Goal: Task Accomplishment & Management: Complete application form

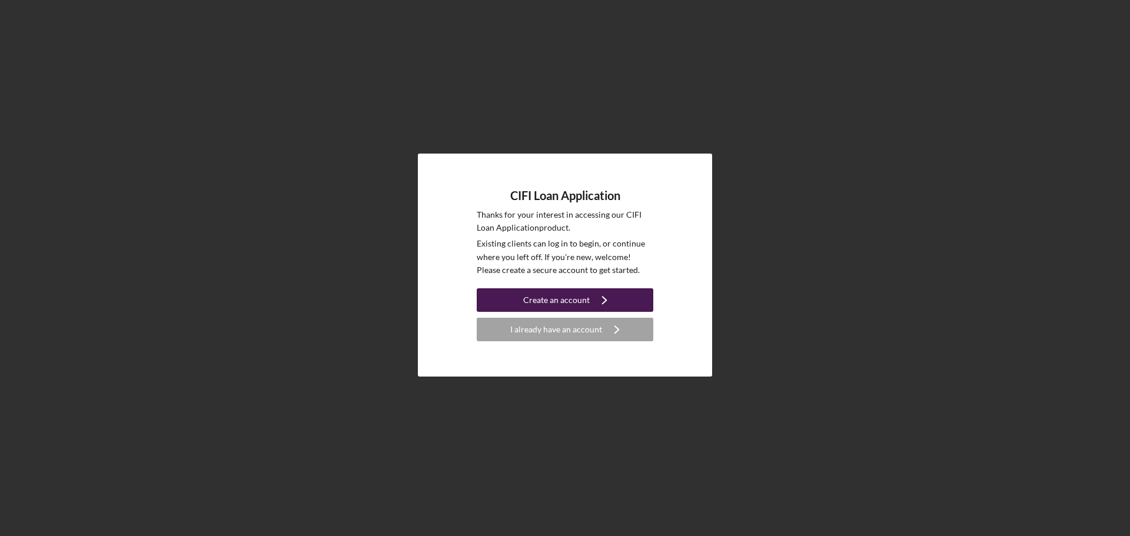
click at [584, 301] on div "Create an account" at bounding box center [556, 300] width 67 height 24
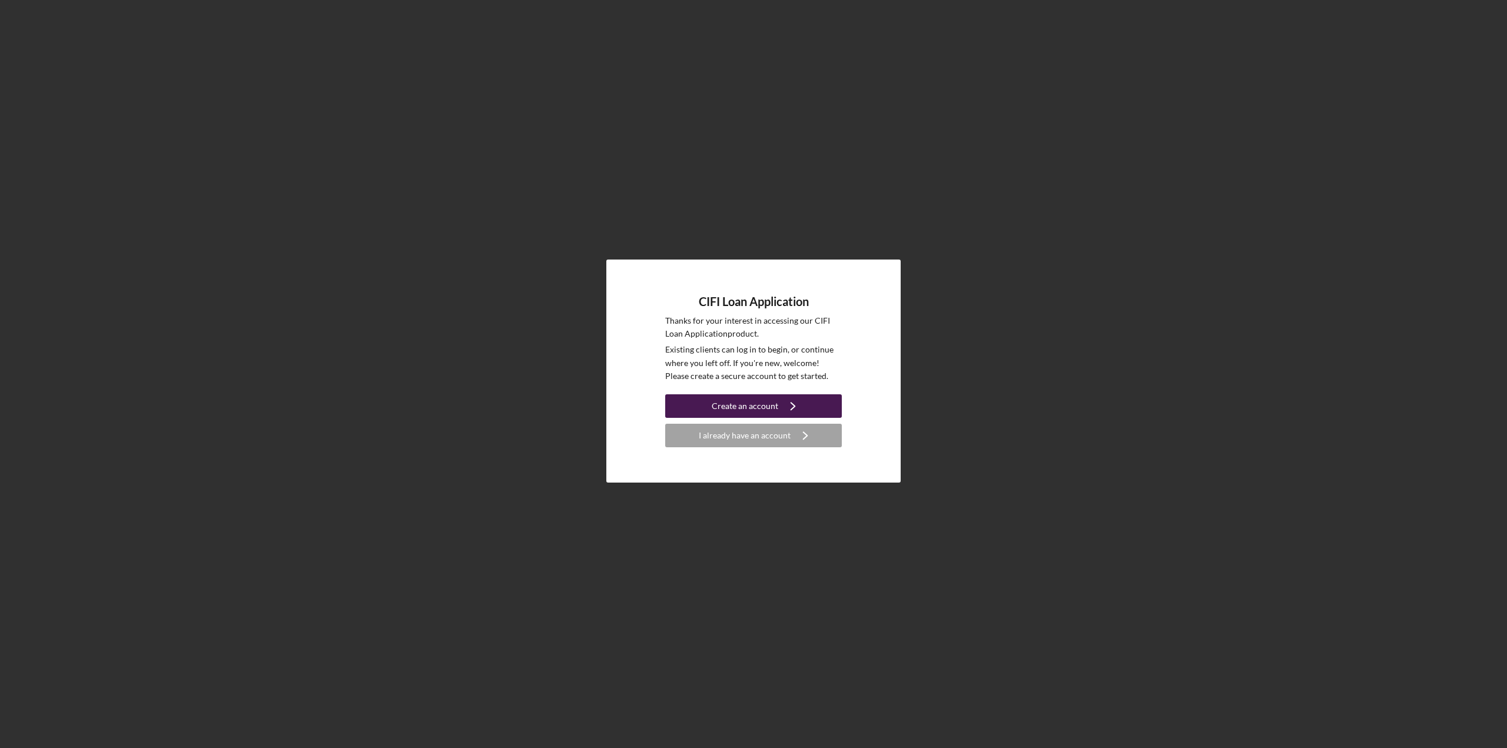
click at [718, 412] on div "Create an account" at bounding box center [745, 406] width 67 height 24
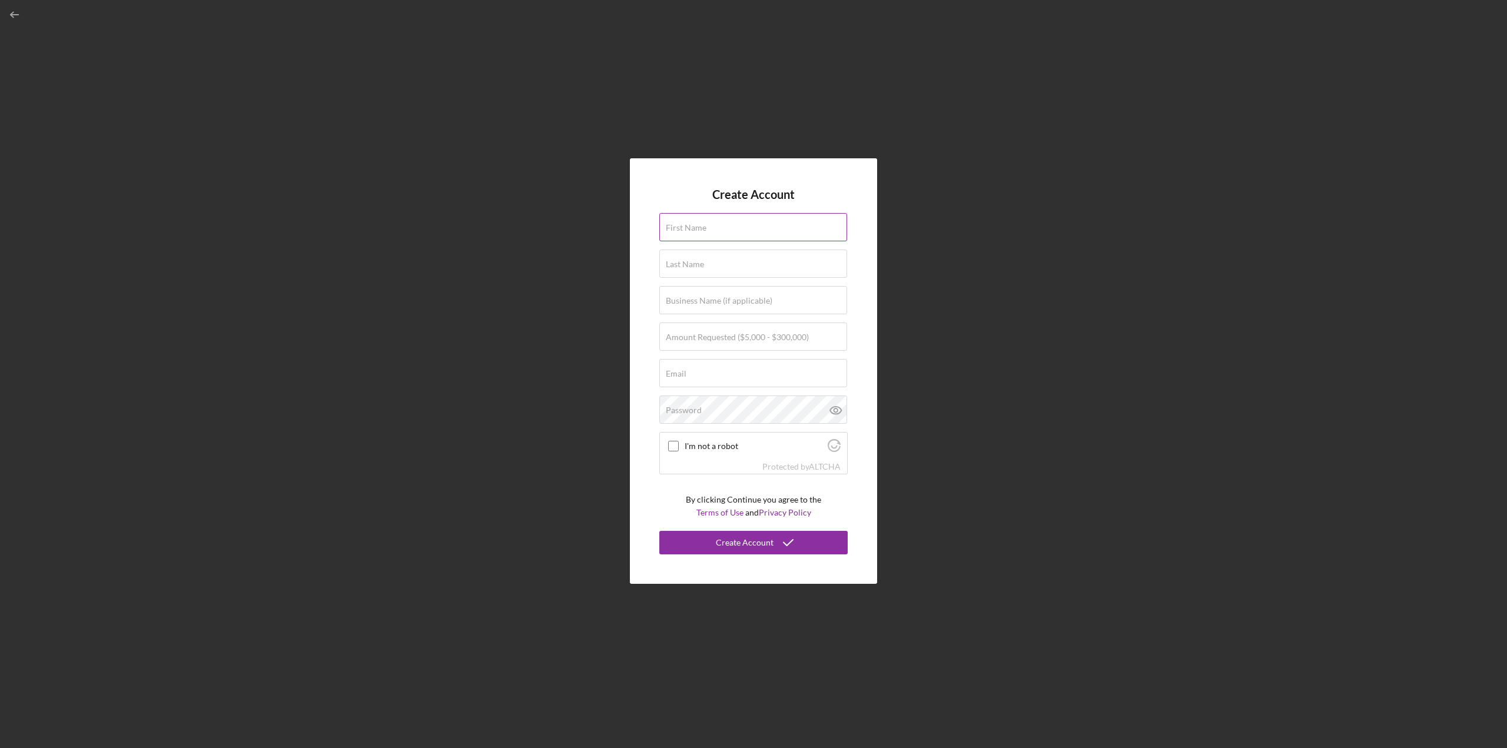
click at [683, 231] on label "First Name" at bounding box center [686, 227] width 41 height 9
click at [683, 231] on input "First Name" at bounding box center [753, 227] width 188 height 28
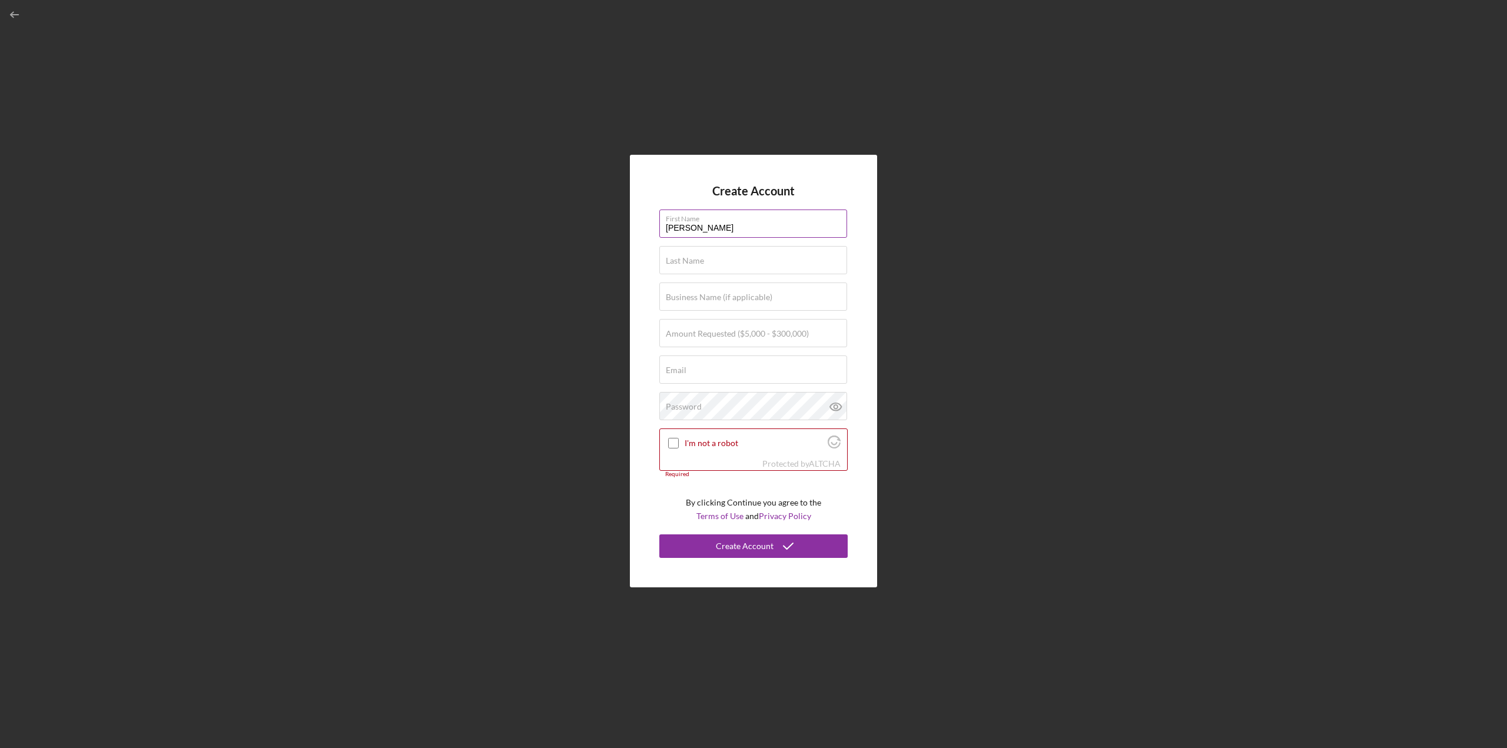
type input "[PERSON_NAME]"
type input "Atlantic Services"
click at [728, 333] on label "Amount Requested ($5,000 - $300,000)" at bounding box center [737, 333] width 143 height 9
click at [728, 333] on input "Amount Requested ($5,000 - $300,000)" at bounding box center [753, 333] width 188 height 28
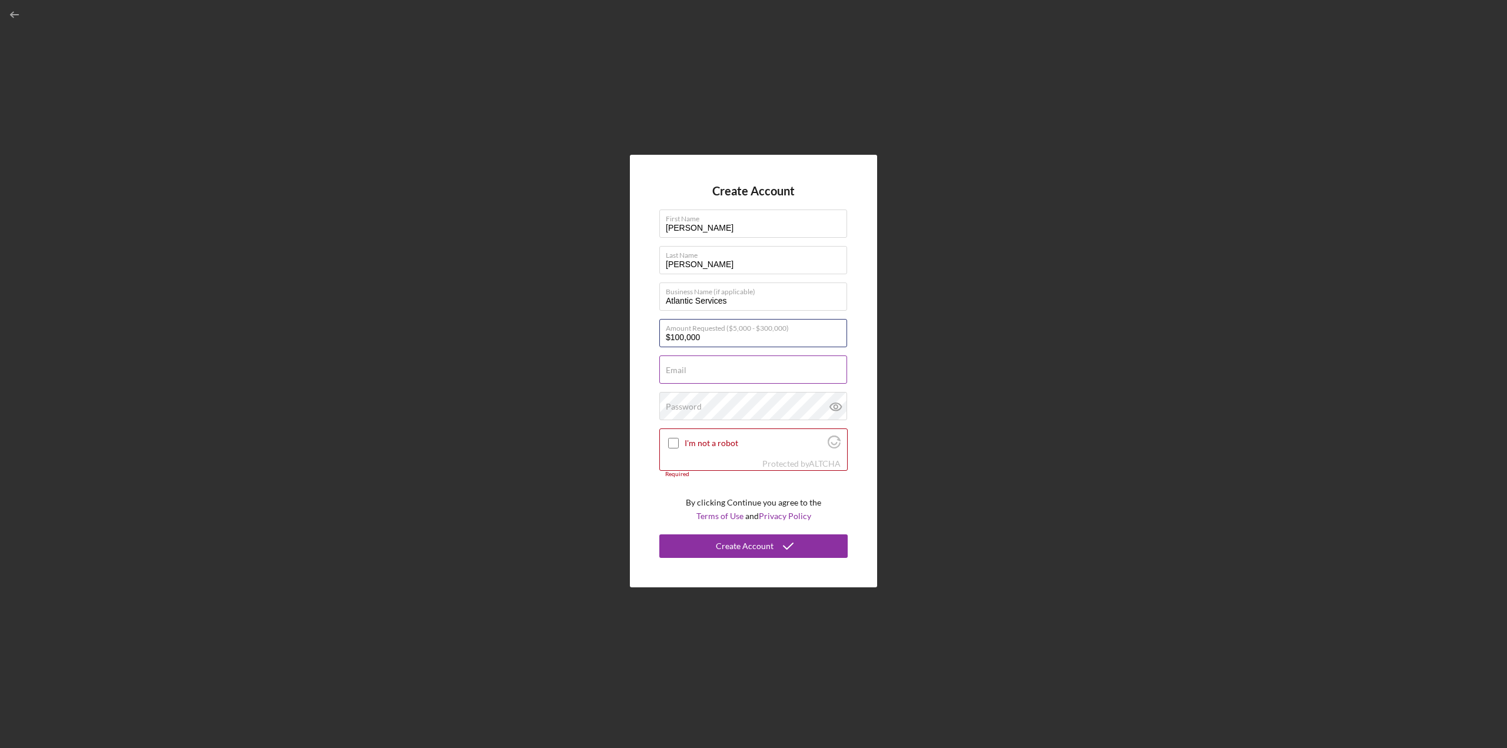
type input "$100,000"
click at [782, 374] on input "Email" at bounding box center [753, 370] width 188 height 28
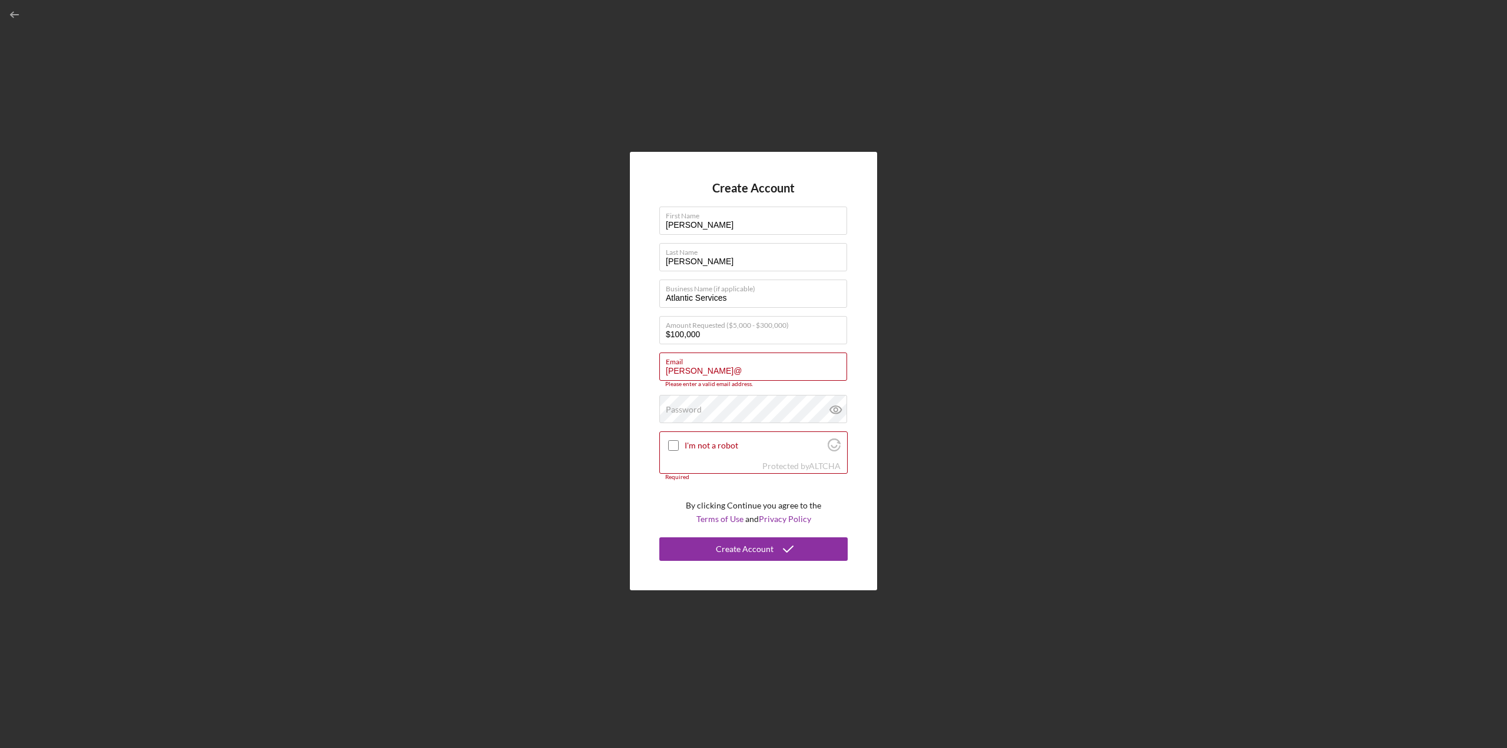
drag, startPoint x: 699, startPoint y: 374, endPoint x: 648, endPoint y: 378, distance: 52.0
click at [648, 378] on div "Create Account First Name [PERSON_NAME] Last Name [PERSON_NAME] Business Name (…" at bounding box center [753, 371] width 247 height 439
paste input "[PERSON_NAME][EMAIL_ADDRESS][DOMAIN_NAME]"
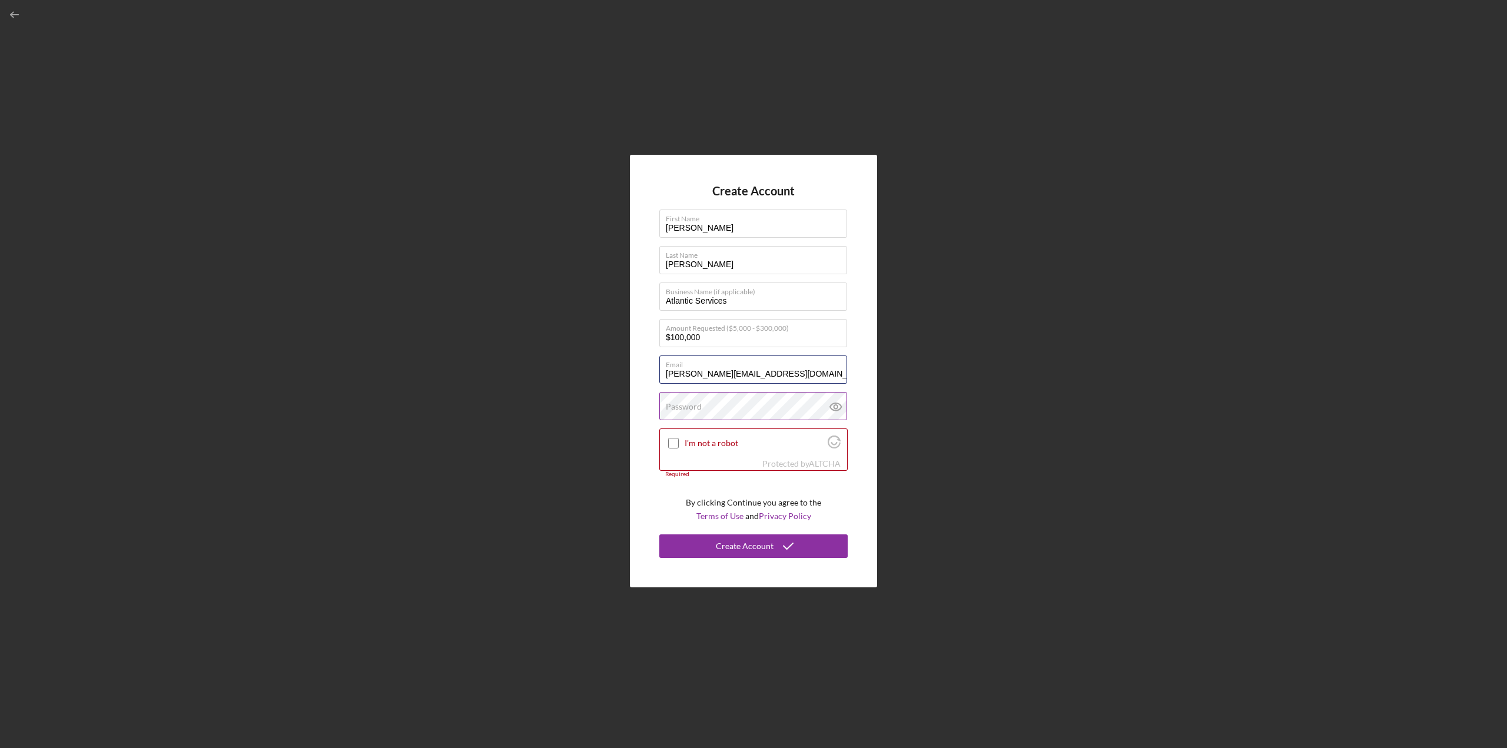
type input "[PERSON_NAME][EMAIL_ADDRESS][DOMAIN_NAME]"
click at [693, 410] on label "Password" at bounding box center [684, 406] width 36 height 9
click at [677, 443] on input "I'm not a robot" at bounding box center [673, 443] width 11 height 11
checkbox input "true"
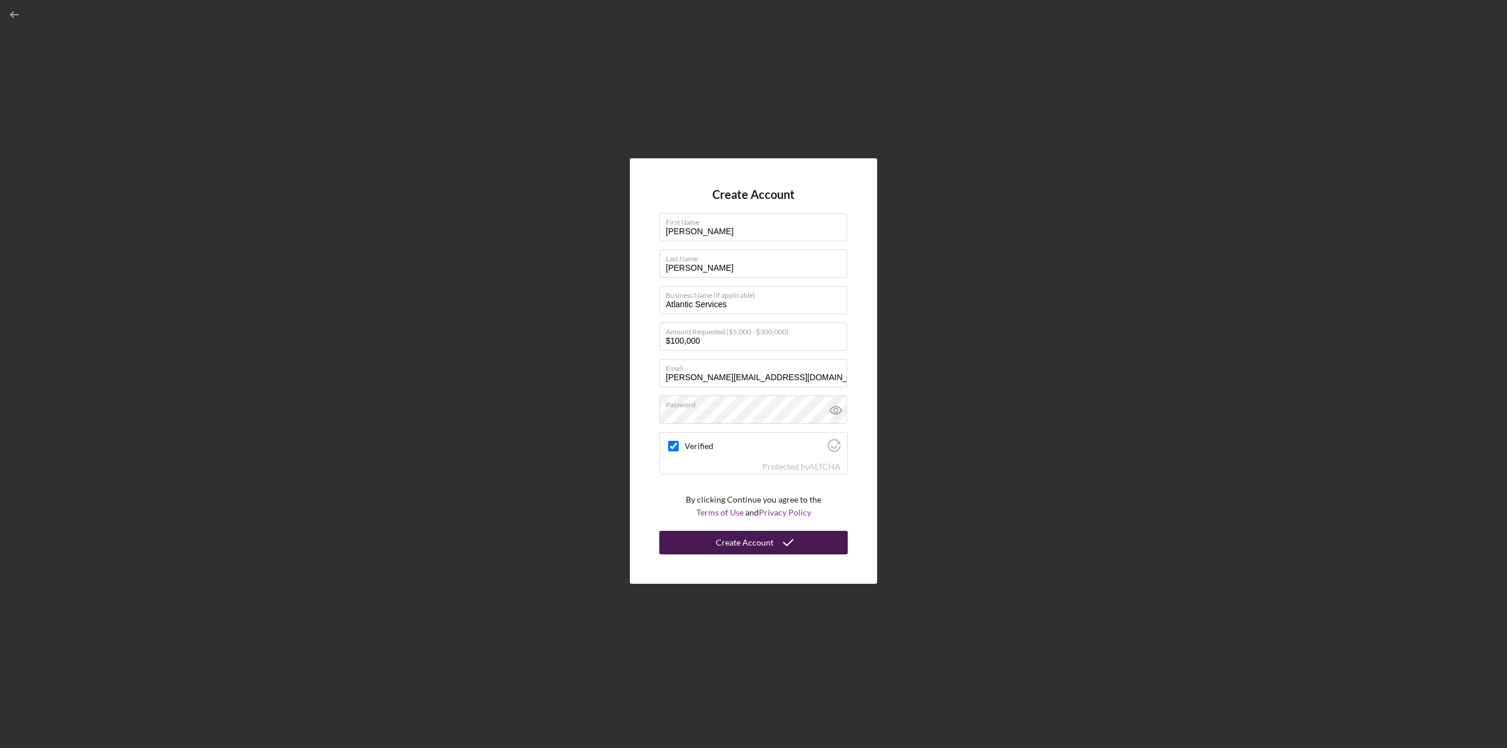
click at [715, 545] on button "Create Account" at bounding box center [753, 543] width 188 height 24
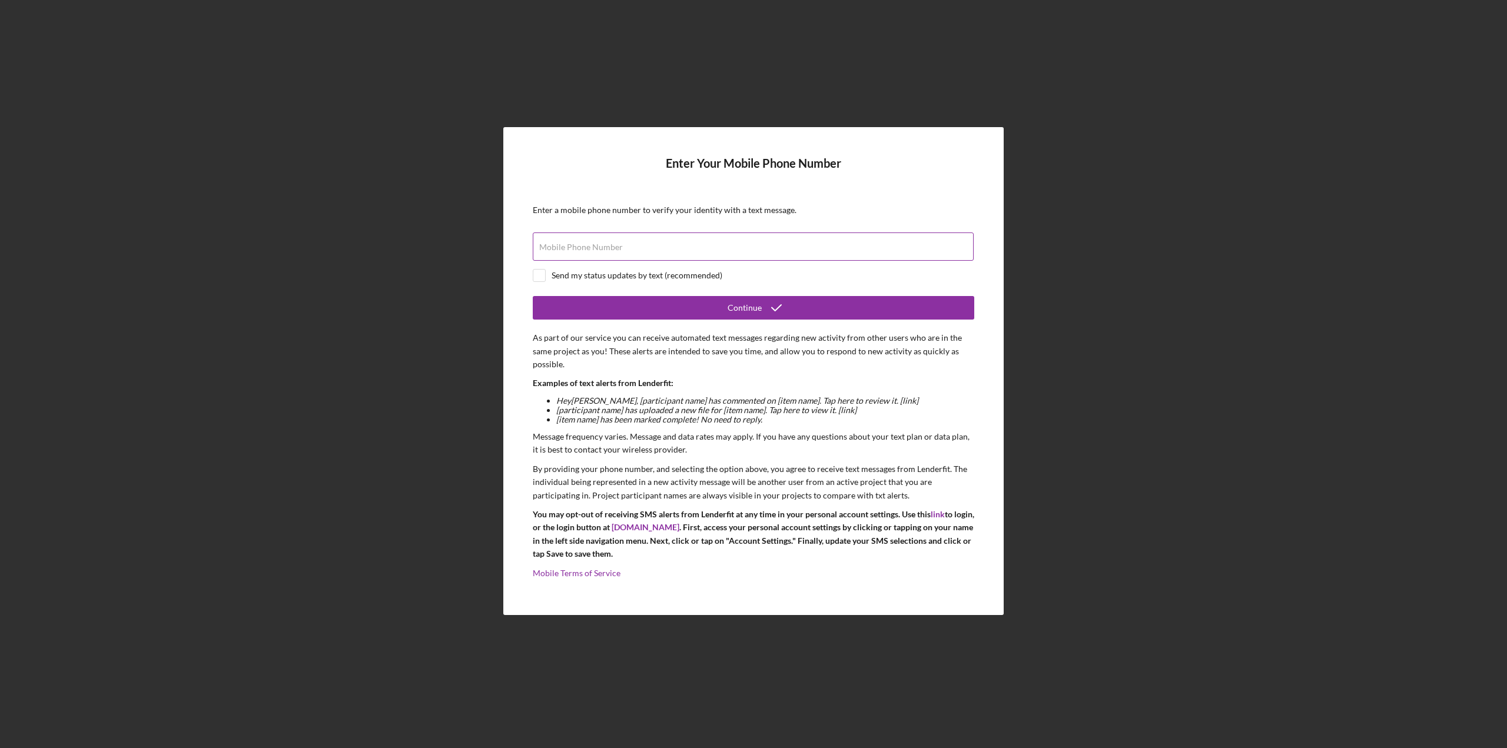
click at [593, 248] on label "Mobile Phone Number" at bounding box center [581, 247] width 84 height 9
click at [593, 248] on input "Mobile Phone Number" at bounding box center [753, 247] width 441 height 28
type input "[PHONE_NUMBER]"
click at [542, 276] on input "checkbox" at bounding box center [539, 276] width 12 height 12
checkbox input "true"
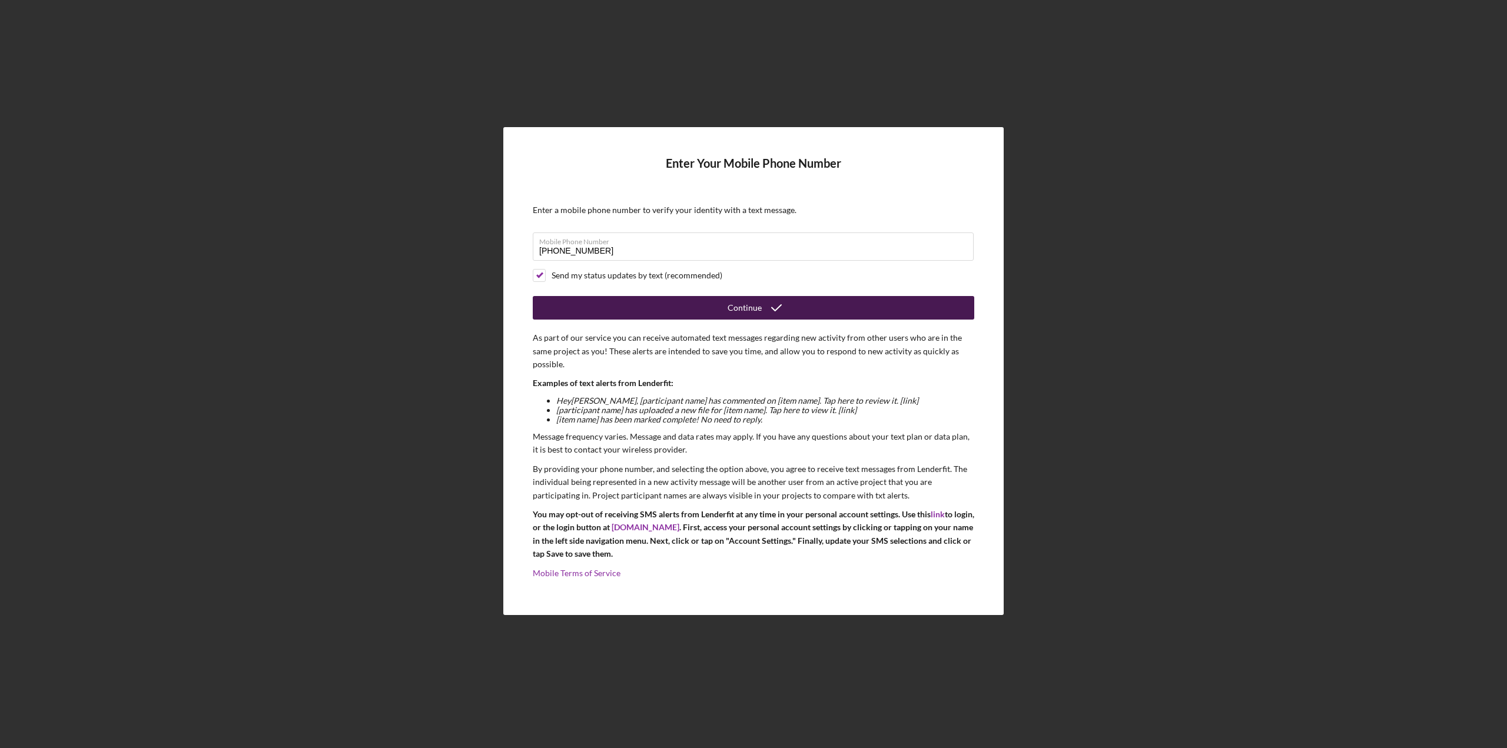
click at [631, 310] on button "Continue" at bounding box center [754, 308] width 442 height 24
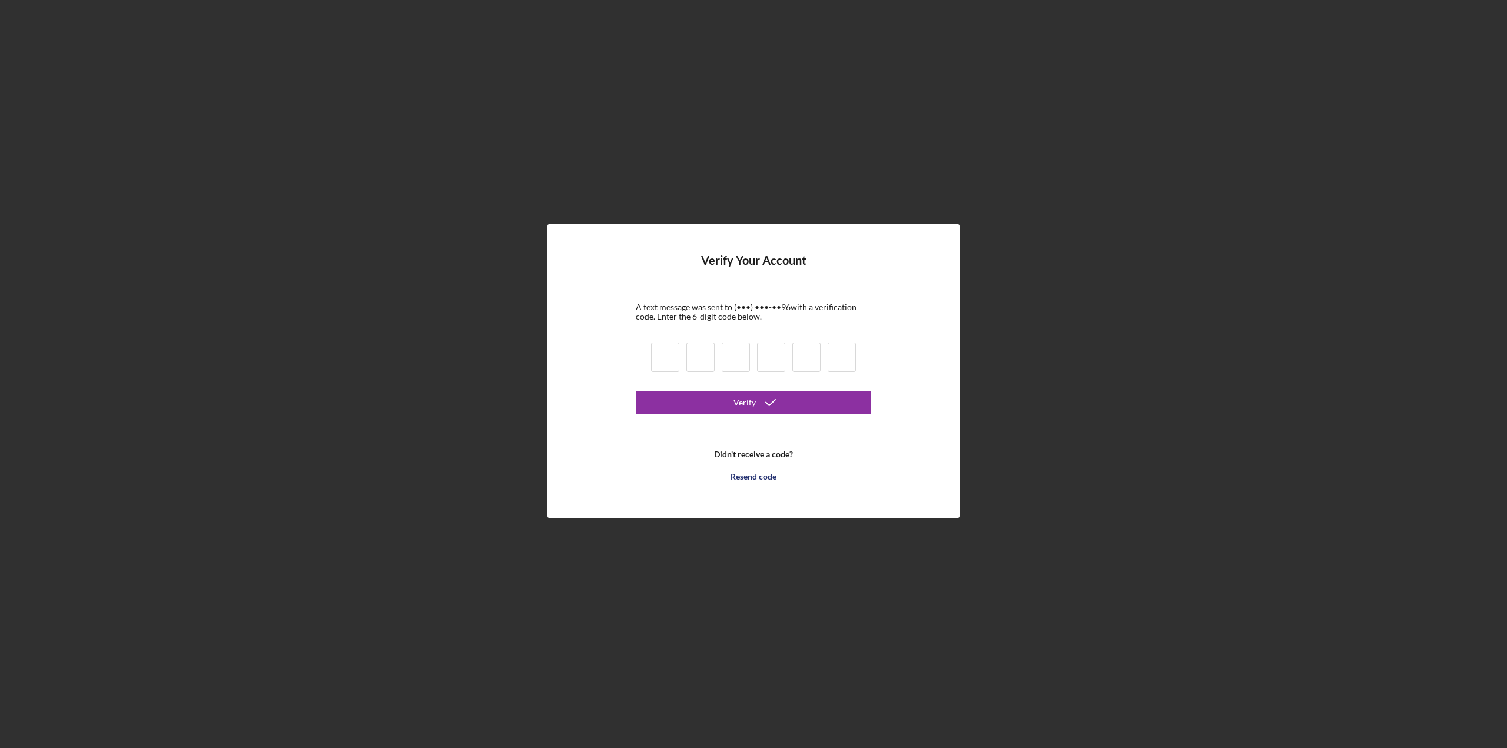
click at [666, 354] on input at bounding box center [665, 357] width 28 height 29
type input "0"
type input "7"
type input "1"
type input "7"
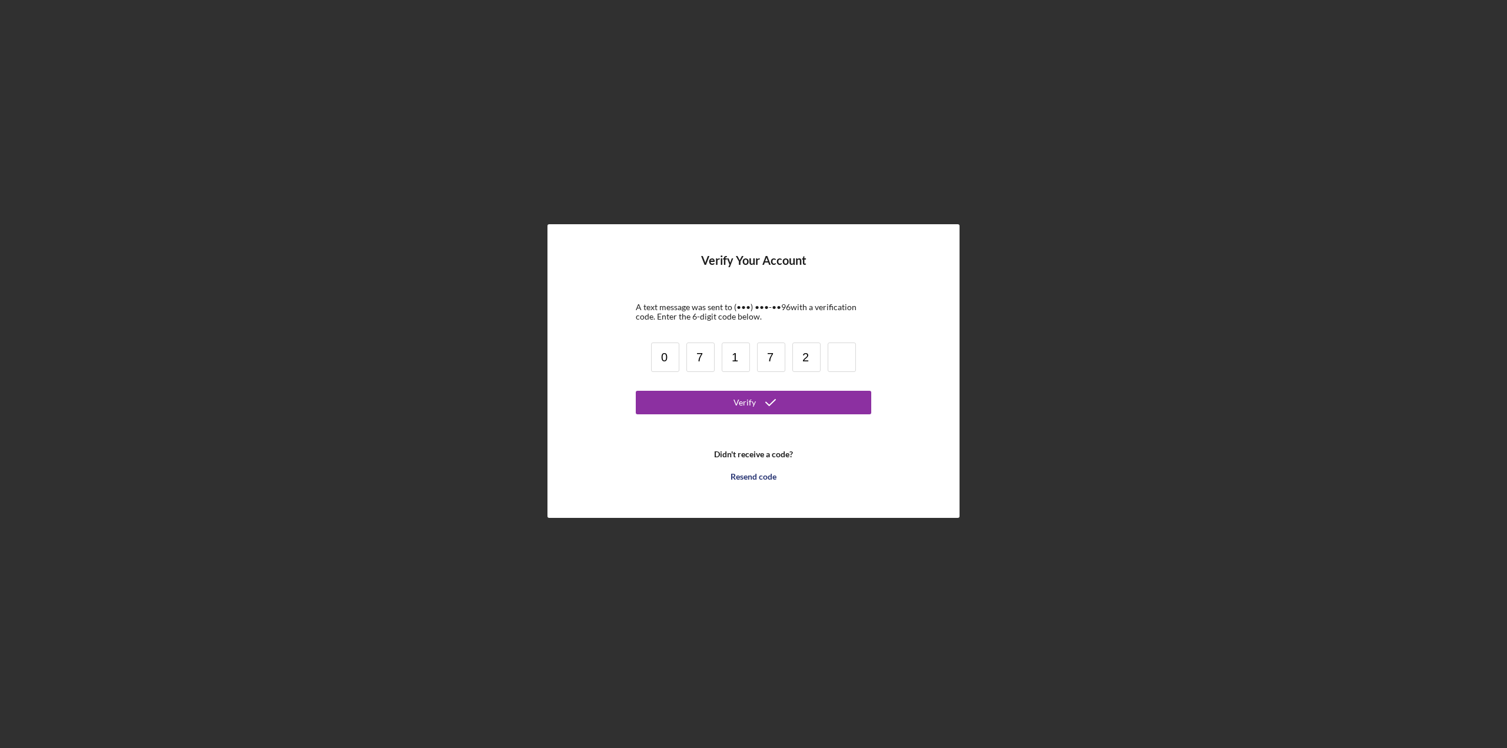
type input "2"
type input "3"
click at [844, 404] on button "Verify" at bounding box center [754, 403] width 236 height 24
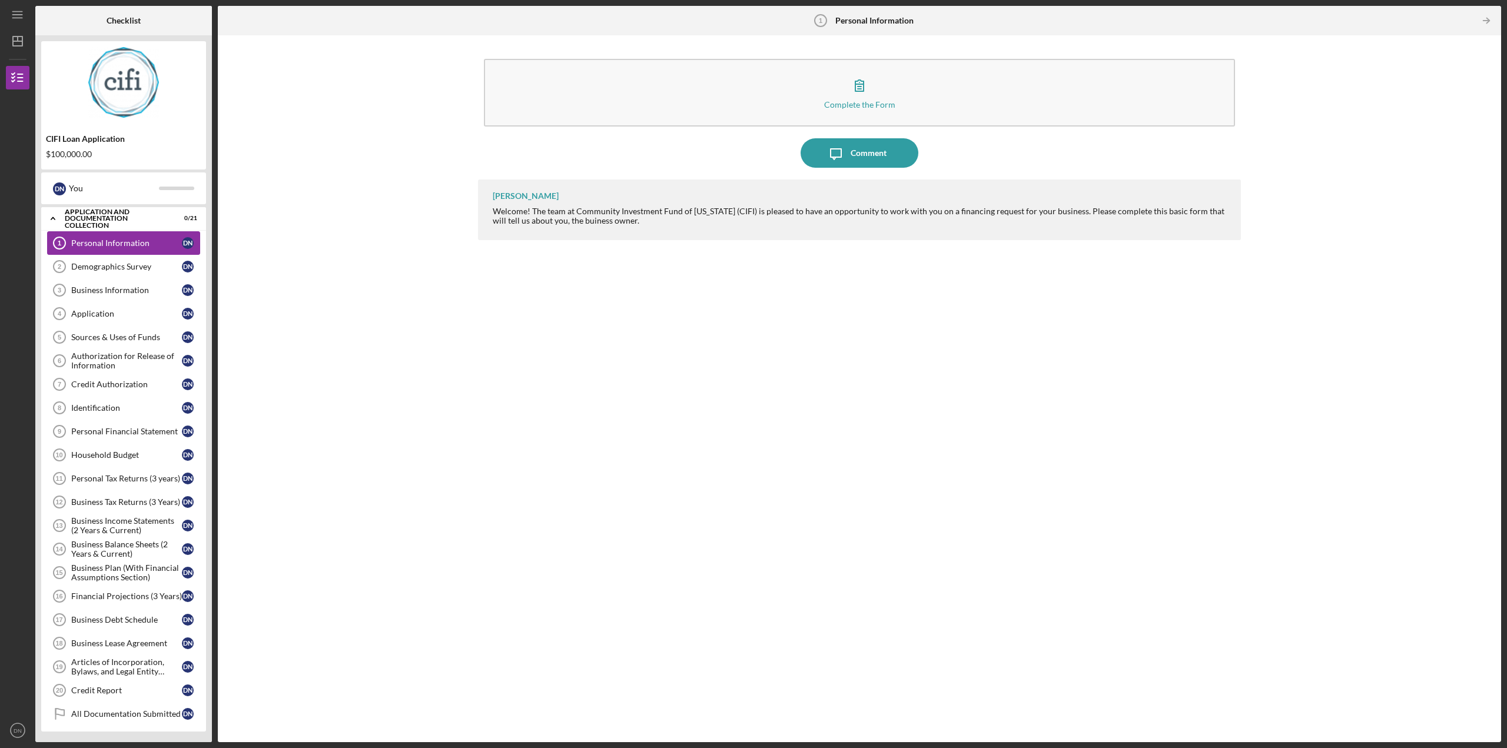
click at [101, 245] on div "Personal Information" at bounding box center [126, 242] width 111 height 9
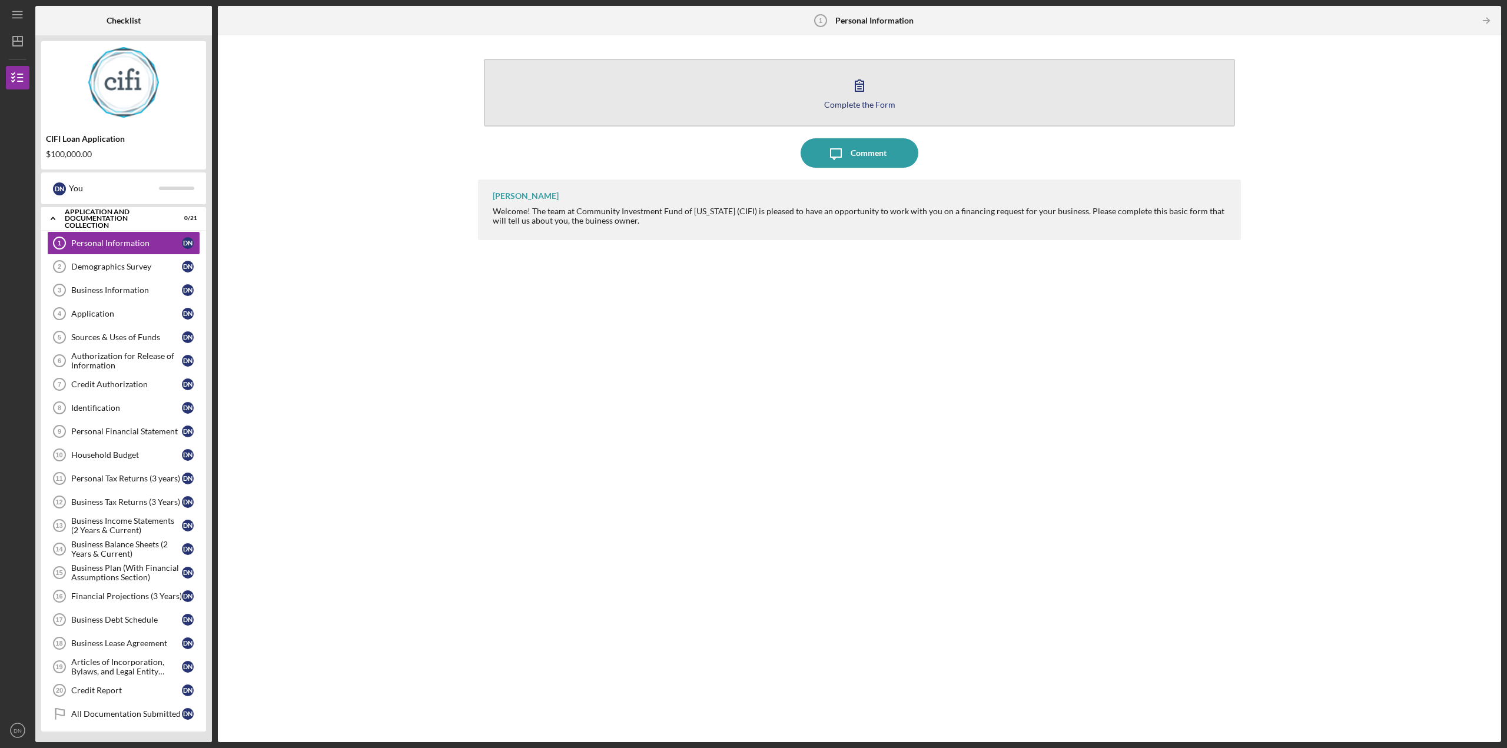
click at [837, 111] on button "Complete the Form Form" at bounding box center [859, 93] width 751 height 68
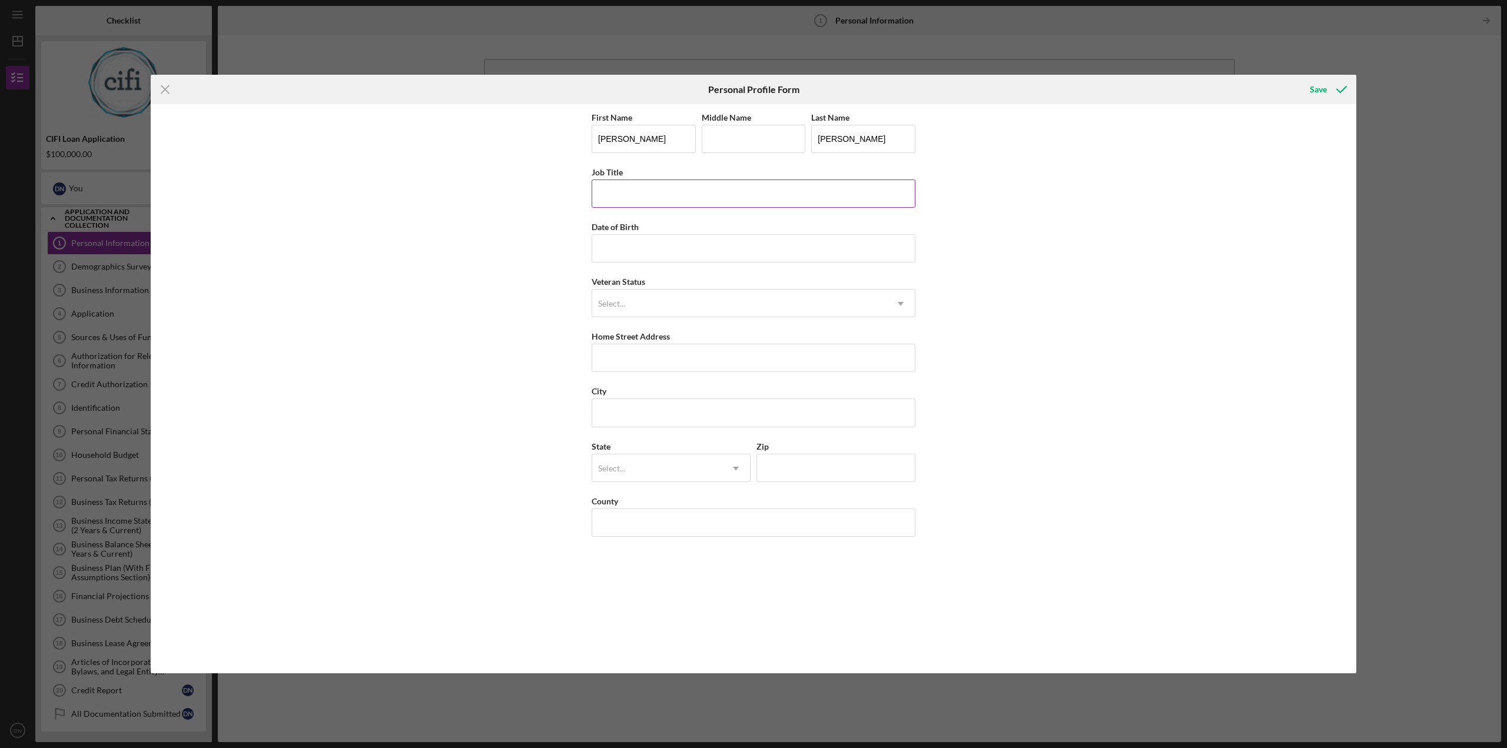
click at [636, 180] on input "Job Title" at bounding box center [754, 194] width 324 height 28
type input "owner"
paste input "[DATE]"
type input "[DATE]"
click at [630, 358] on input "Home Street Address" at bounding box center [754, 358] width 324 height 28
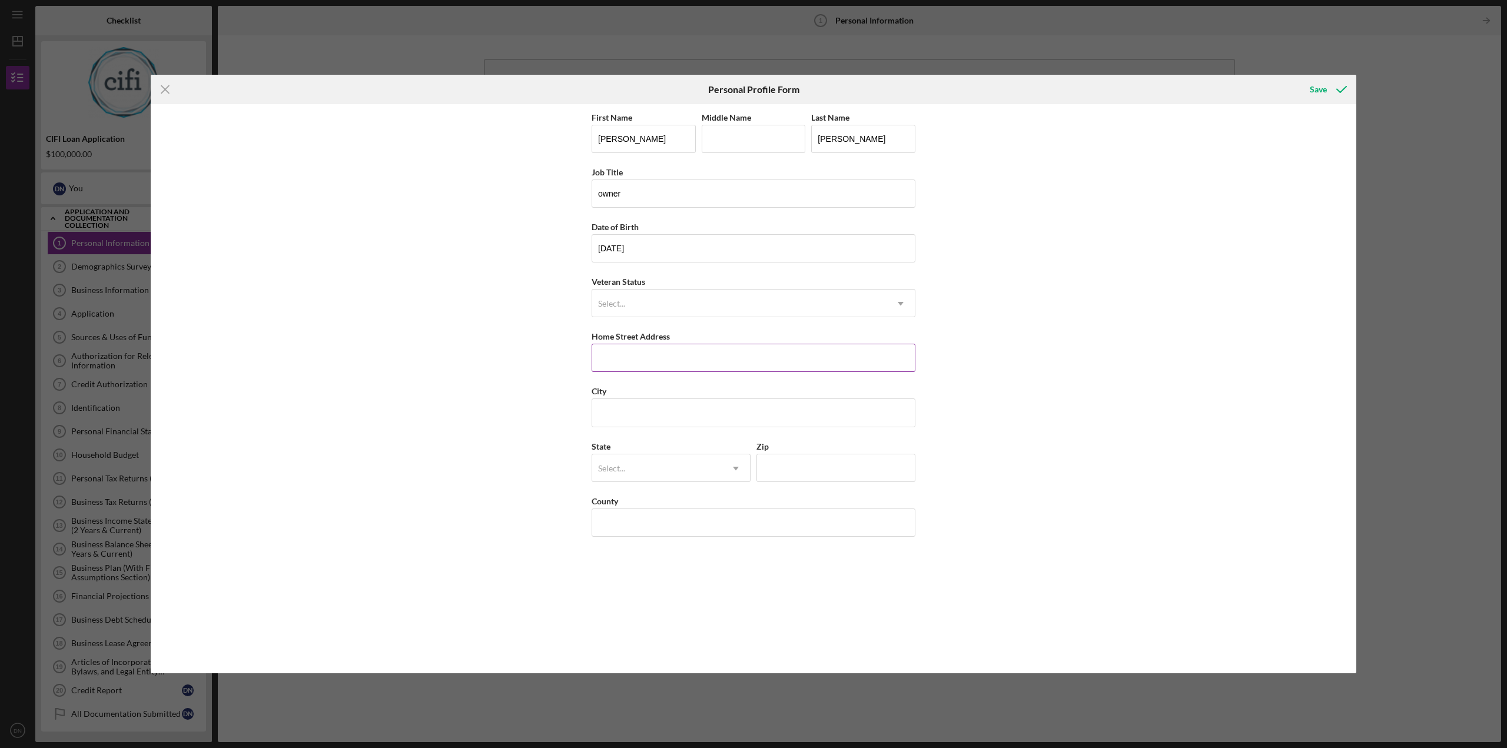
paste input "11835 KITTERY DR"
type input "11835 KITTERY DR"
click at [629, 409] on input "City" at bounding box center [754, 413] width 324 height 28
type input "fishers"
type input "in"
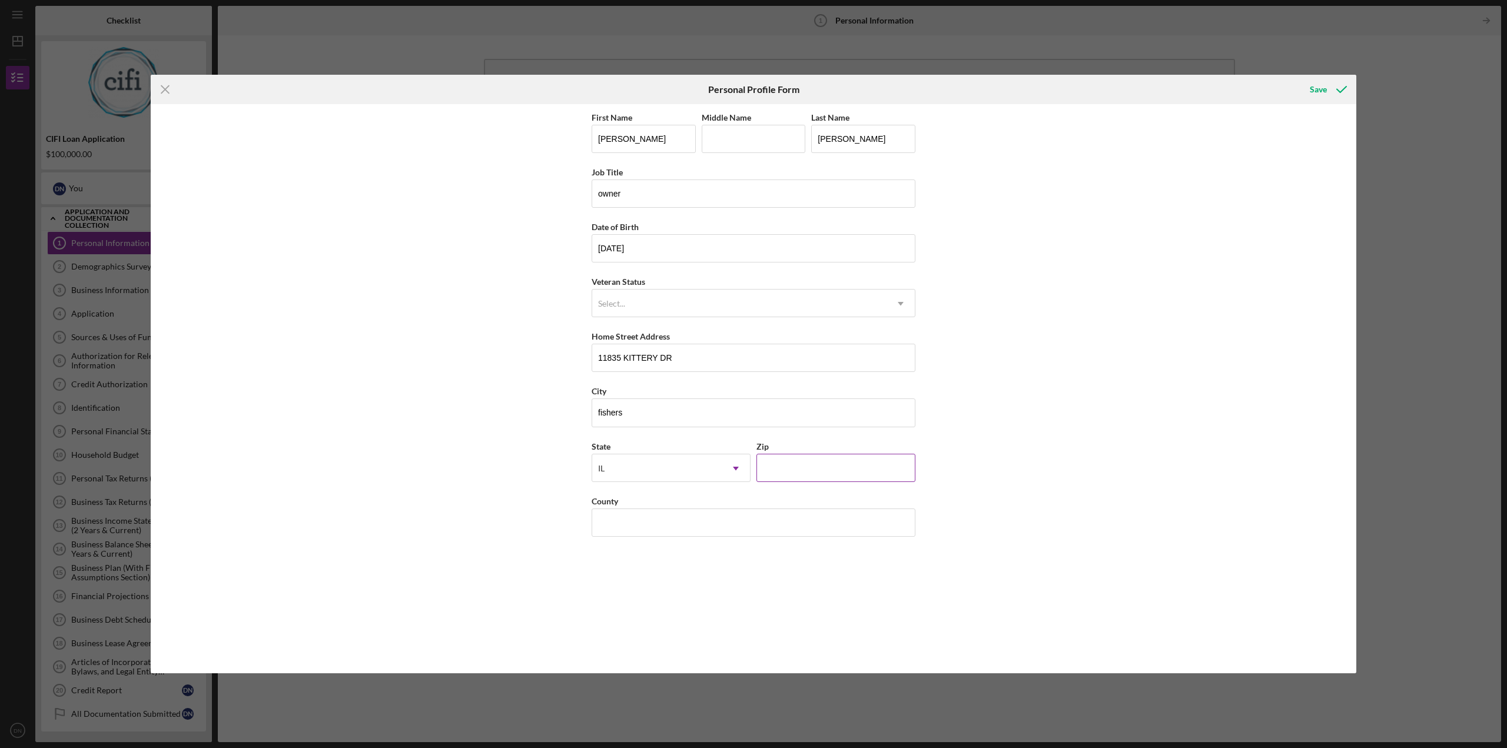
click at [791, 470] on input "Zip" at bounding box center [836, 468] width 159 height 28
type input "46037"
click at [625, 462] on div "IL" at bounding box center [657, 468] width 130 height 27
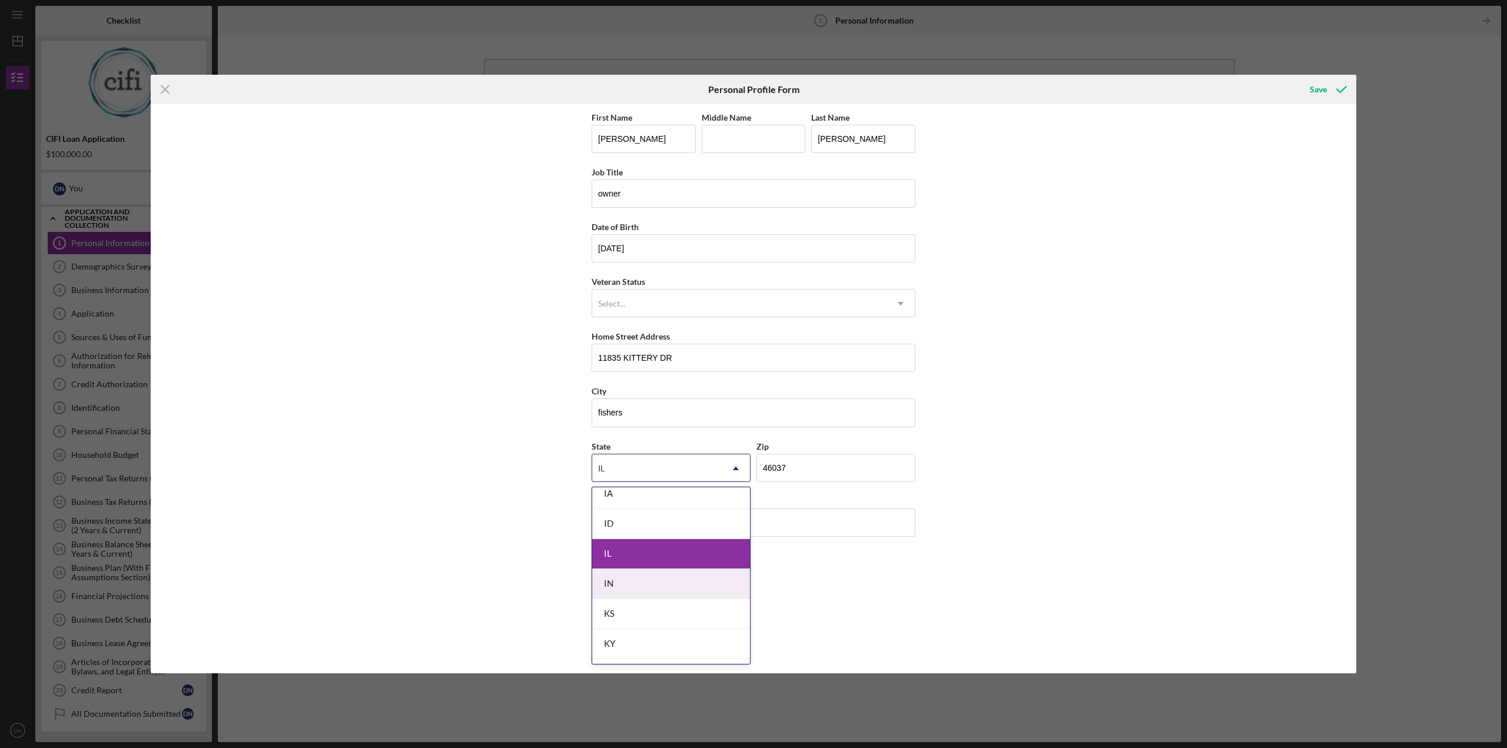
click at [698, 583] on div "IN" at bounding box center [671, 584] width 158 height 30
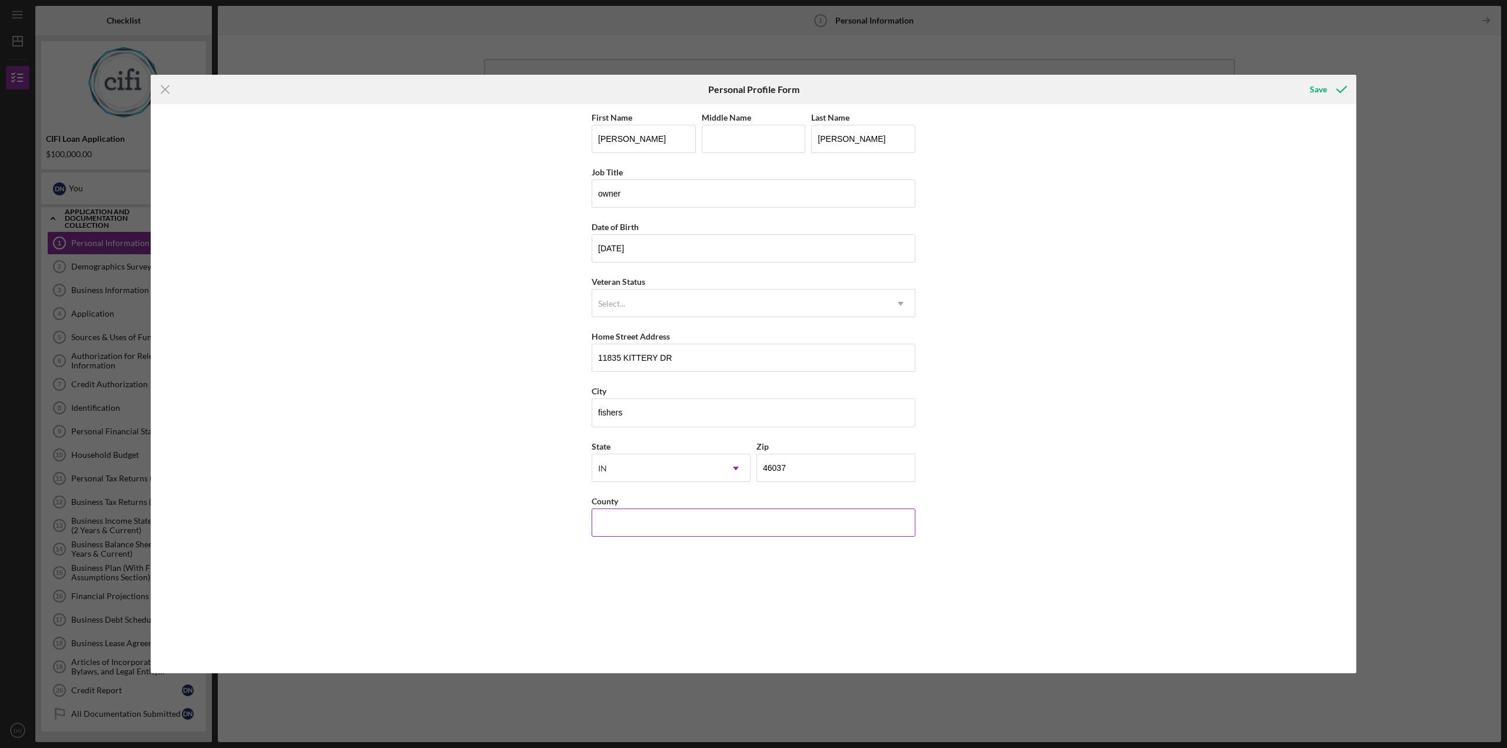
click at [637, 523] on input "County" at bounding box center [754, 523] width 324 height 28
type input "[PERSON_NAME]"
click at [1312, 89] on div "Save" at bounding box center [1318, 90] width 17 height 24
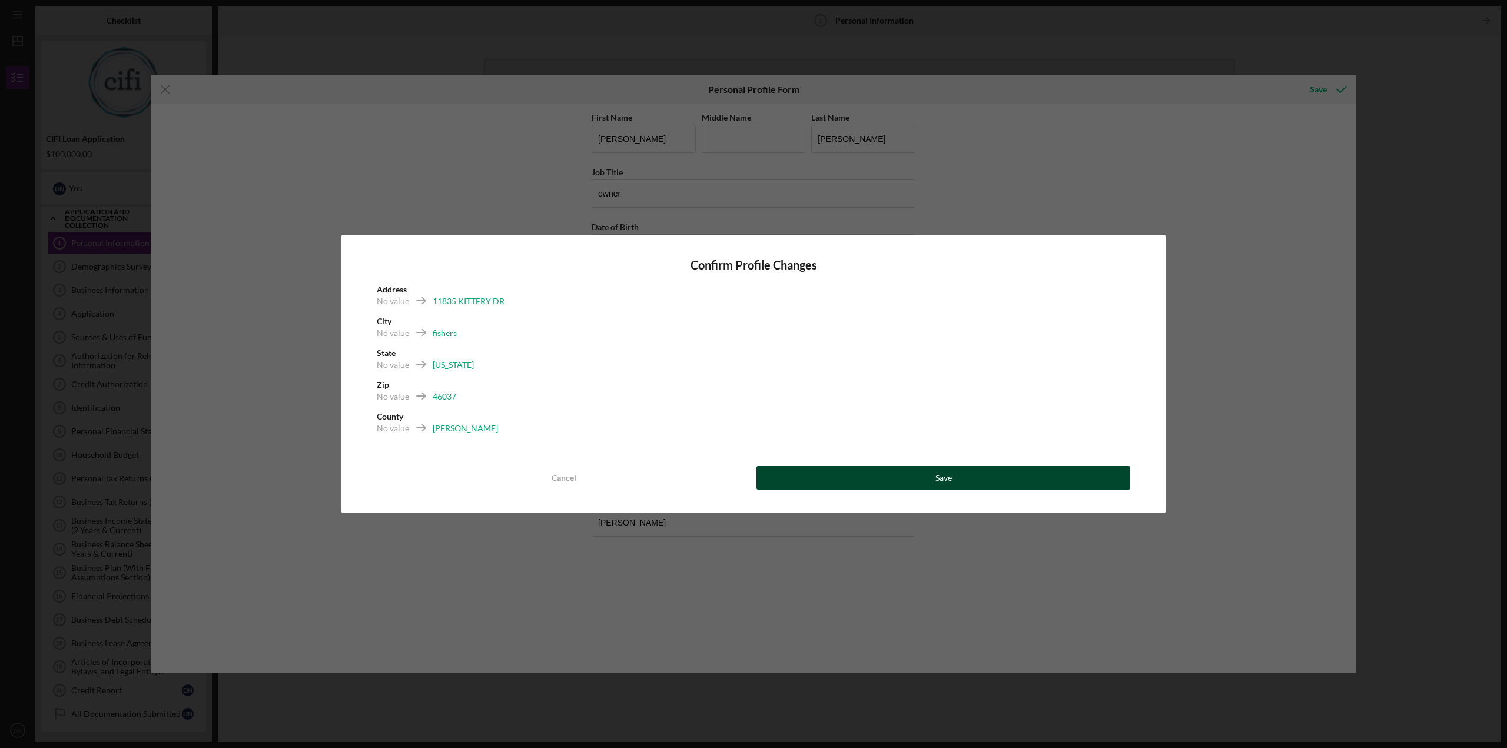
click at [889, 480] on button "Save" at bounding box center [944, 478] width 374 height 24
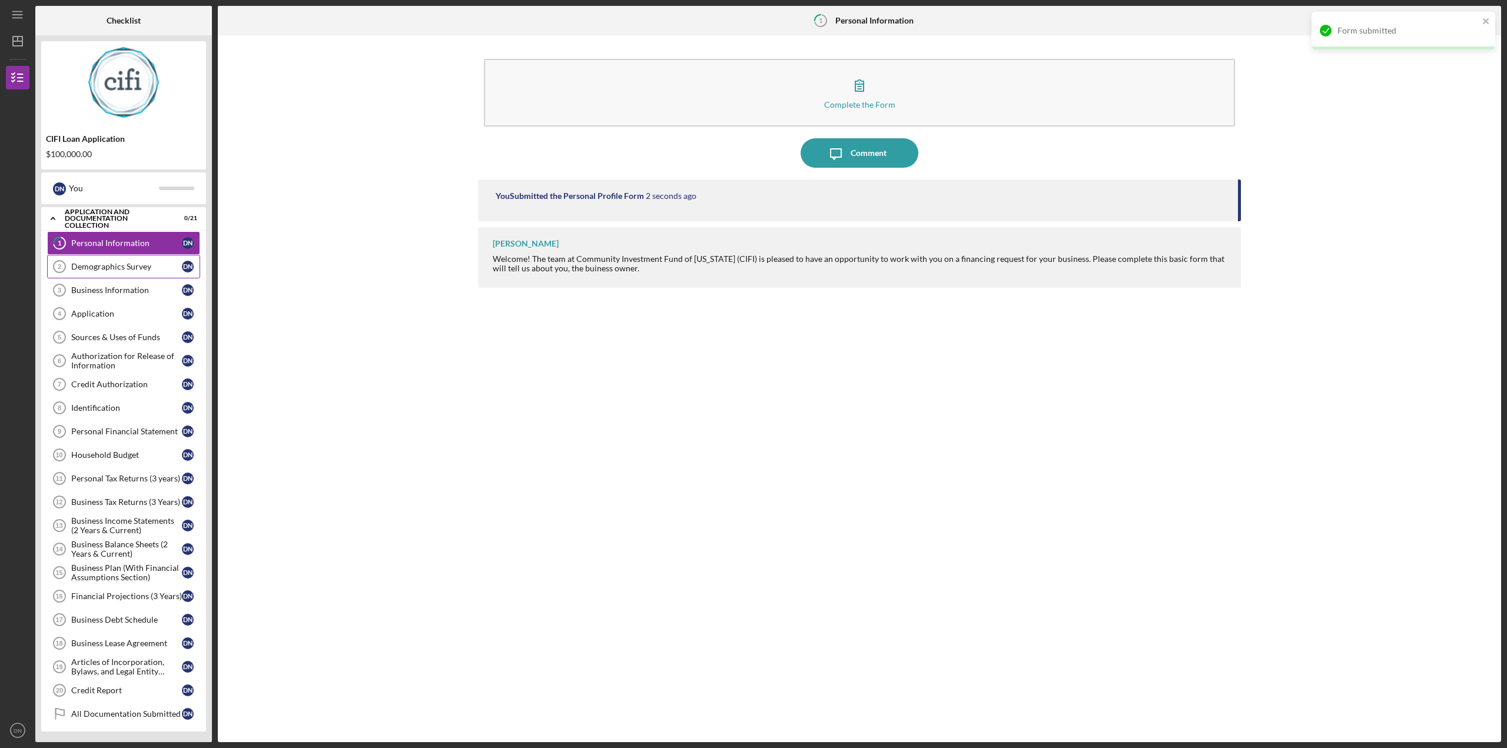
click at [110, 273] on link "Demographics Survey 2 Demographics Survey D N" at bounding box center [123, 267] width 153 height 24
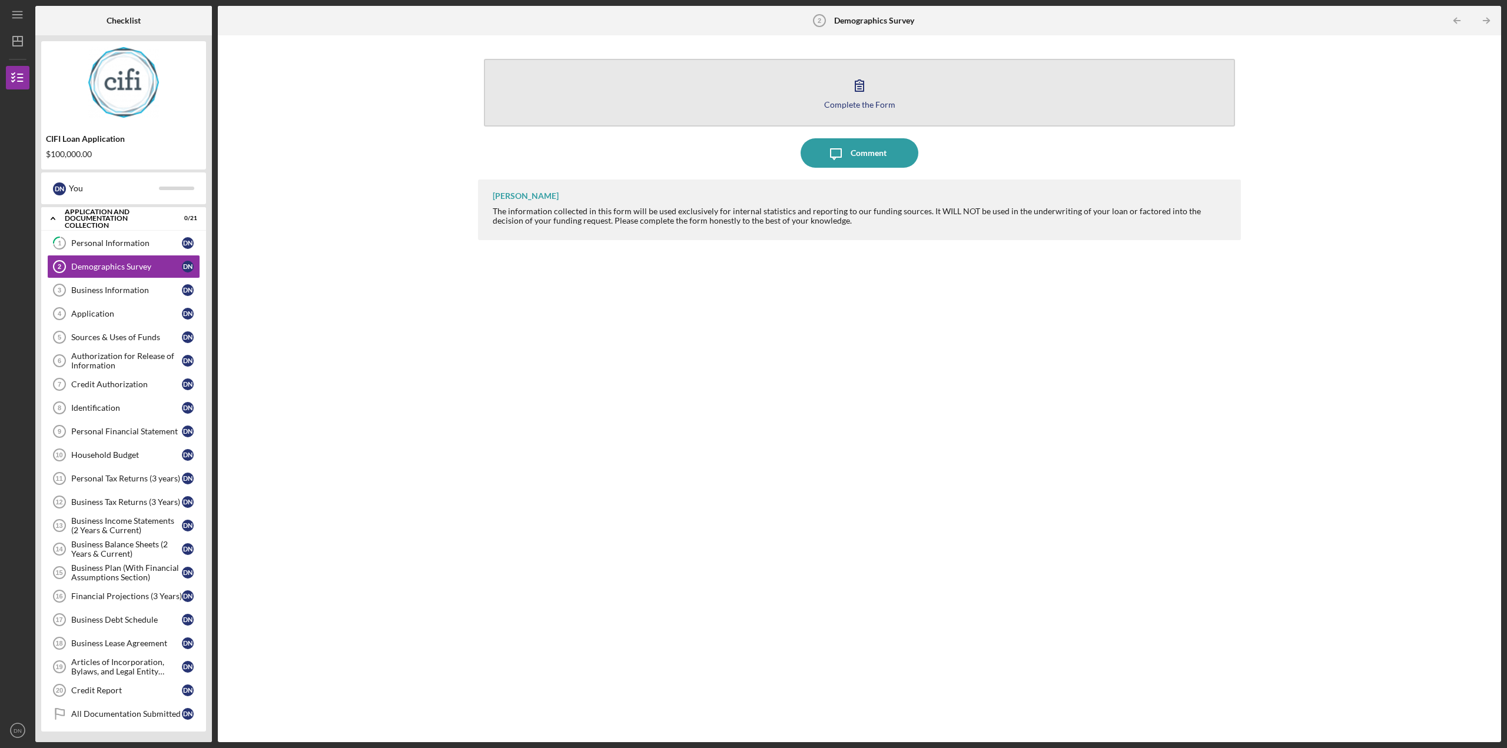
click at [850, 101] on div "Complete the Form" at bounding box center [859, 104] width 71 height 9
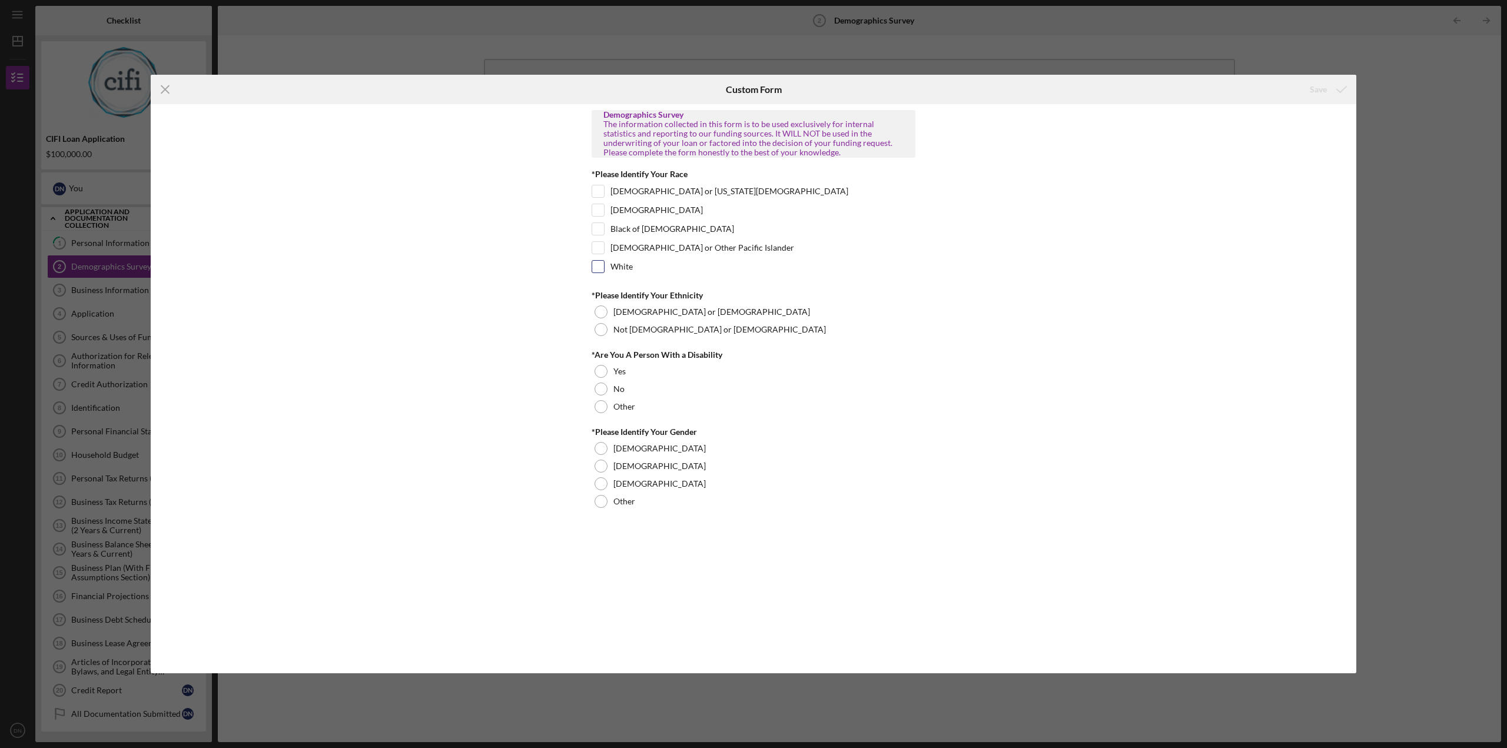
click at [621, 265] on label "White" at bounding box center [622, 267] width 22 height 12
click at [604, 265] on input "White" at bounding box center [598, 267] width 12 height 12
checkbox input "true"
click at [609, 311] on div "[DEMOGRAPHIC_DATA] or [DEMOGRAPHIC_DATA]" at bounding box center [754, 312] width 324 height 18
click at [611, 390] on div "No" at bounding box center [754, 389] width 324 height 18
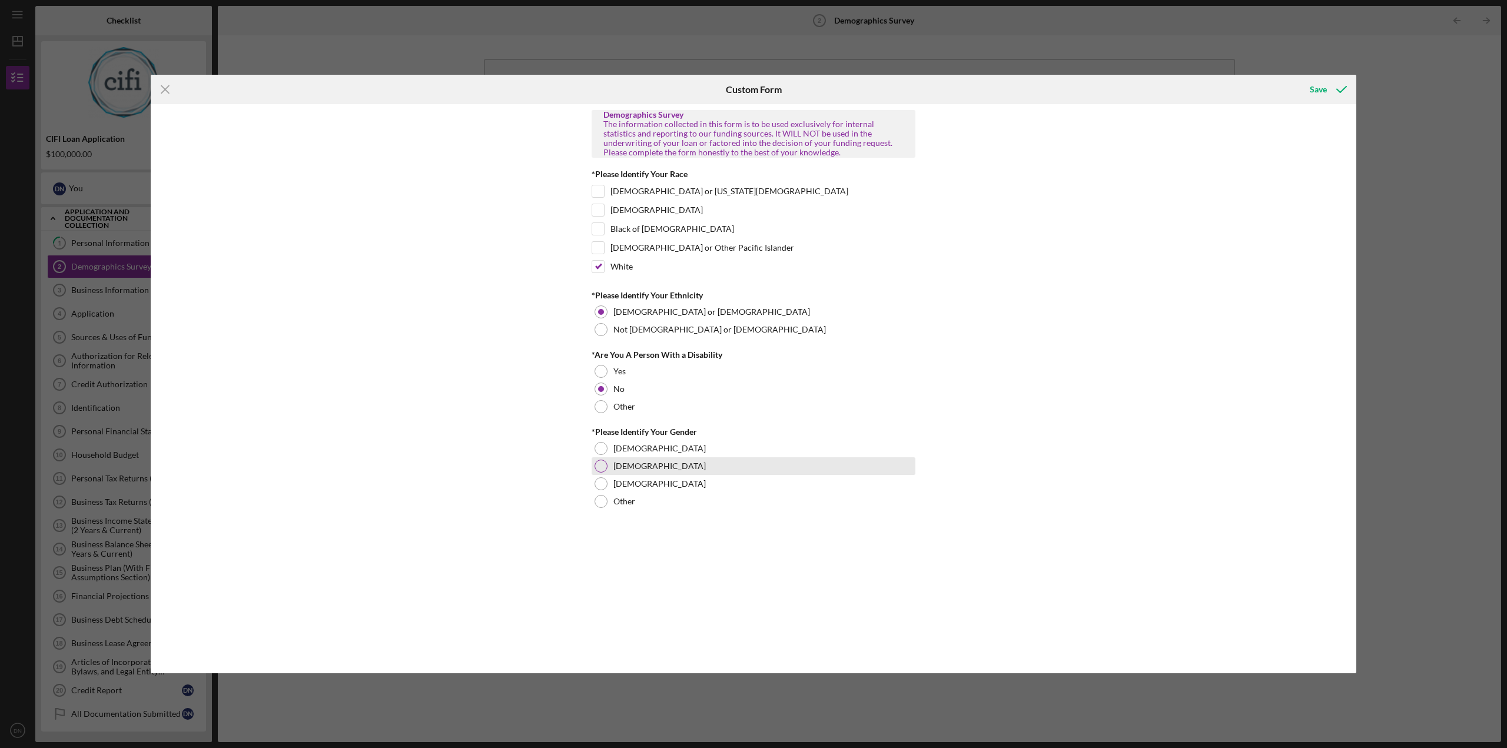
click at [605, 468] on div at bounding box center [601, 466] width 13 height 13
click at [1321, 89] on div "Save" at bounding box center [1318, 90] width 17 height 24
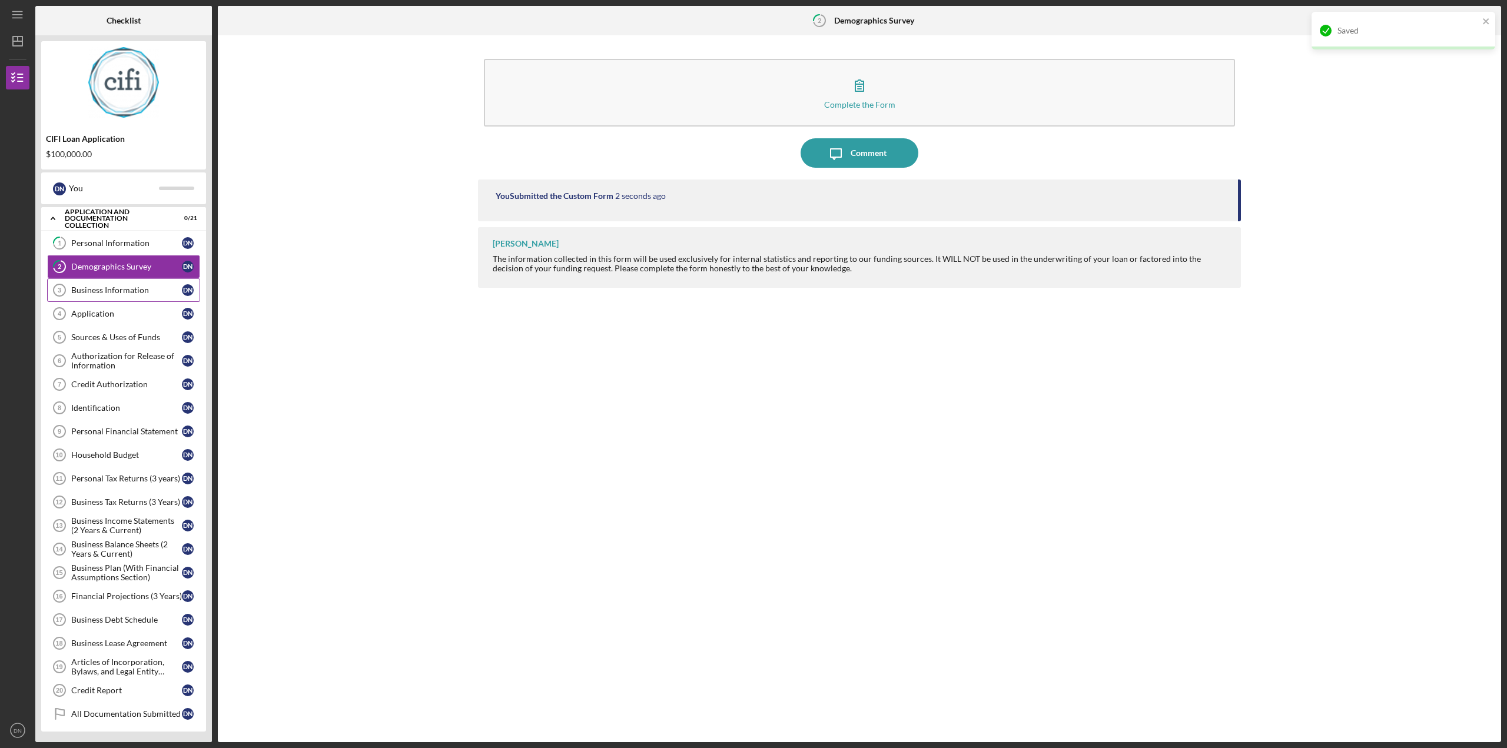
click at [121, 297] on link "Business Information 3 Business Information D N" at bounding box center [123, 290] width 153 height 24
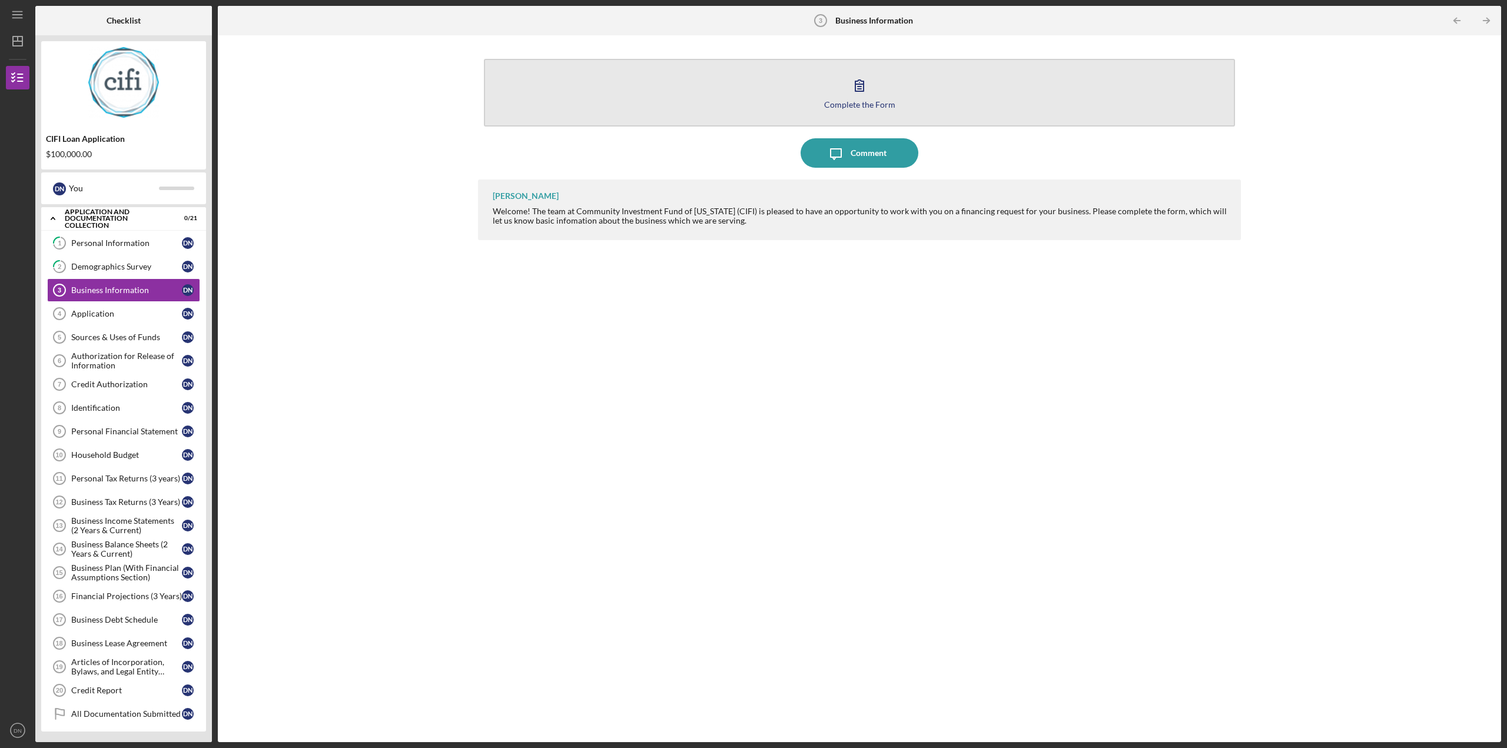
click at [844, 91] on button "Complete the Form Form" at bounding box center [859, 93] width 751 height 68
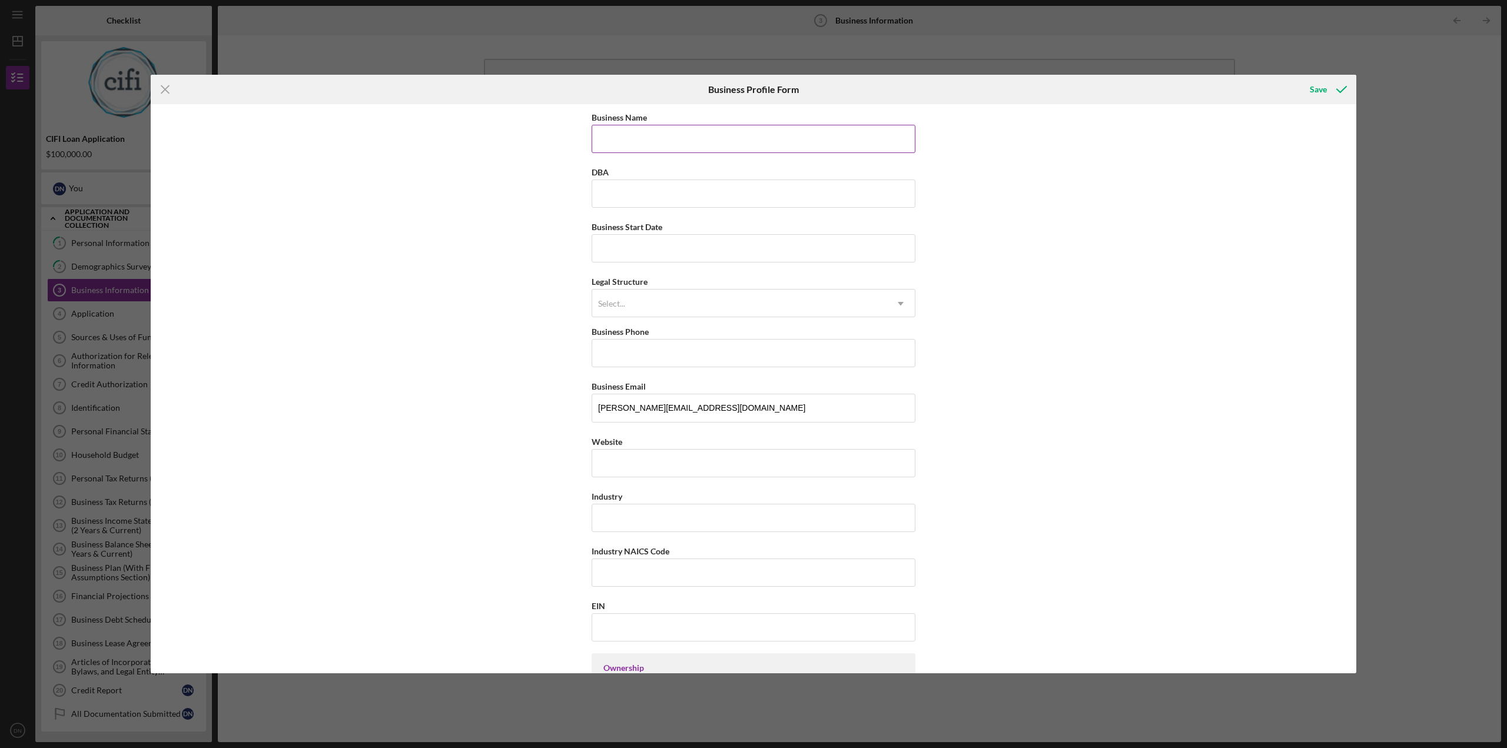
click at [673, 135] on input "Business Name" at bounding box center [754, 139] width 324 height 28
type input "Atlantic Services LLC"
click at [606, 251] on input "Business Start Date" at bounding box center [754, 248] width 324 height 28
type input "[DATE]"
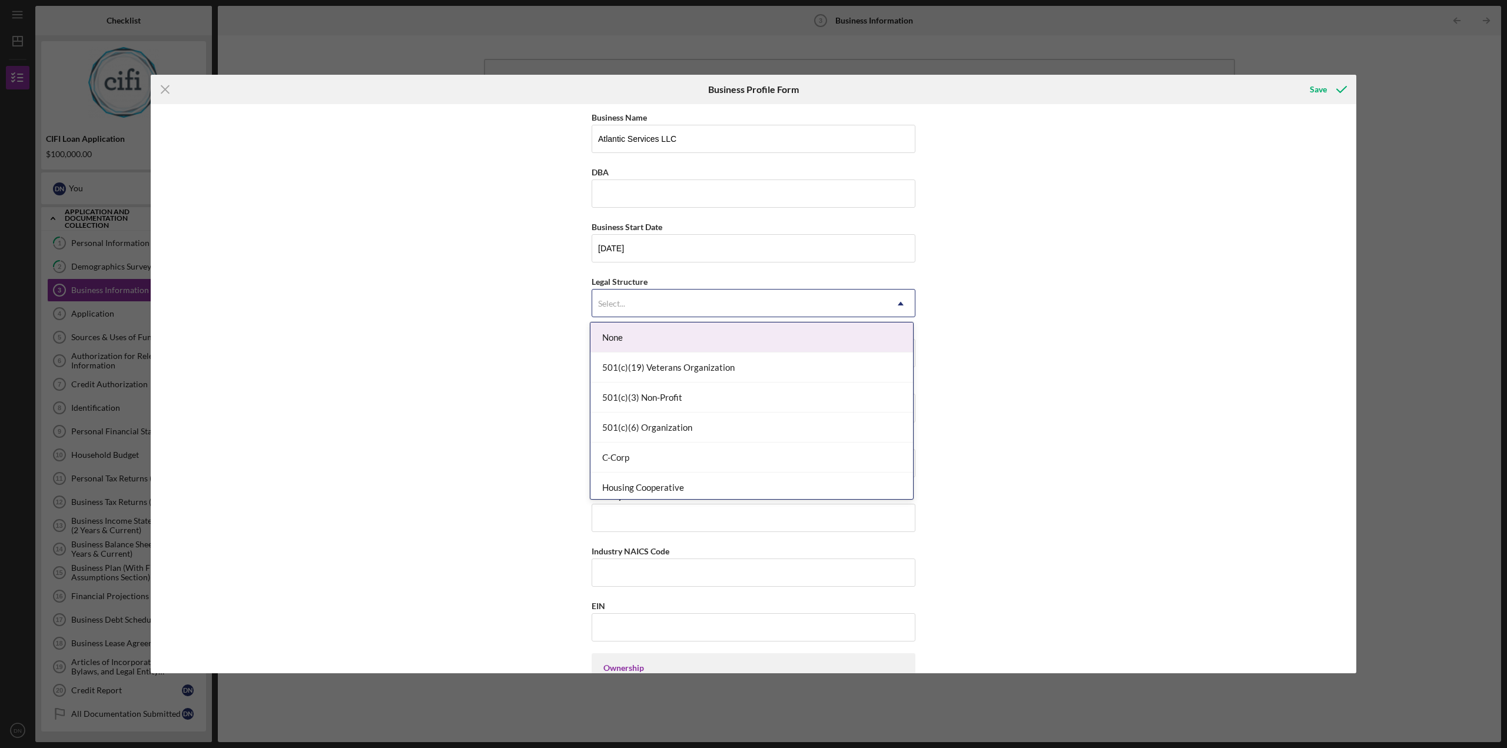
click at [628, 309] on div "Select..." at bounding box center [739, 303] width 294 height 27
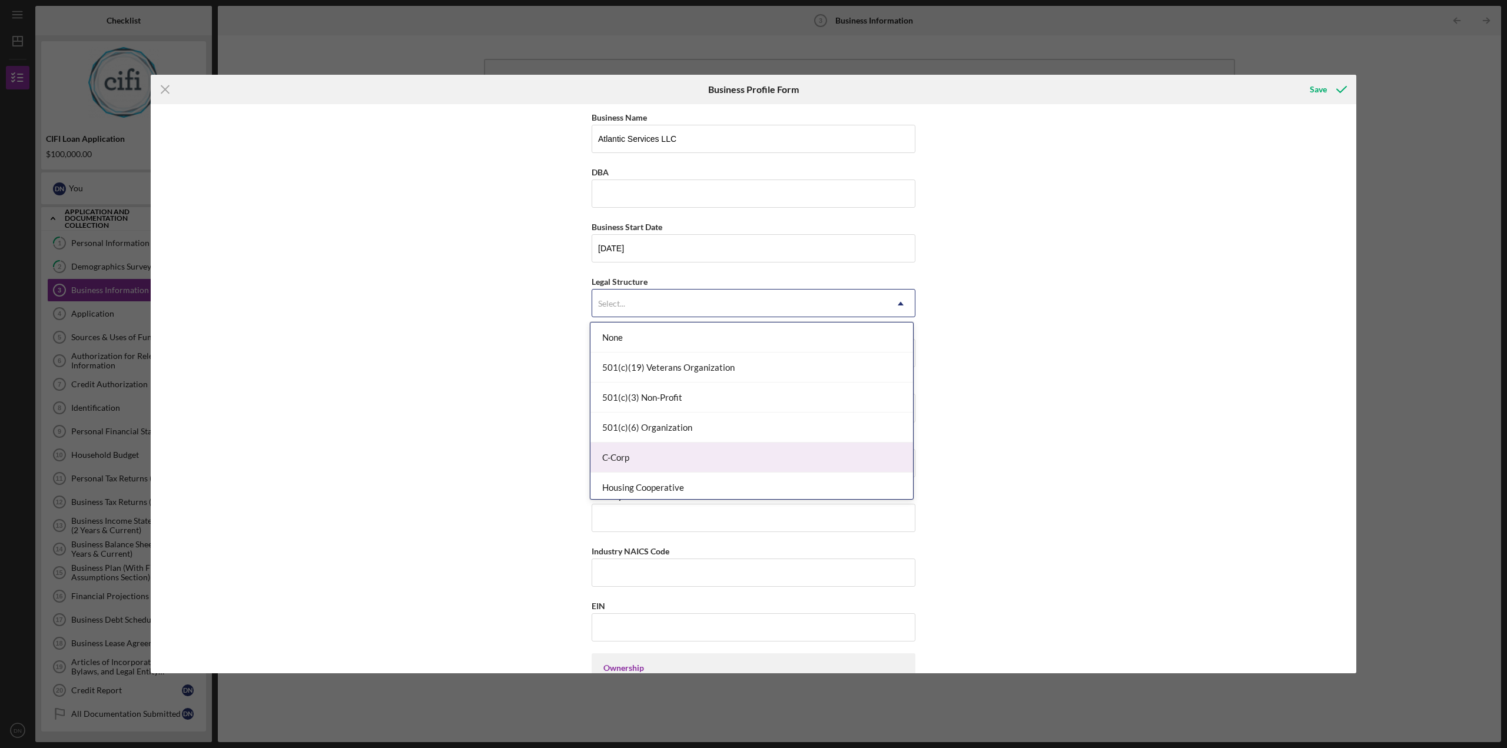
scroll to position [274, 0]
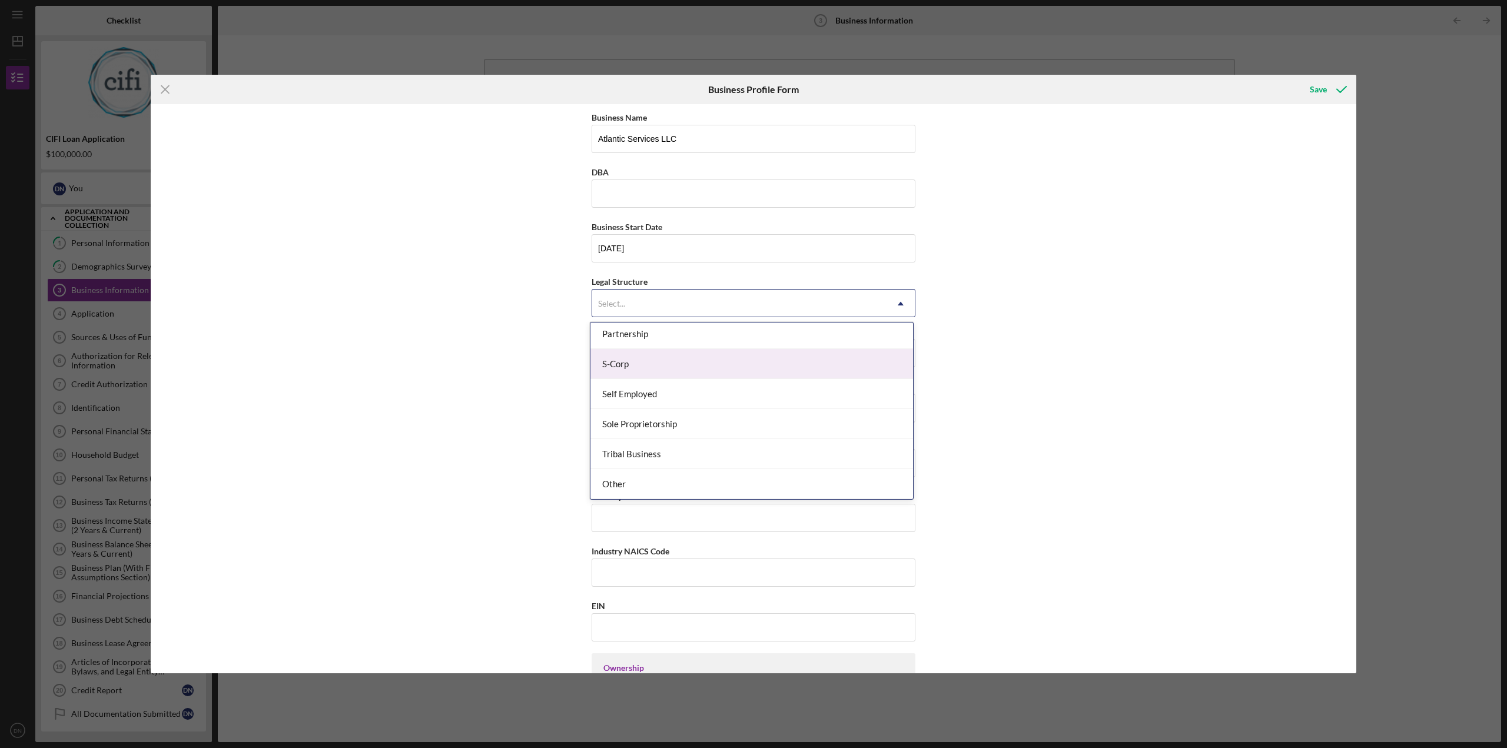
click at [770, 359] on div "S-Corp" at bounding box center [752, 364] width 323 height 30
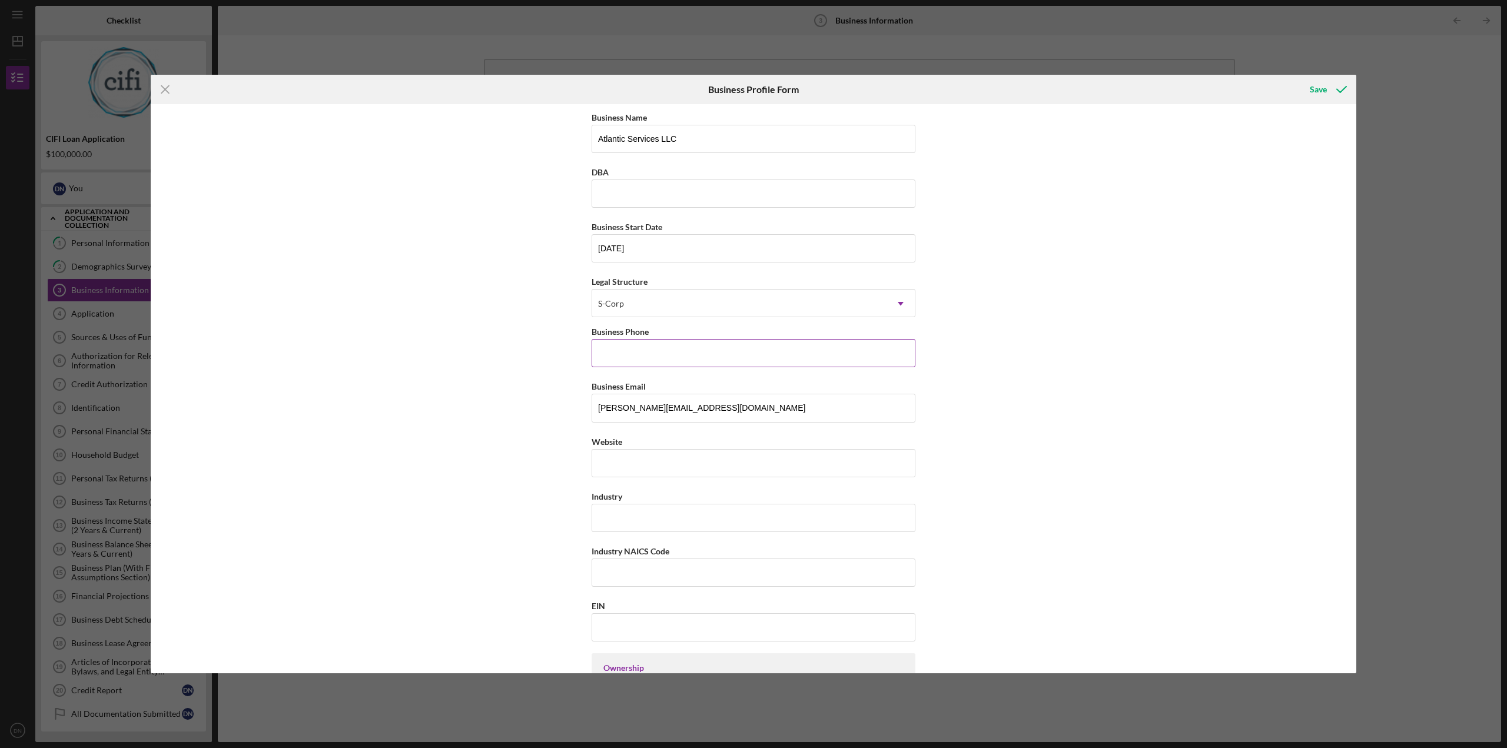
click at [632, 344] on input "Business Phone" at bounding box center [754, 353] width 324 height 28
type input "[PHONE_NUMBER]"
click at [632, 469] on input "Website" at bounding box center [754, 463] width 324 height 28
click at [629, 518] on input "Industry" at bounding box center [754, 518] width 324 height 28
type input "contruction"
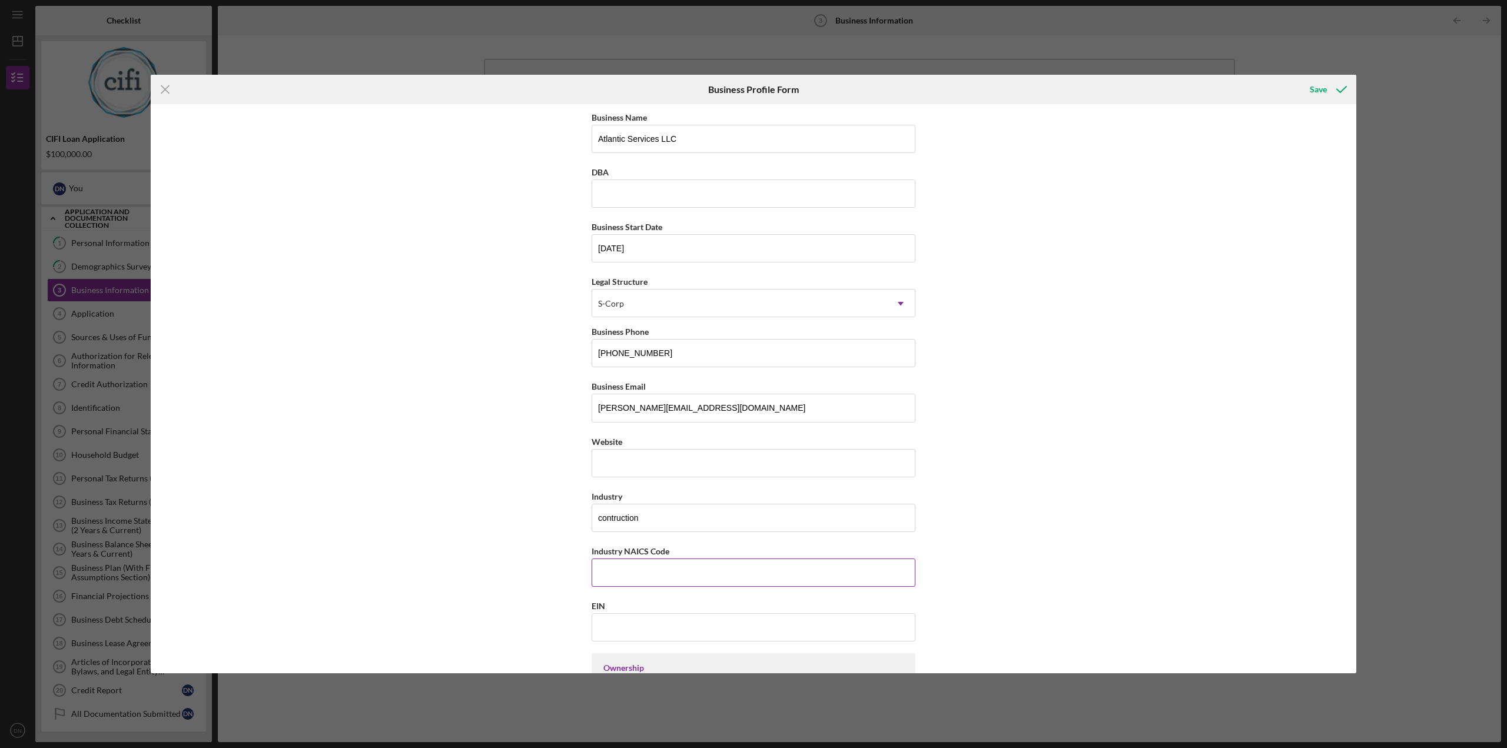
click at [609, 577] on input "Industry NAICS Code" at bounding box center [754, 573] width 324 height 28
type input "236118"
click at [593, 522] on input "contruction" at bounding box center [754, 518] width 324 height 28
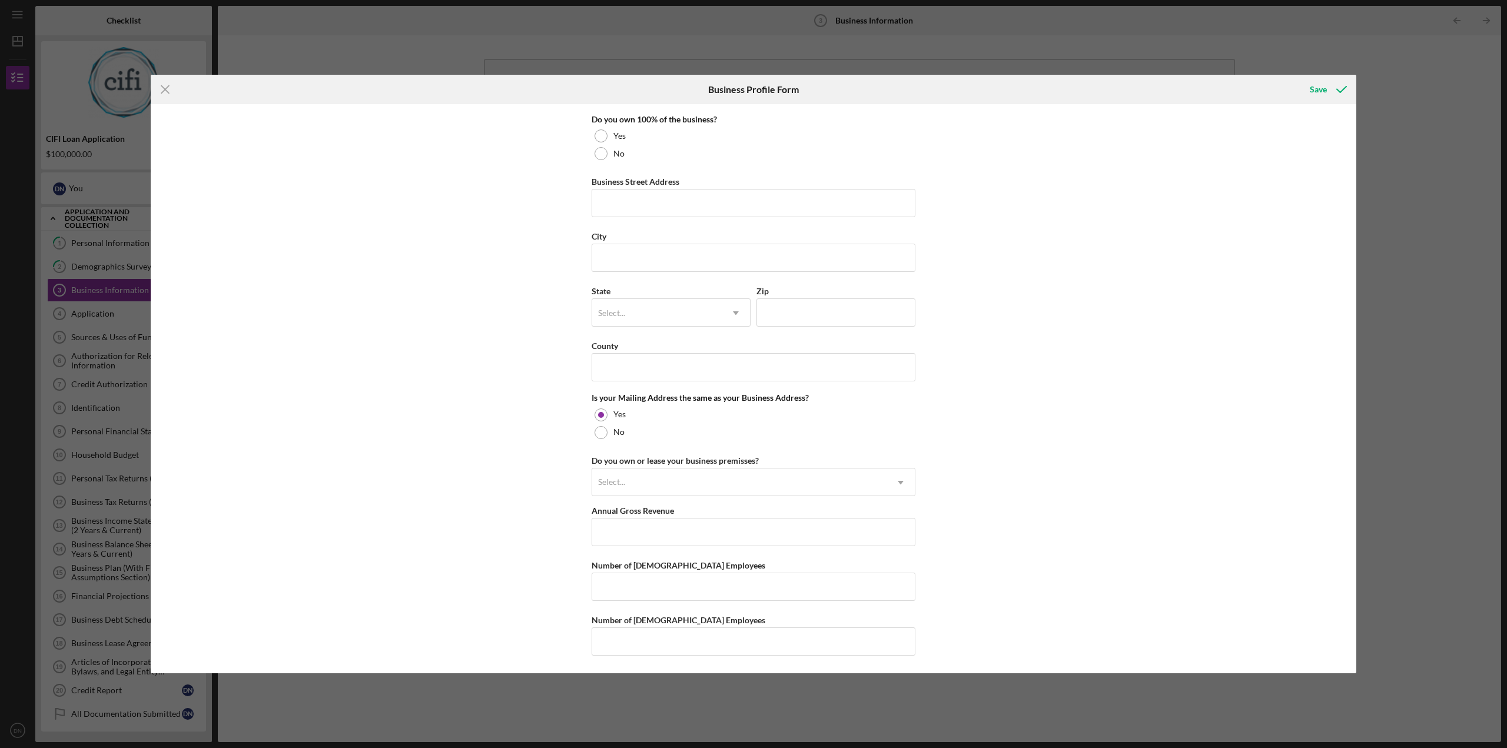
type input "Remodeling Contruction"
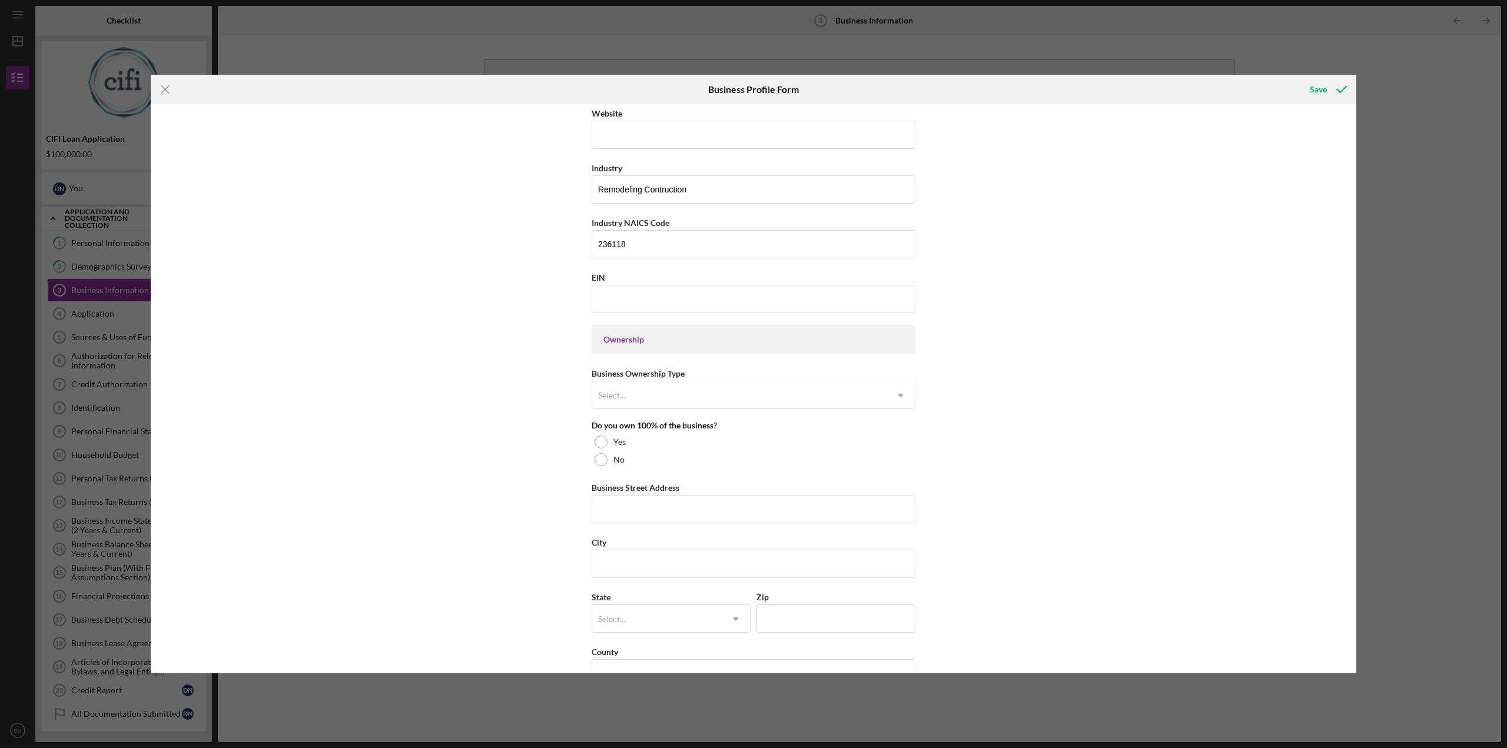
scroll to position [299, 0]
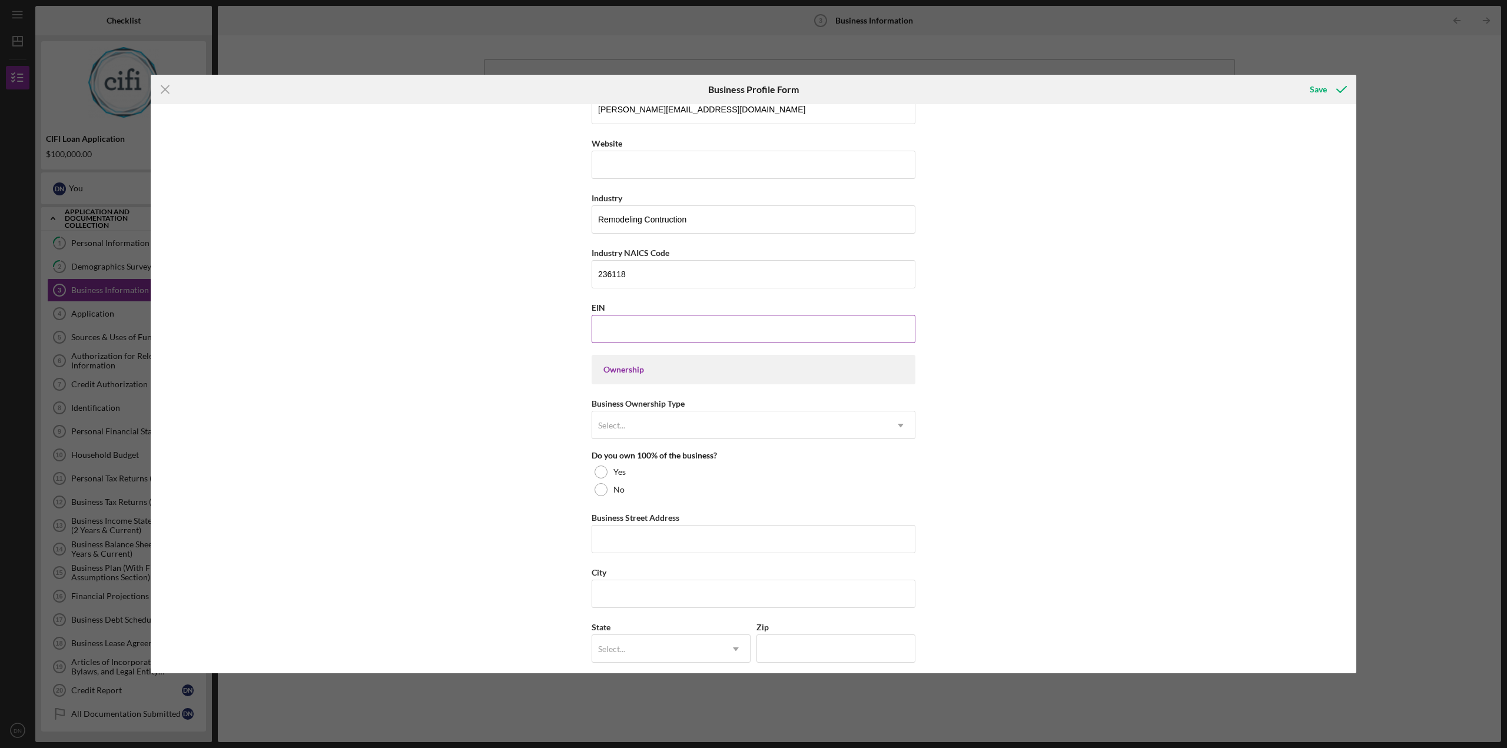
click at [885, 322] on input "EIN" at bounding box center [754, 329] width 324 height 28
paste input "[US_EMPLOYER_IDENTIFICATION_NUMBER]"
type input "[US_EMPLOYER_IDENTIFICATION_NUMBER]"
click at [642, 433] on div "Select..." at bounding box center [739, 425] width 294 height 27
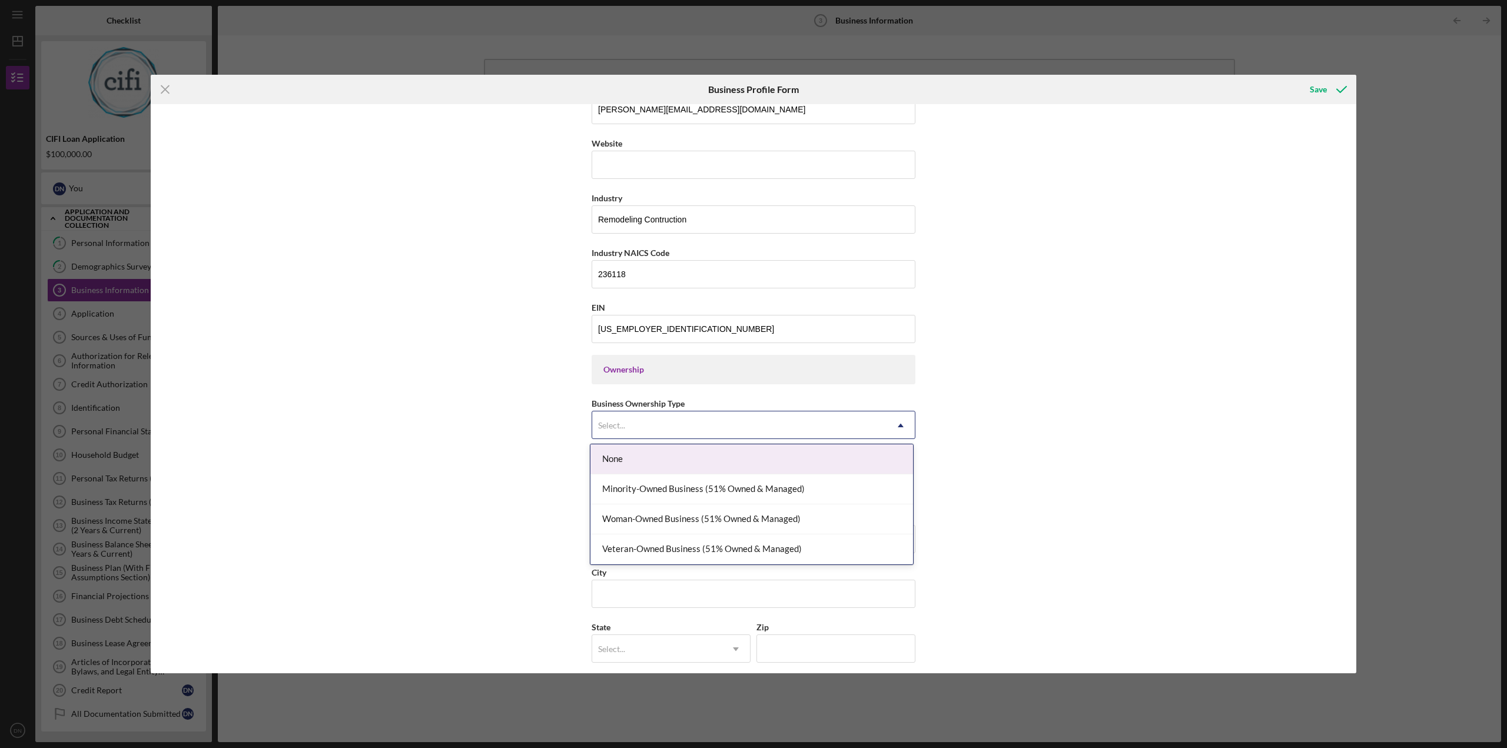
click at [664, 466] on div "None" at bounding box center [752, 460] width 323 height 30
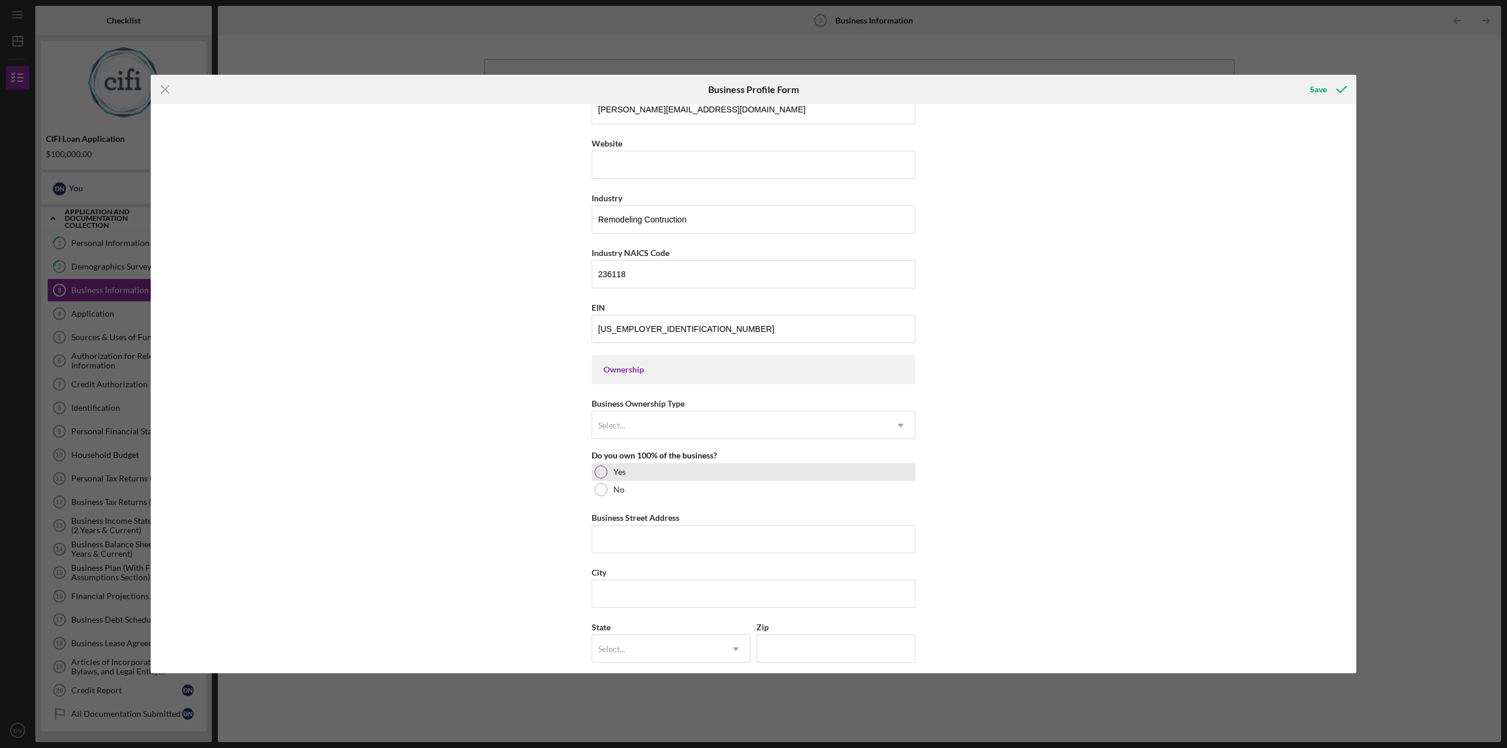
click at [611, 476] on div "Yes" at bounding box center [754, 472] width 324 height 18
click at [627, 544] on input "Business Street Address" at bounding box center [754, 539] width 324 height 28
paste input "[STREET_ADDRESS]"
type input "[STREET_ADDRESS]"
click at [632, 591] on input "City" at bounding box center [754, 594] width 324 height 28
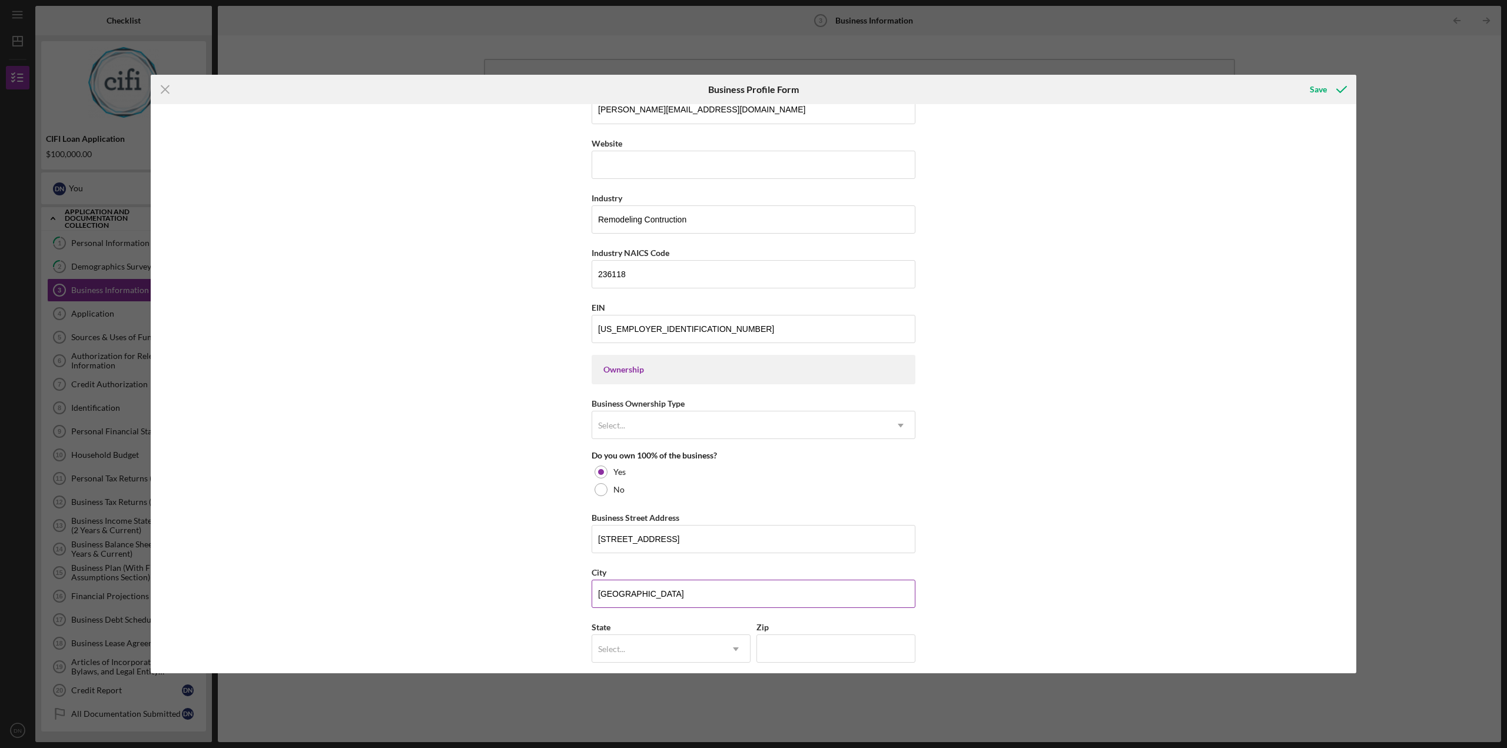
type input "[GEOGRAPHIC_DATA]"
type input "in"
click at [795, 654] on input "Zip" at bounding box center [836, 649] width 159 height 28
type input "46268"
click at [737, 651] on icon "Icon/Dropdown Arrow" at bounding box center [736, 649] width 28 height 28
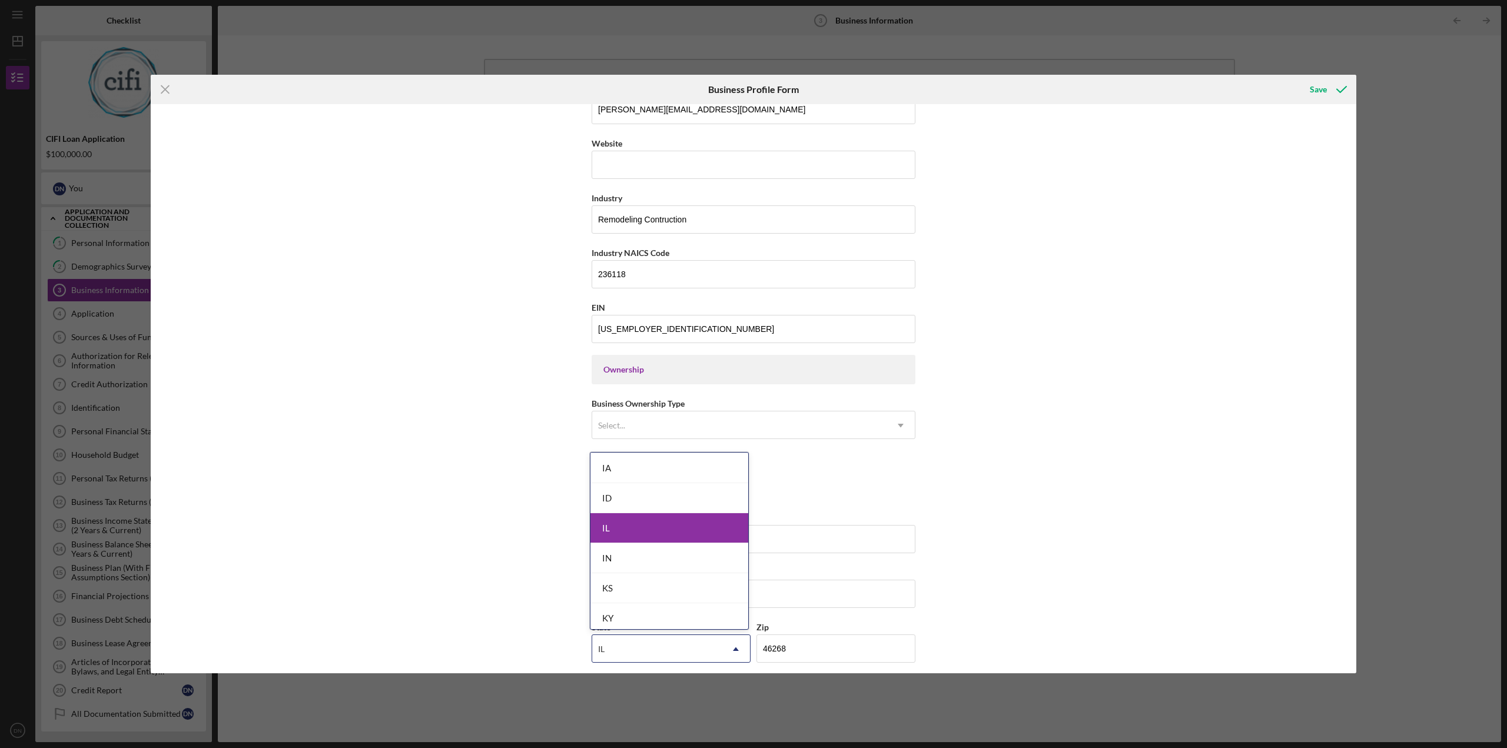
scroll to position [647, 0]
click at [708, 540] on div "IN" at bounding box center [670, 541] width 158 height 30
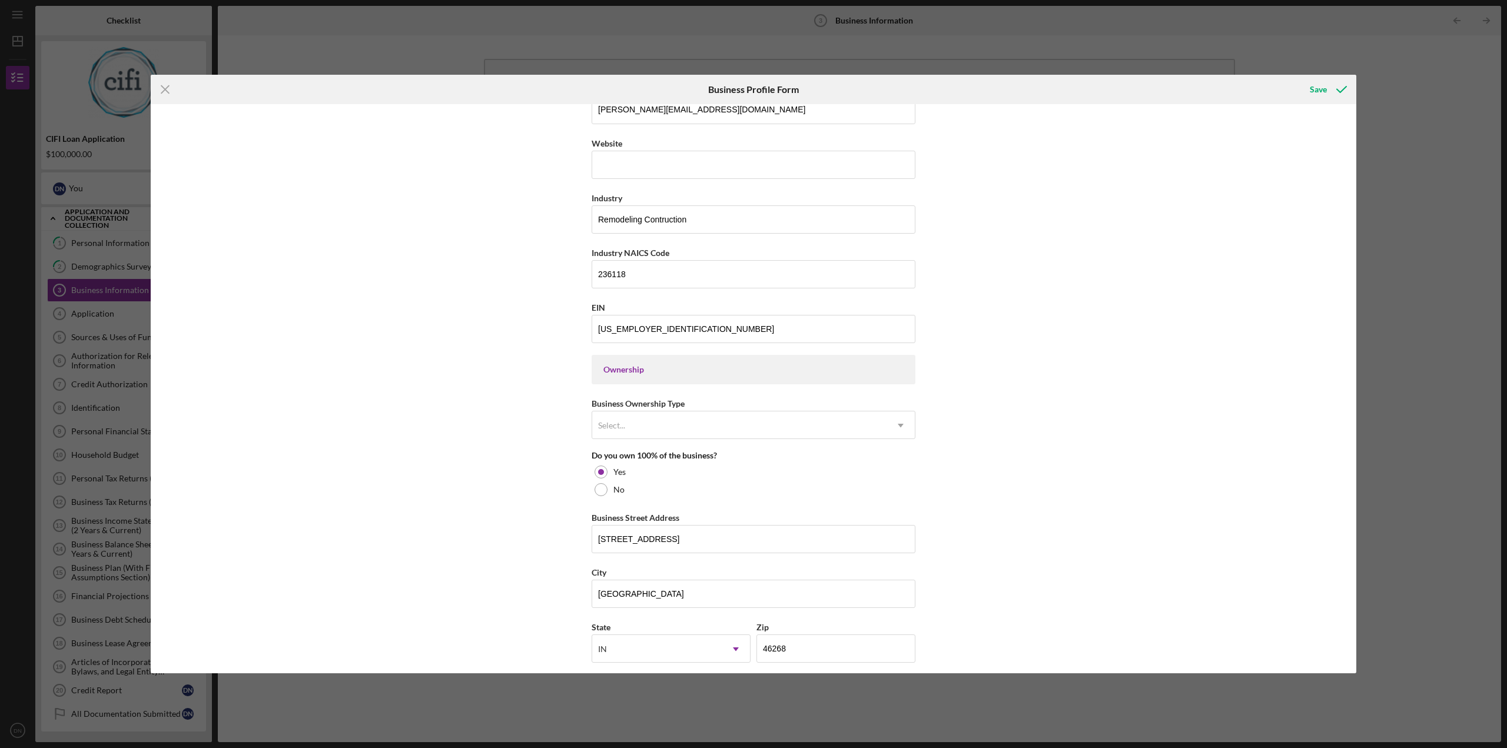
scroll to position [635, 0]
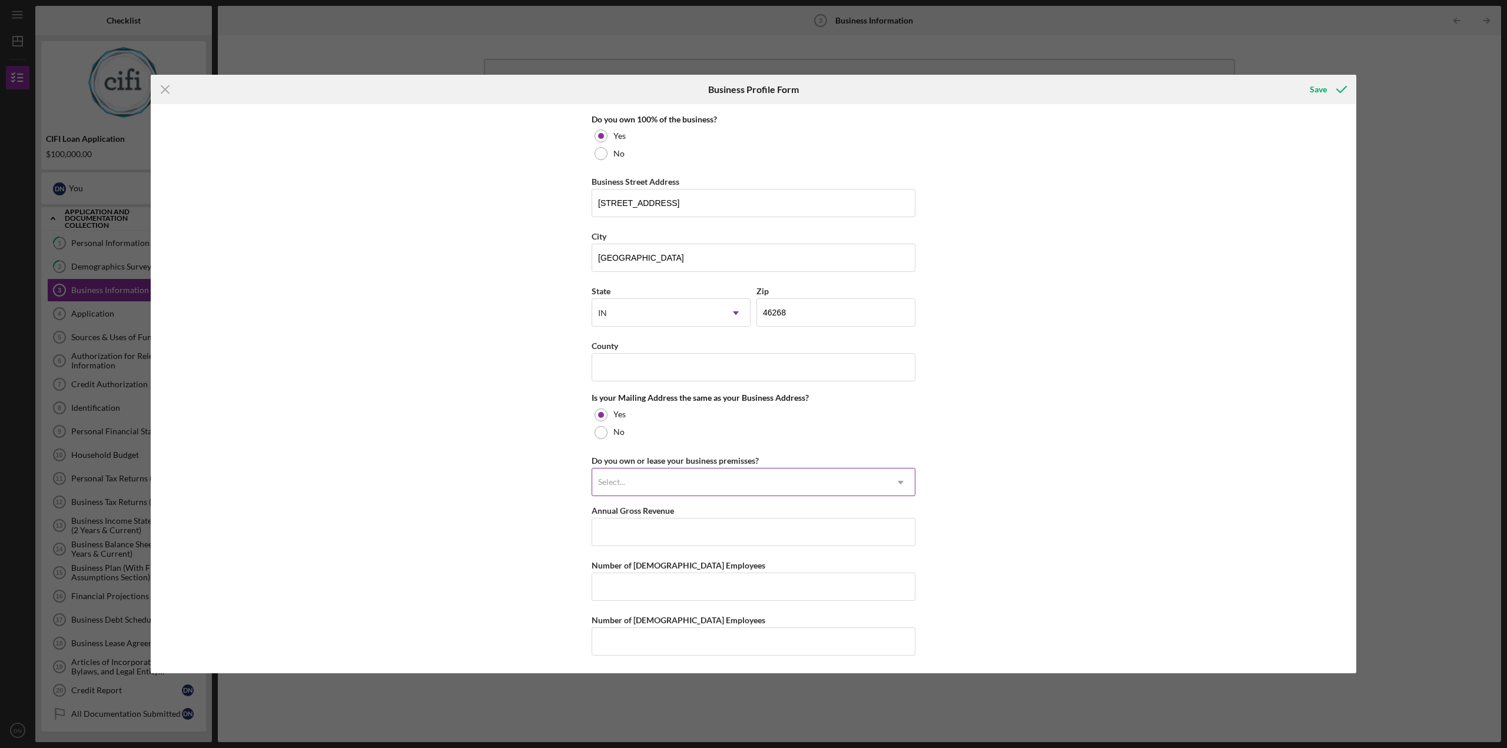
click at [639, 486] on div "Select..." at bounding box center [739, 482] width 294 height 27
click at [638, 544] on div "Leased" at bounding box center [752, 547] width 323 height 30
click at [622, 538] on input "Annual Gross Revenue" at bounding box center [754, 532] width 324 height 28
click at [672, 535] on input "Annual Gross Revenue" at bounding box center [754, 532] width 324 height 28
type input "$7"
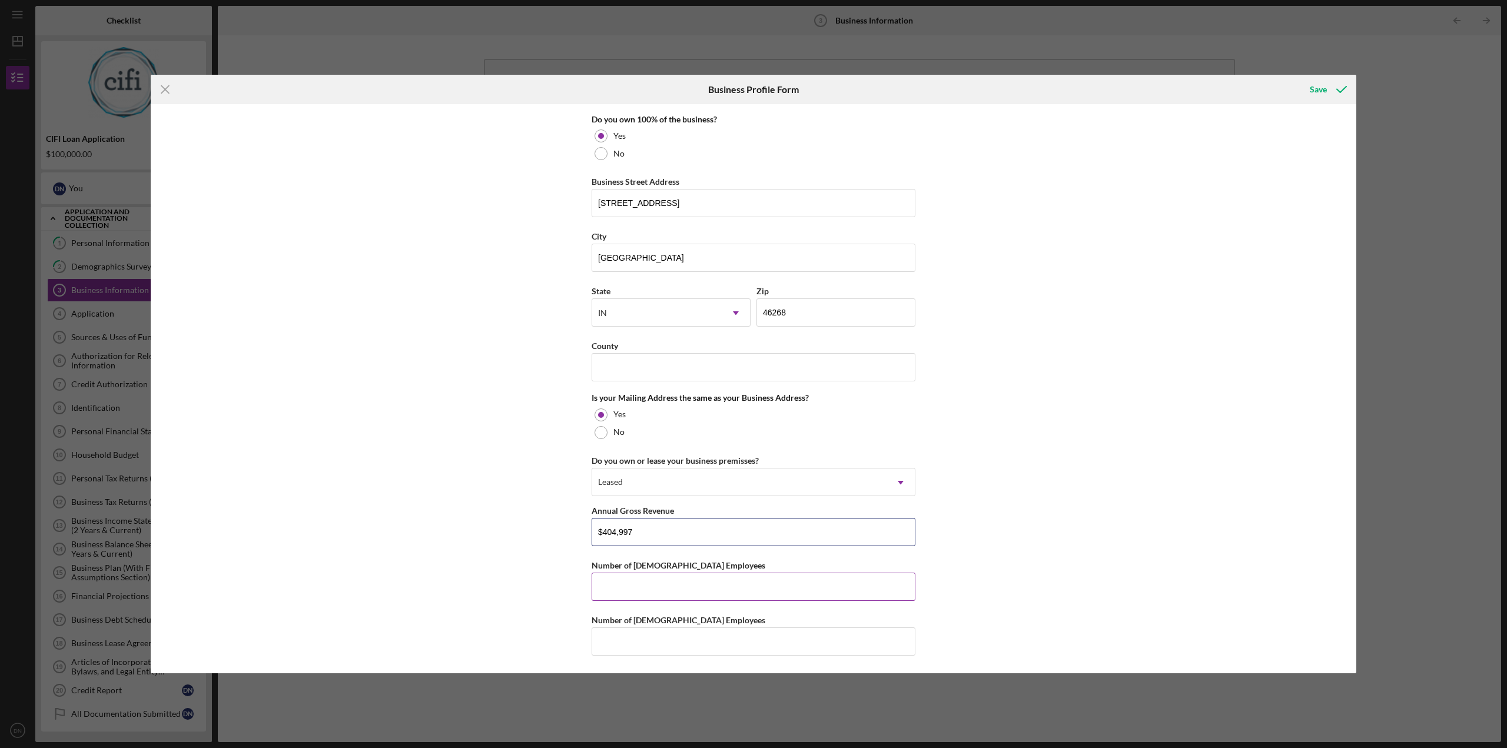
type input "$404,997"
click at [716, 592] on input "Number of [DEMOGRAPHIC_DATA] Employees" at bounding box center [754, 587] width 324 height 28
type input "1"
click at [685, 652] on input "Number of [DEMOGRAPHIC_DATA] Employees" at bounding box center [754, 642] width 324 height 28
type input "0"
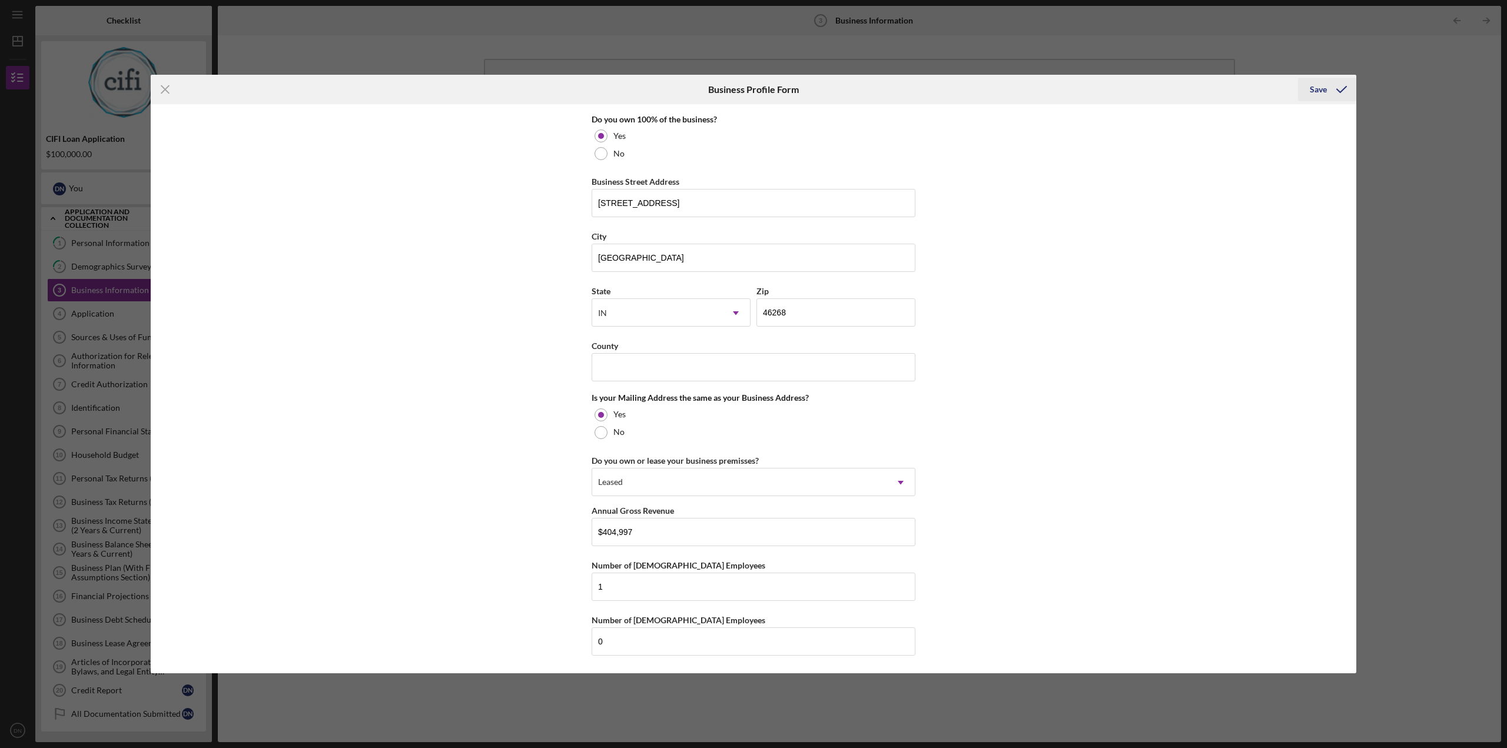
click at [1312, 94] on div "Save" at bounding box center [1318, 90] width 17 height 24
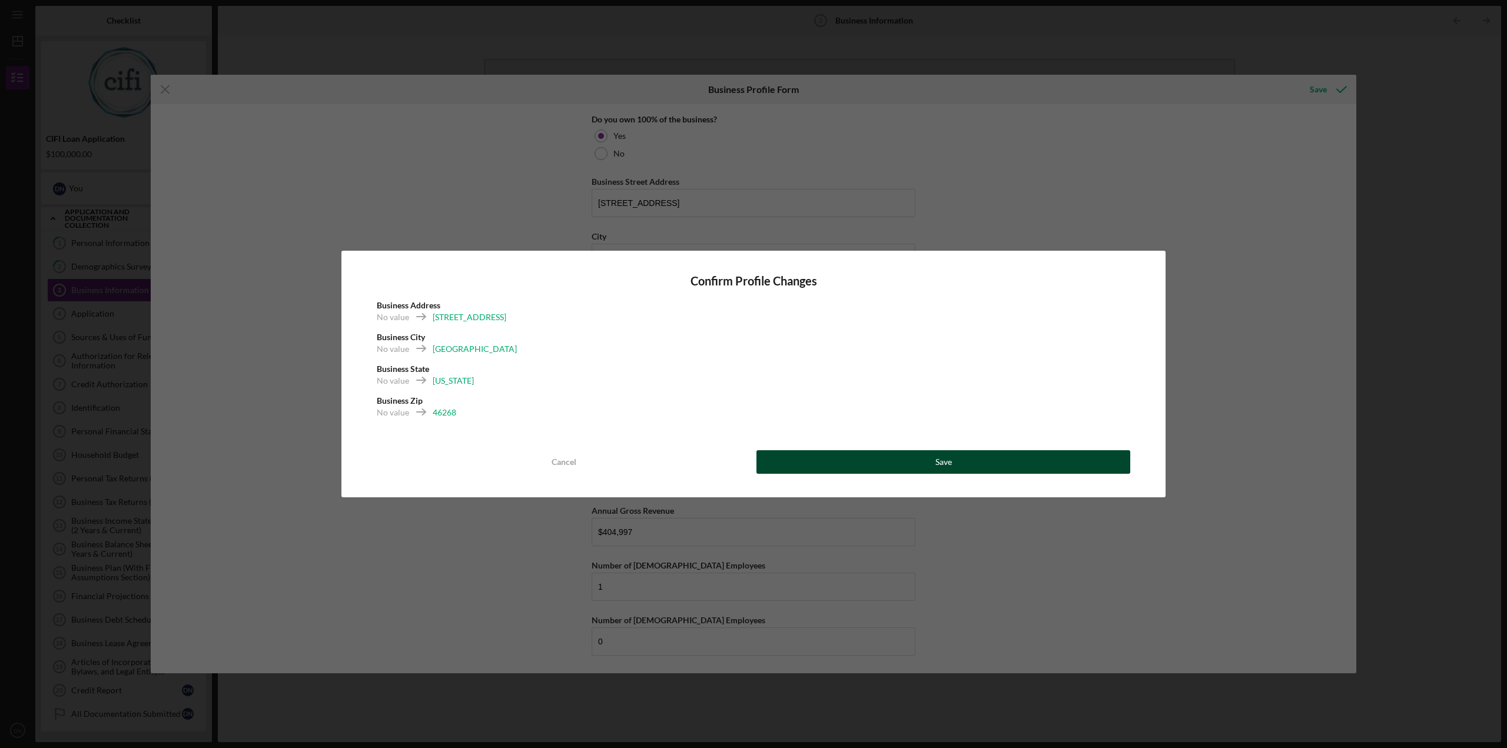
click at [807, 466] on button "Save" at bounding box center [944, 462] width 374 height 24
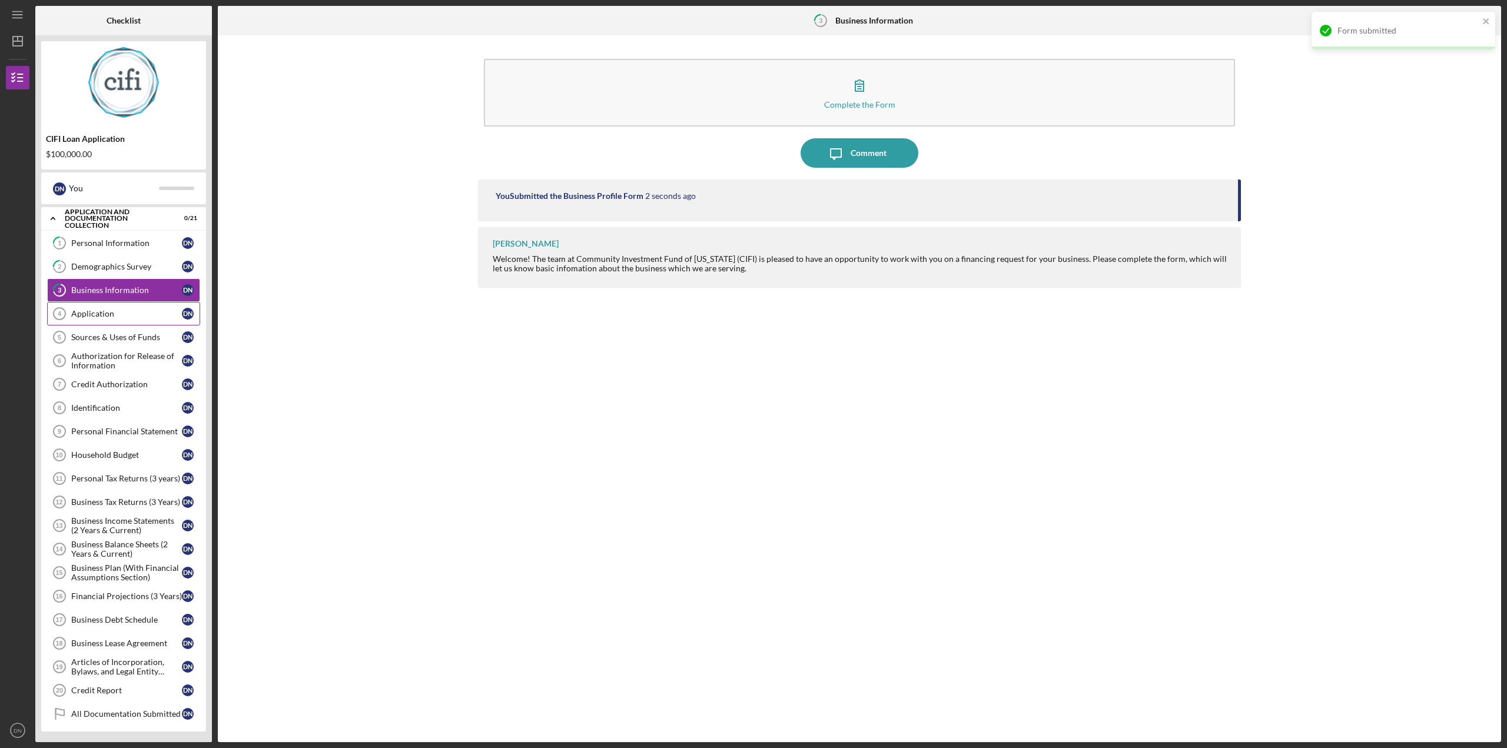
click at [74, 316] on div "Application" at bounding box center [126, 313] width 111 height 9
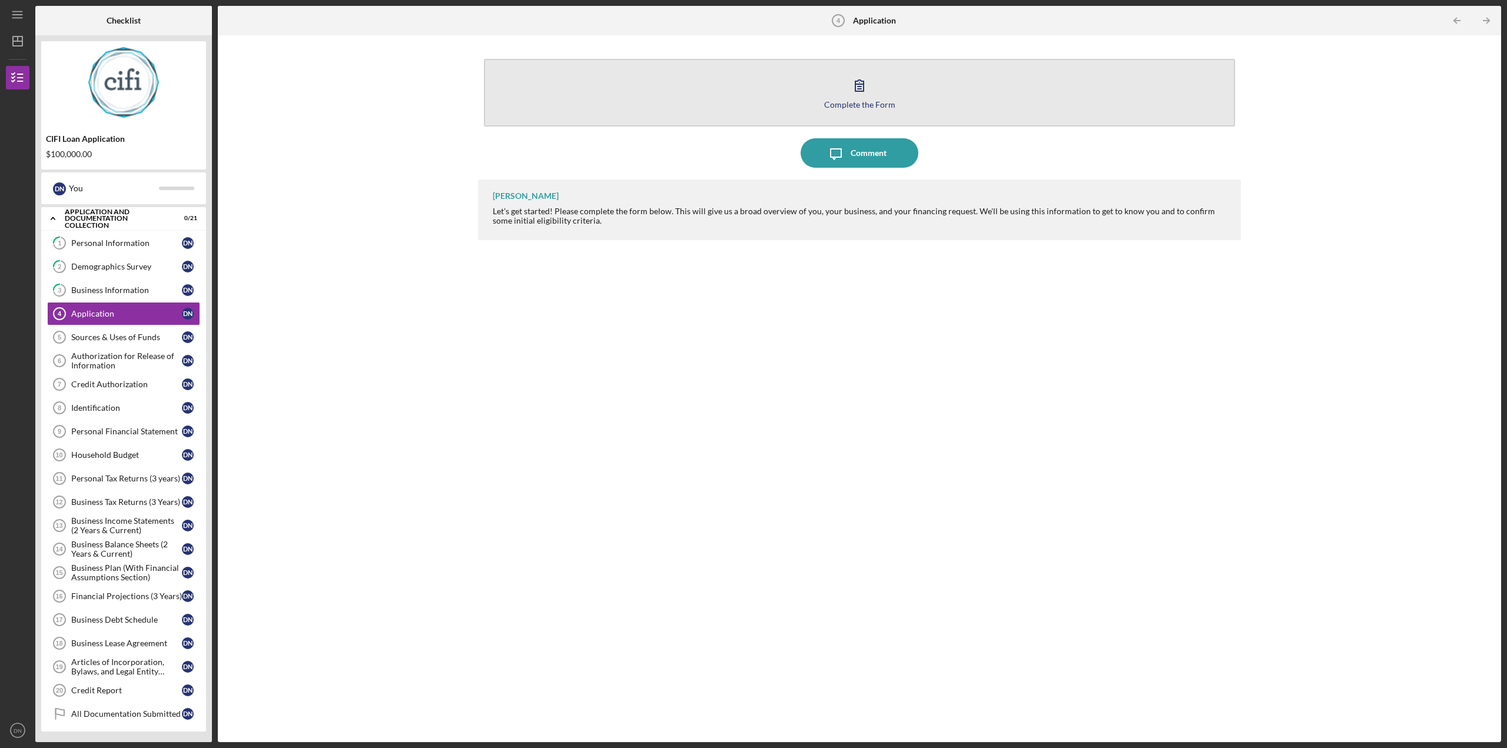
drag, startPoint x: 853, startPoint y: 157, endPoint x: 858, endPoint y: 99, distance: 57.9
click at [859, 99] on div "Complete the Form Form Icon/Message Comment [PERSON_NAME] Let's get started! Pl…" at bounding box center [859, 388] width 763 height 695
click at [857, 101] on div "Complete the Form" at bounding box center [859, 104] width 71 height 9
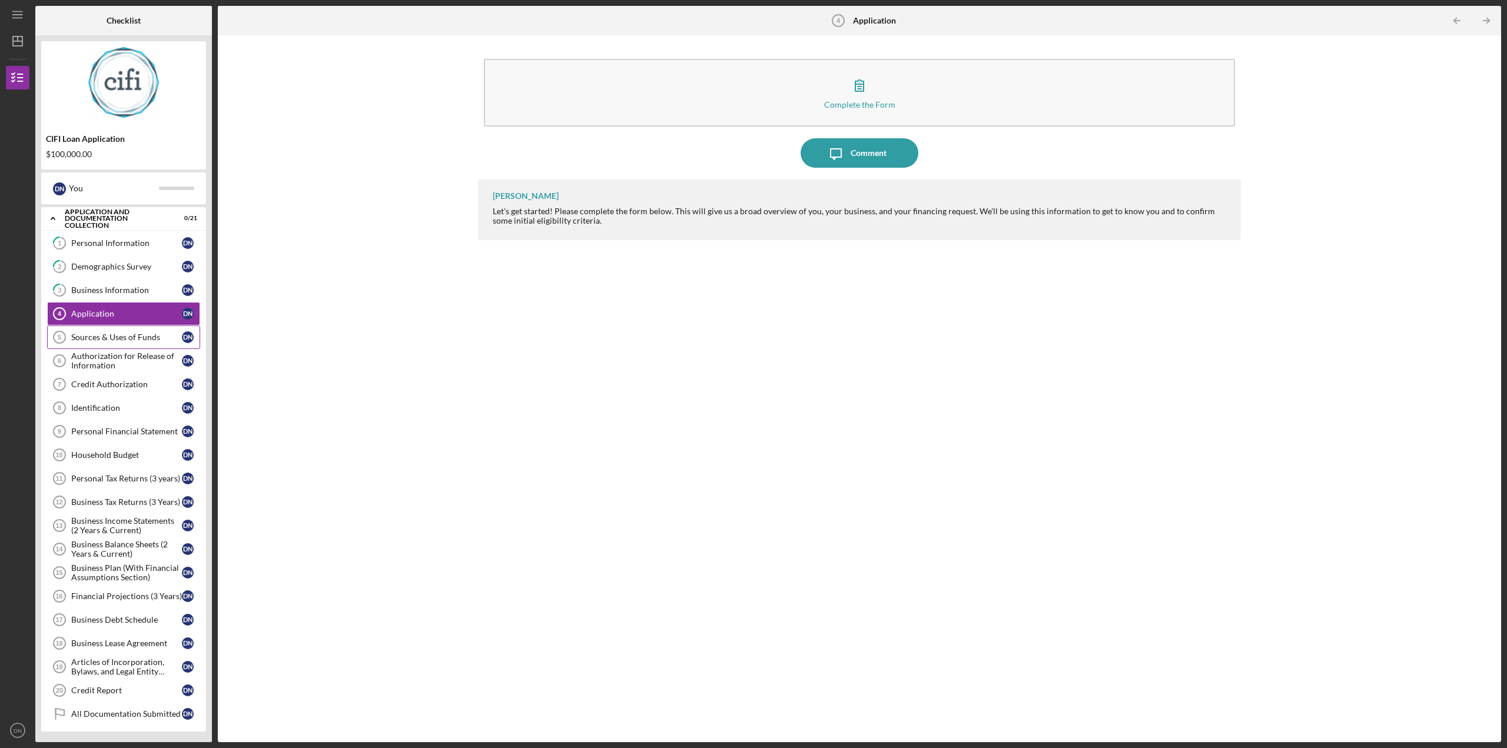
click at [155, 336] on div "Sources & Uses of Funds" at bounding box center [126, 337] width 111 height 9
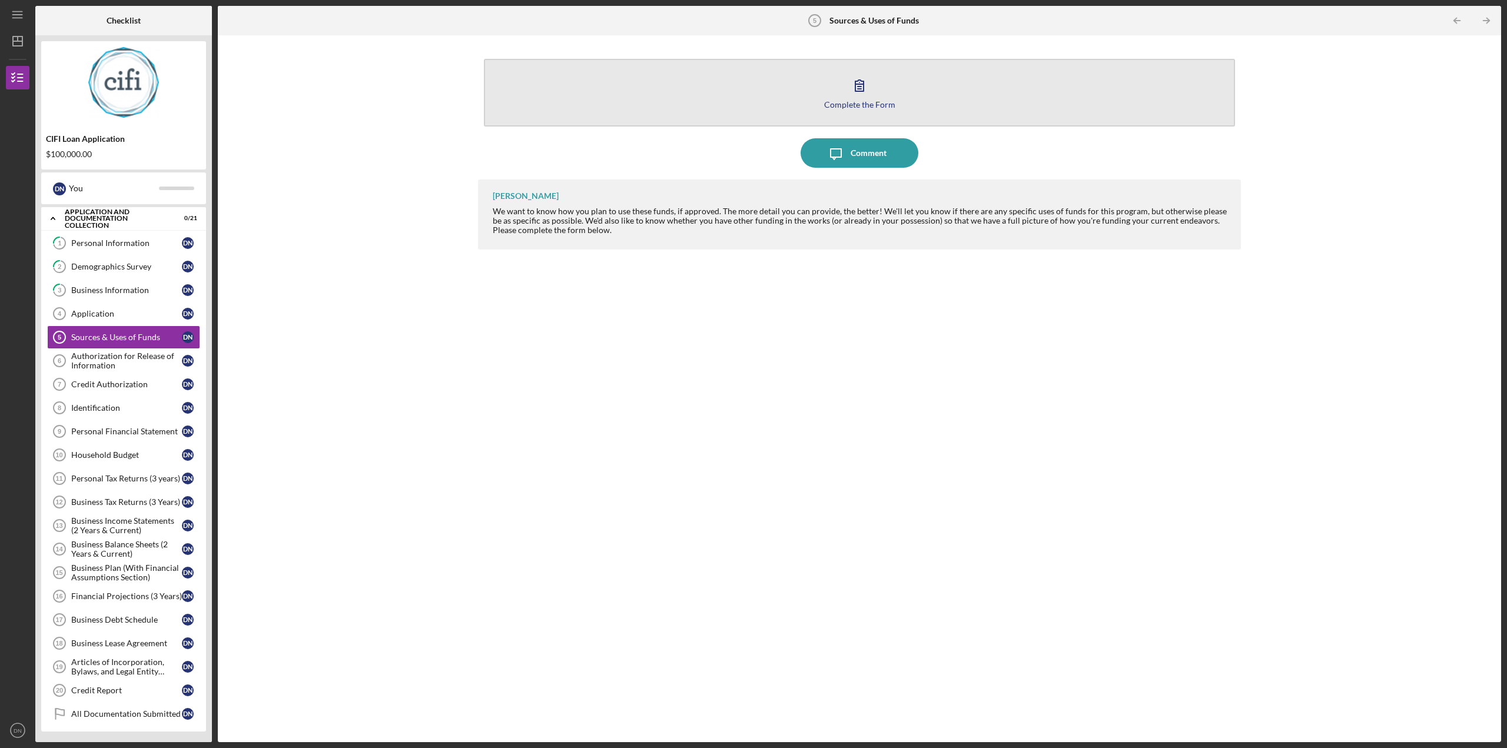
click at [868, 101] on div "Complete the Form" at bounding box center [859, 104] width 71 height 9
click at [851, 98] on icon "button" at bounding box center [859, 85] width 29 height 29
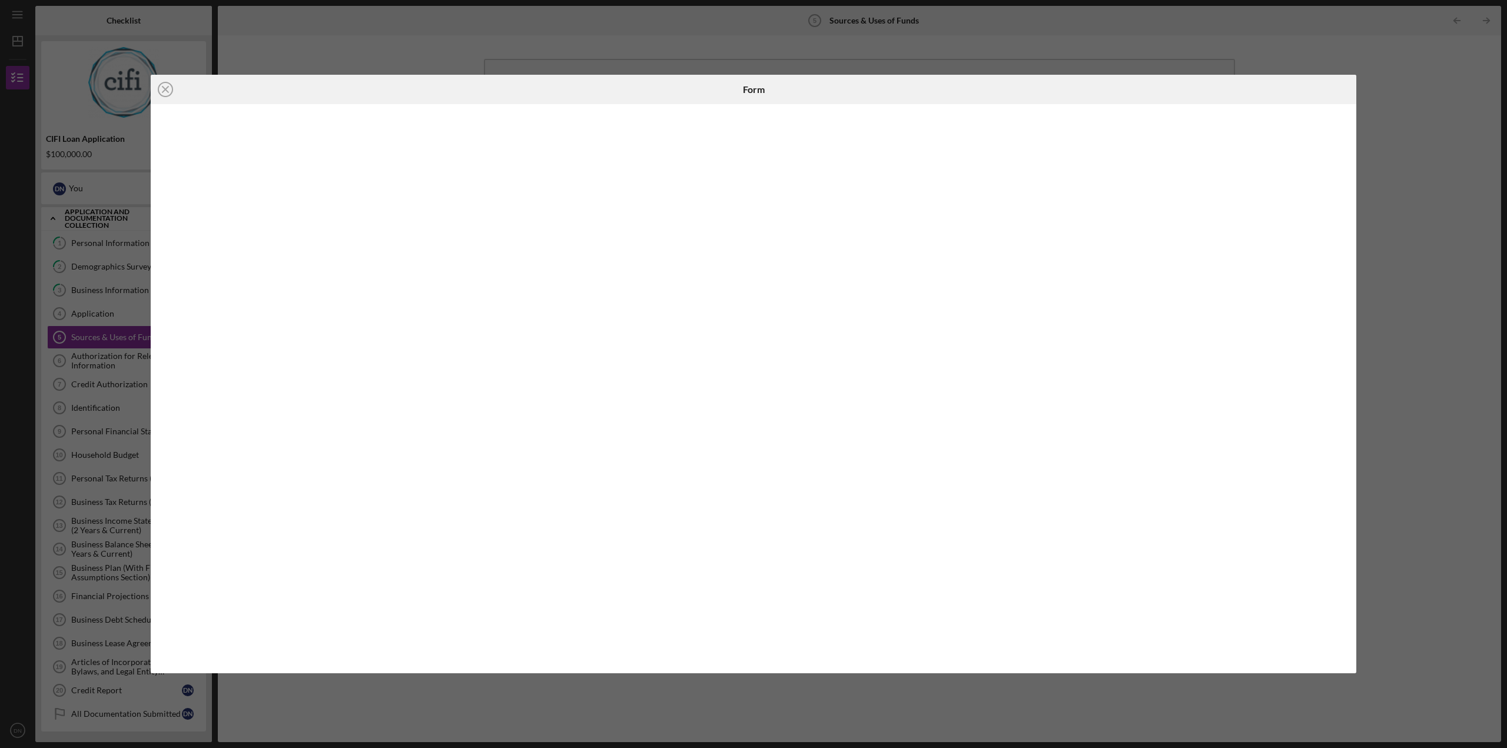
click at [1409, 417] on div "Icon/Close Form" at bounding box center [753, 374] width 1507 height 748
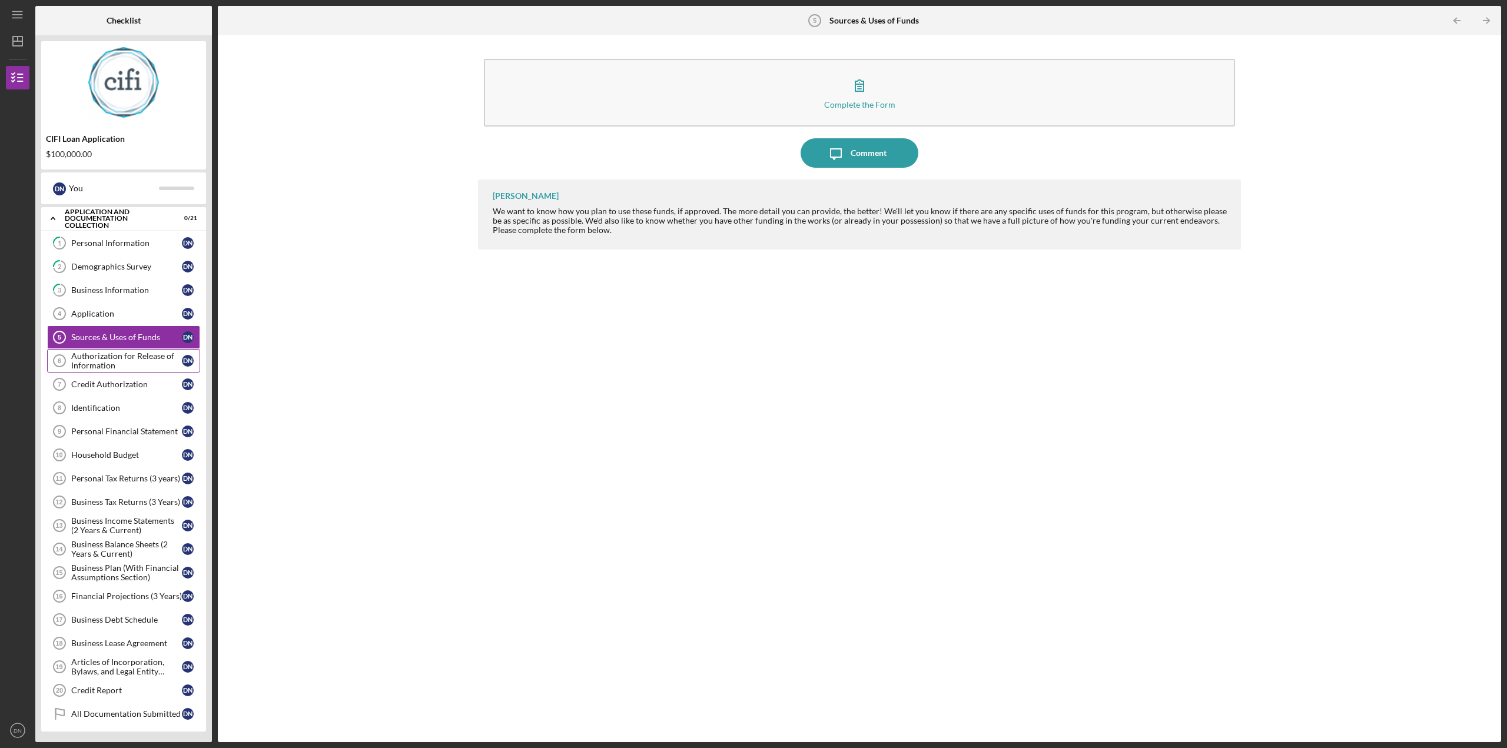
click at [134, 357] on div "Authorization for Release of Information" at bounding box center [126, 360] width 111 height 19
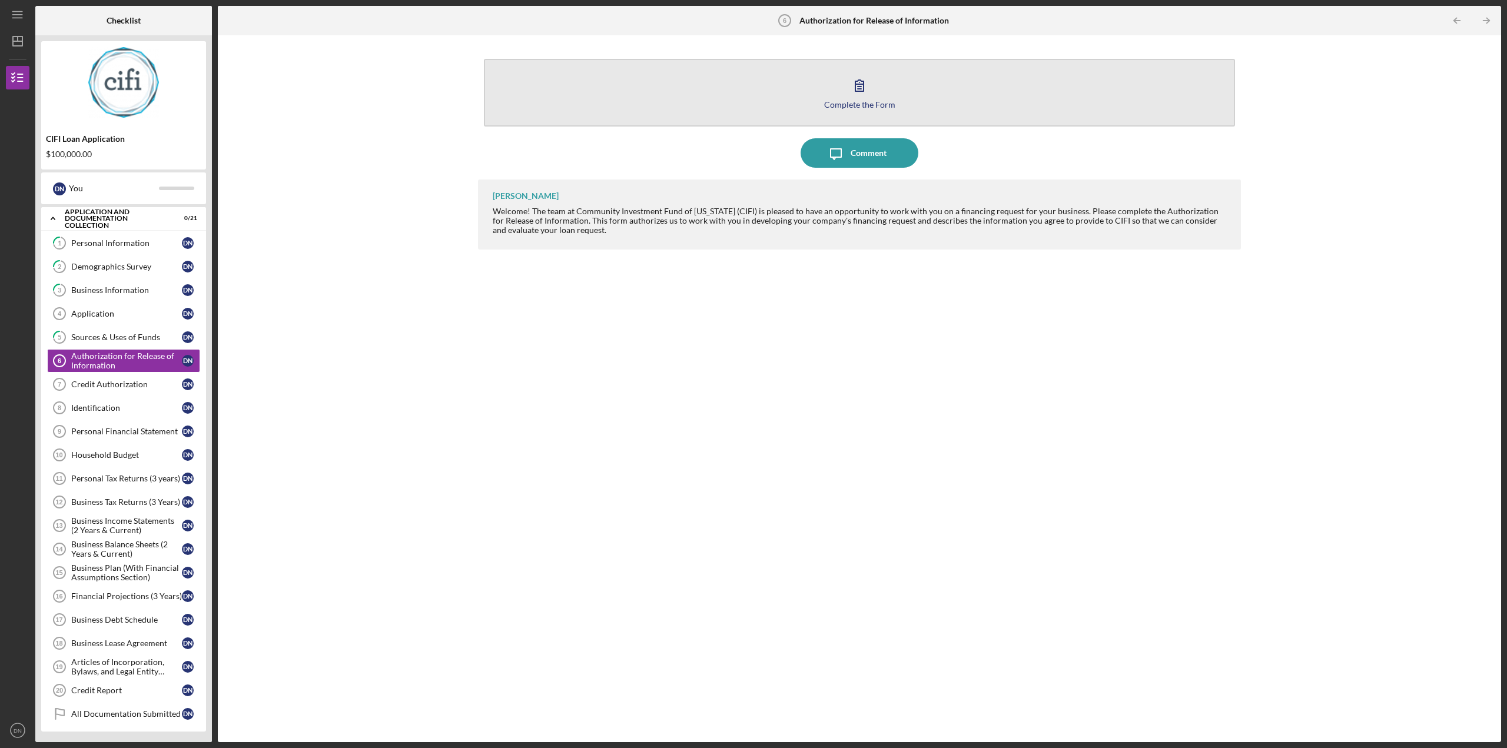
click at [853, 98] on icon "button" at bounding box center [859, 85] width 29 height 29
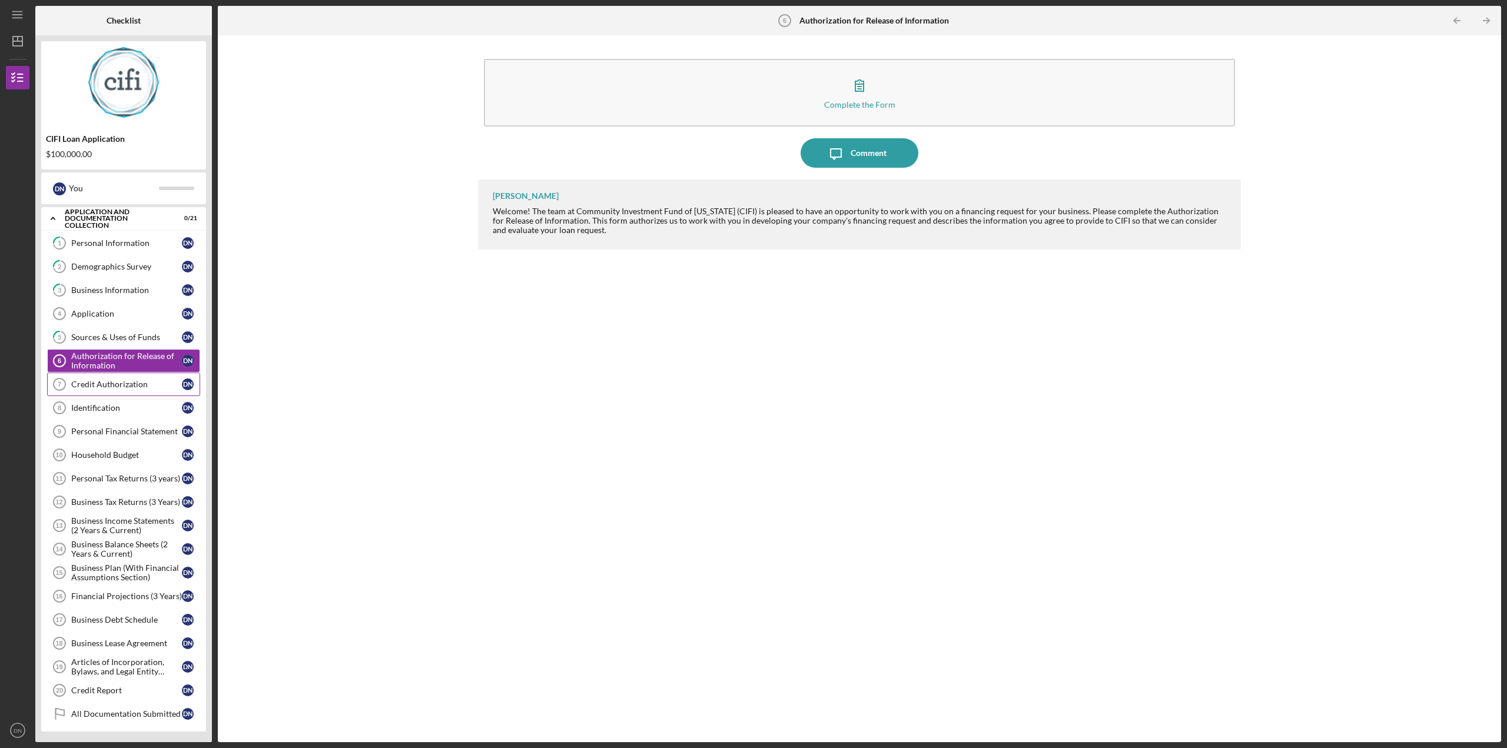
click at [122, 383] on div "Credit Authorization" at bounding box center [126, 384] width 111 height 9
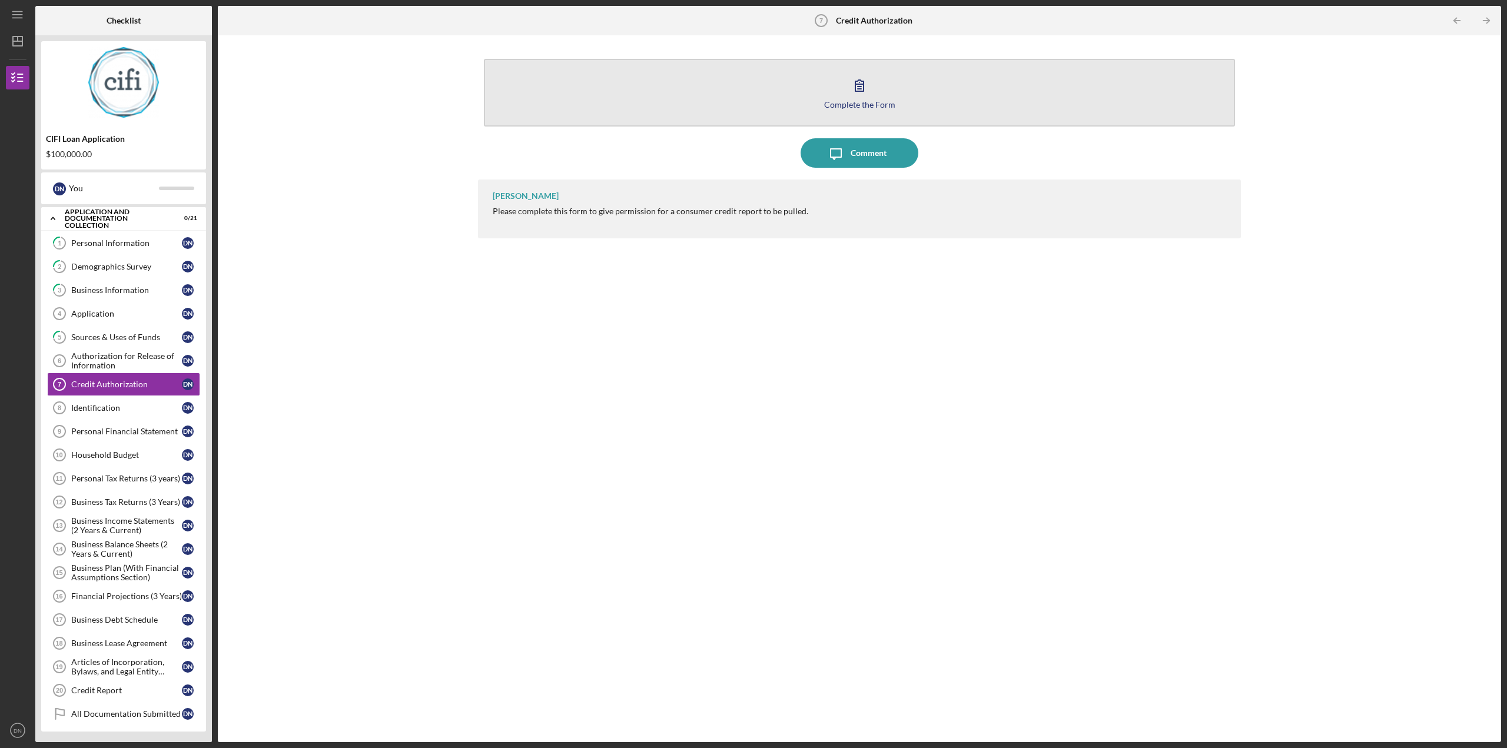
click at [853, 102] on div "Complete the Form" at bounding box center [859, 104] width 71 height 9
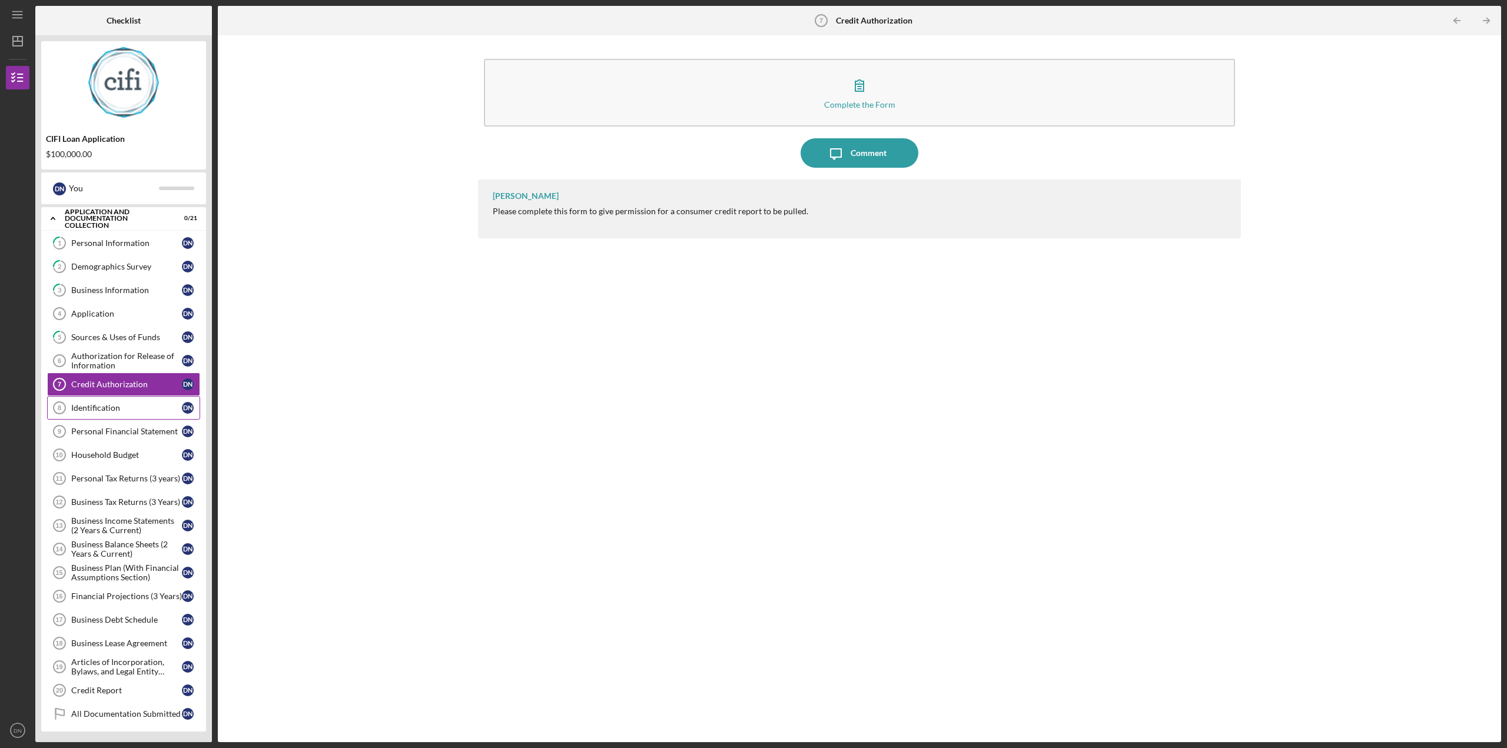
click at [110, 406] on div "Identification" at bounding box center [126, 407] width 111 height 9
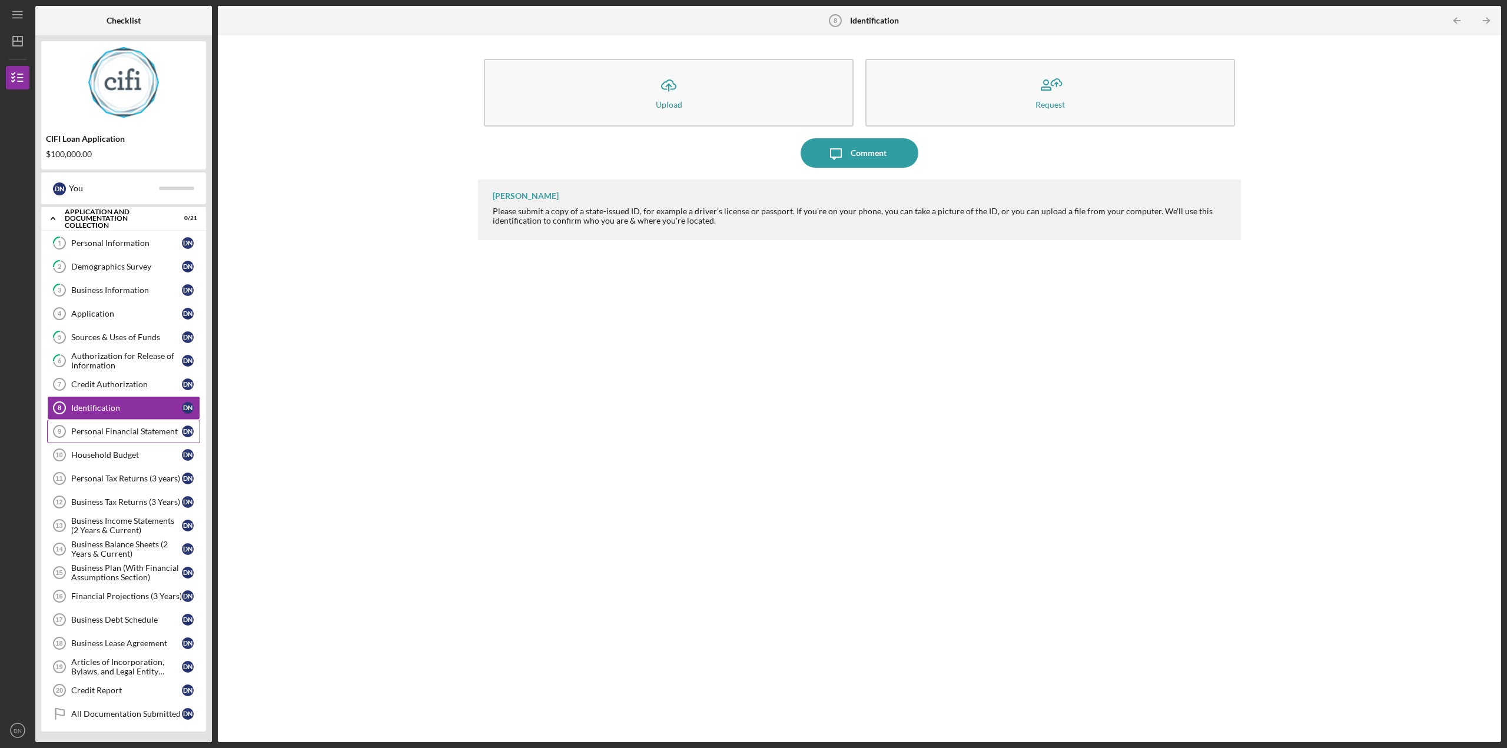
click at [141, 432] on div "Personal Financial Statement" at bounding box center [126, 431] width 111 height 9
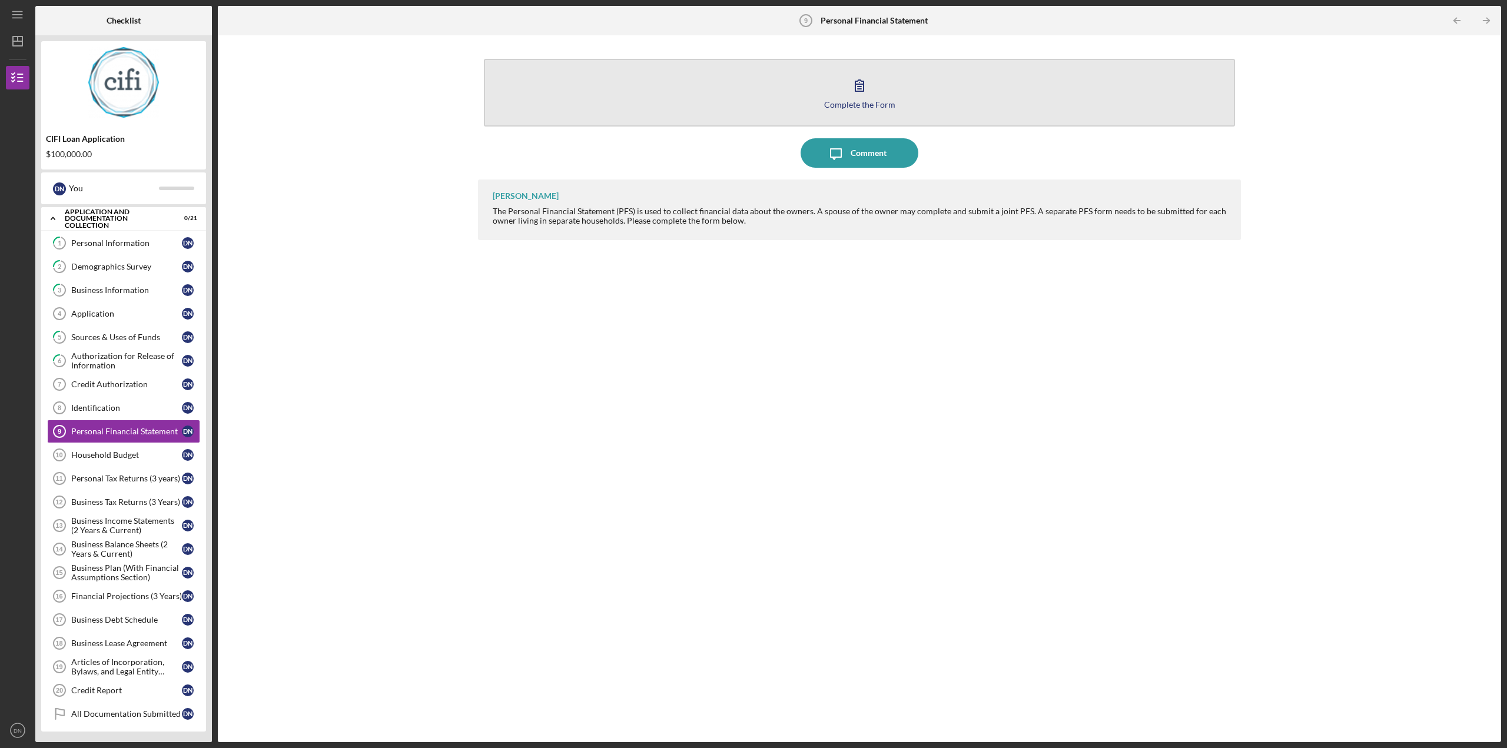
click at [878, 94] on button "Complete the Form Form" at bounding box center [859, 93] width 751 height 68
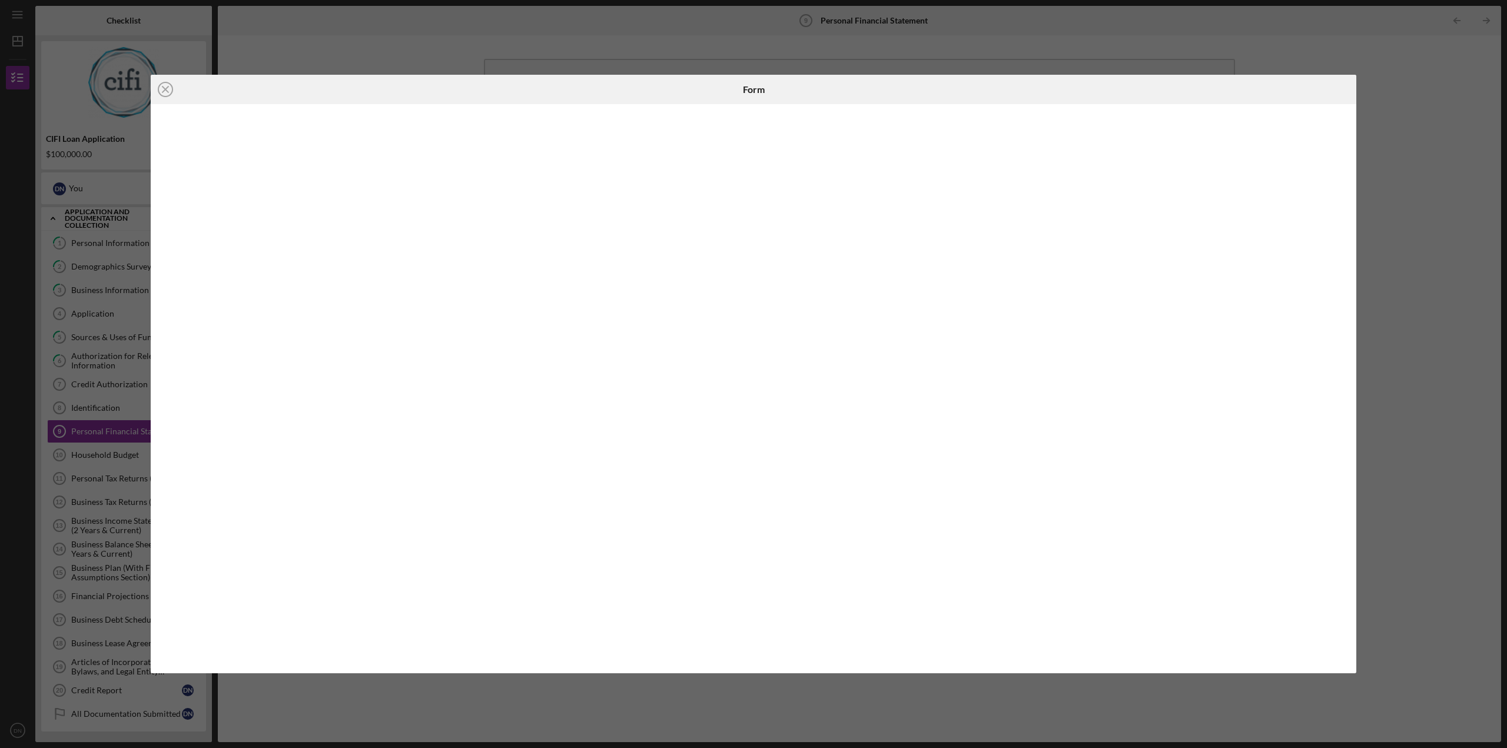
click at [1427, 69] on div "Icon/Close Form" at bounding box center [753, 374] width 1507 height 748
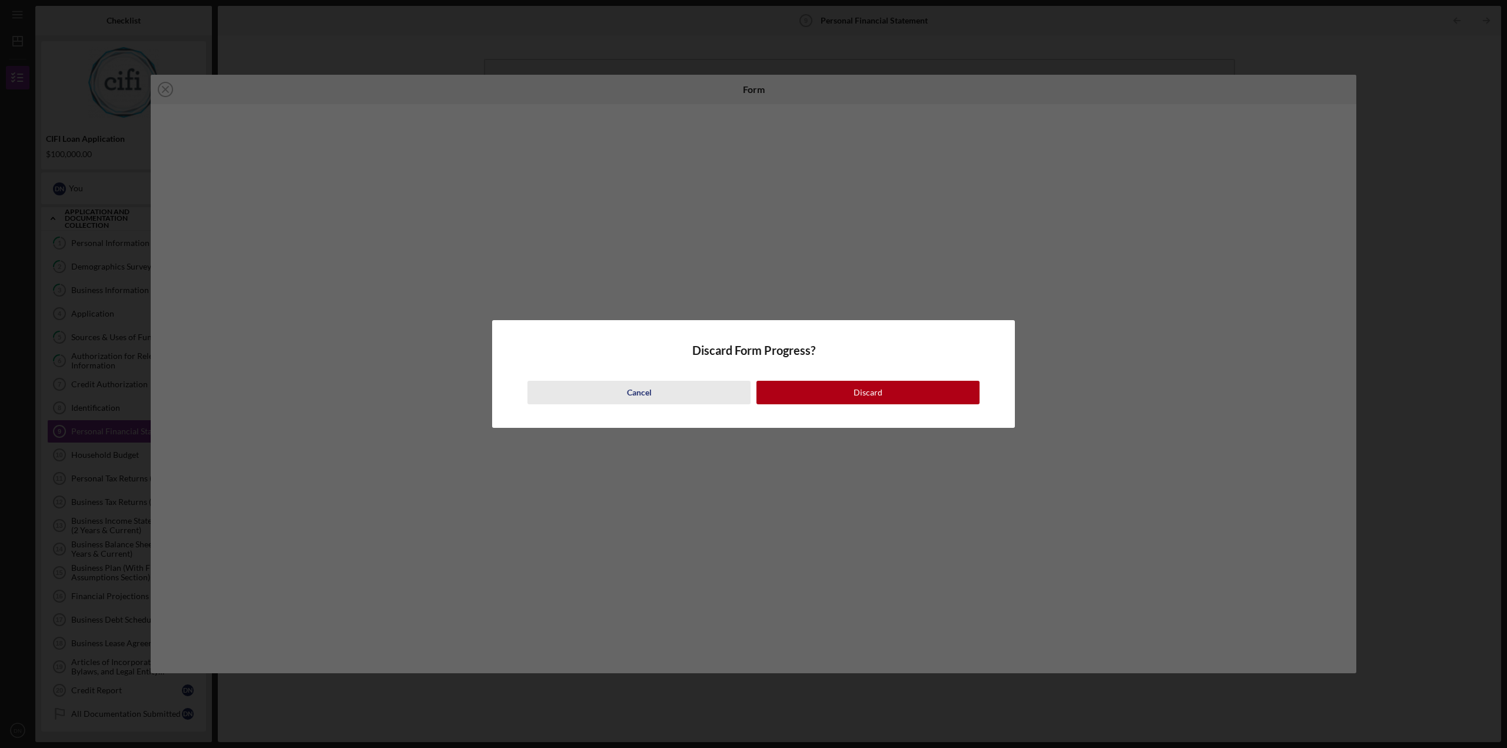
click at [648, 392] on div "Cancel" at bounding box center [639, 393] width 25 height 24
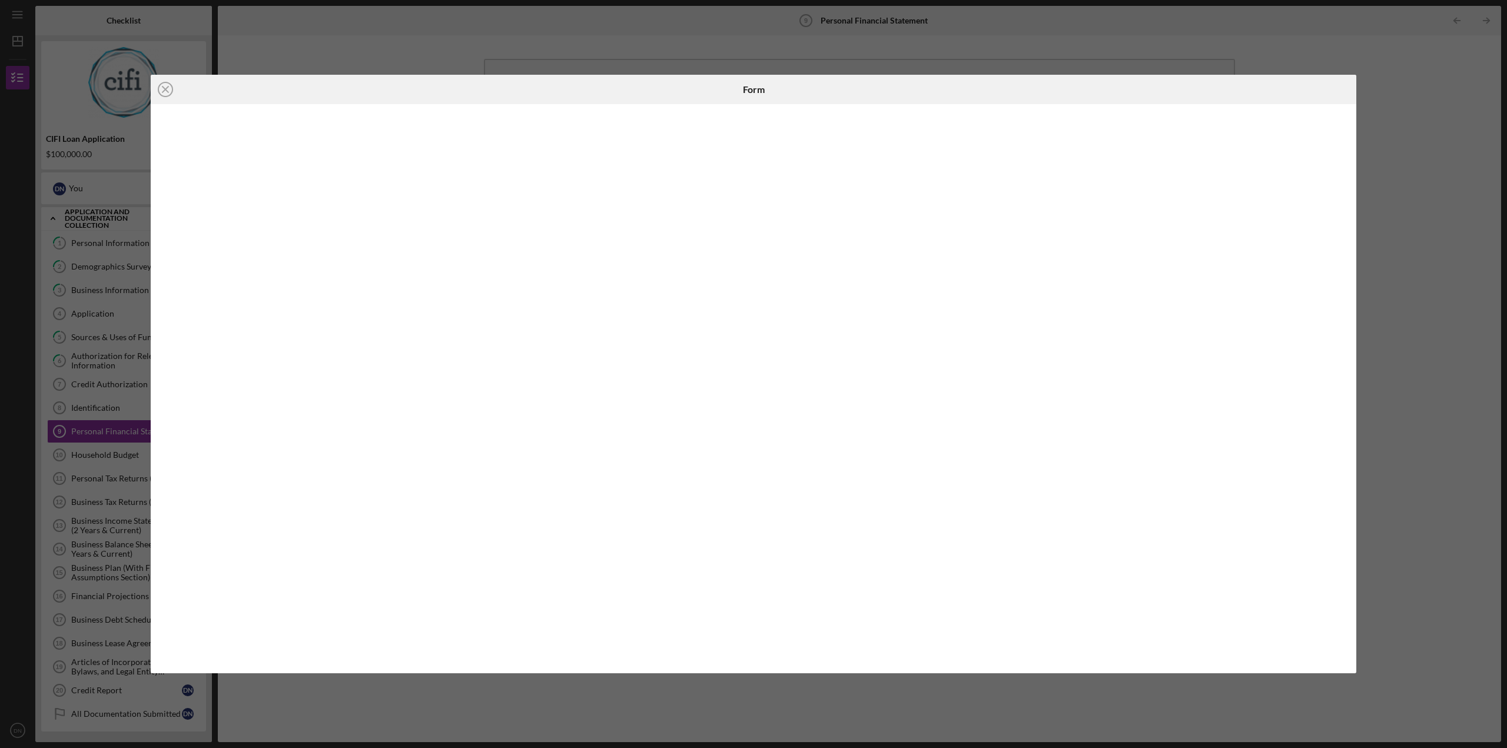
click at [1393, 92] on div "Icon/Close Form" at bounding box center [753, 374] width 1507 height 748
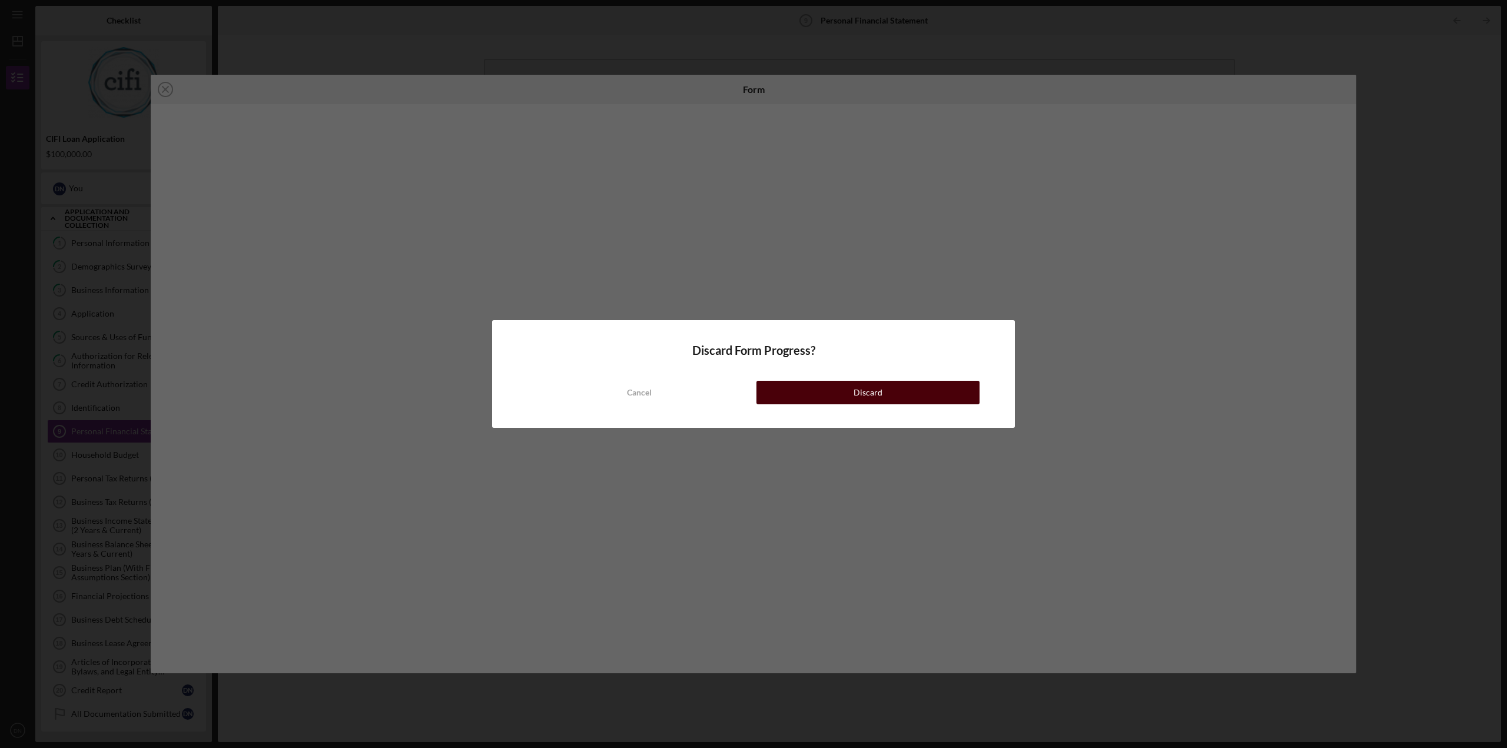
click at [851, 400] on button "Discard" at bounding box center [868, 393] width 223 height 24
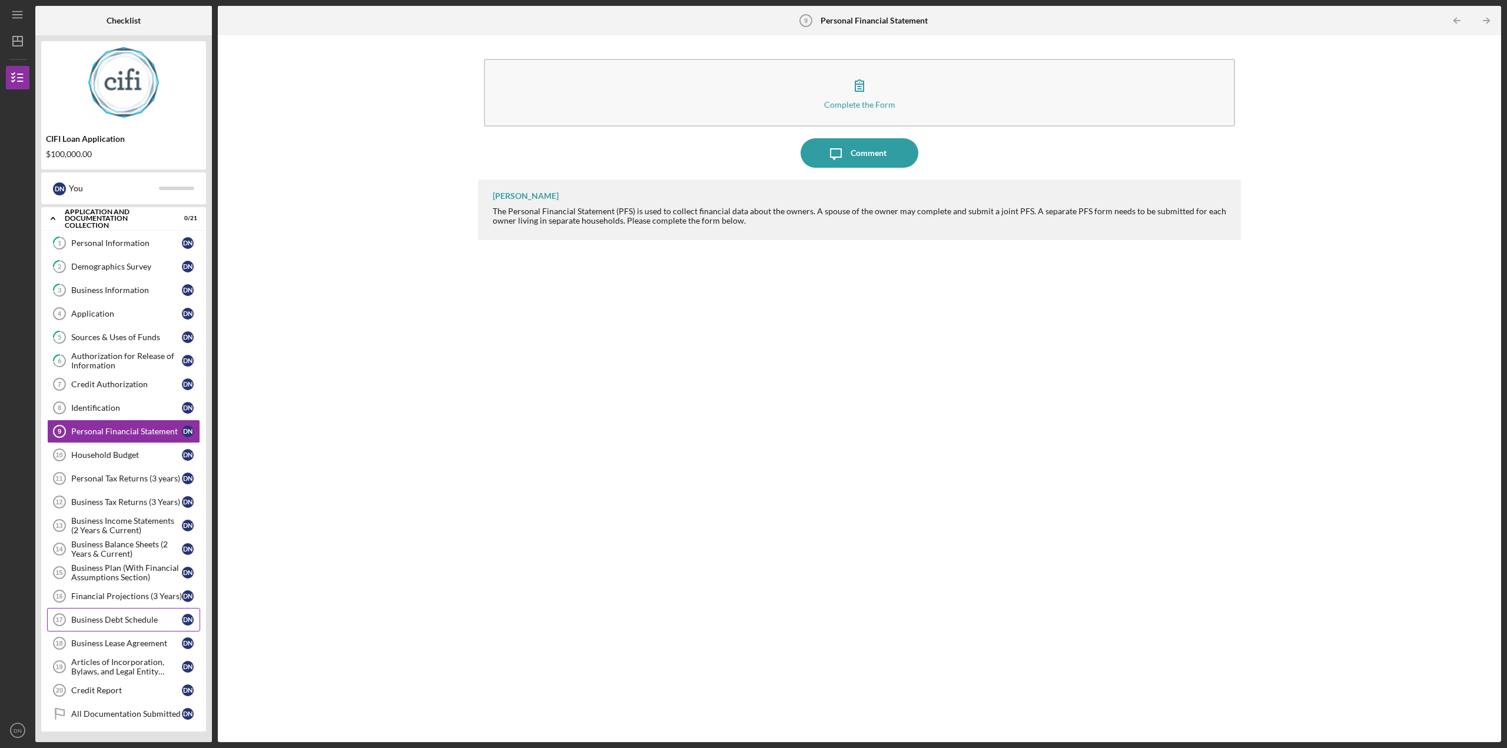
click at [117, 628] on link "Business Debt Schedule 17 Business Debt Schedule D N" at bounding box center [123, 620] width 153 height 24
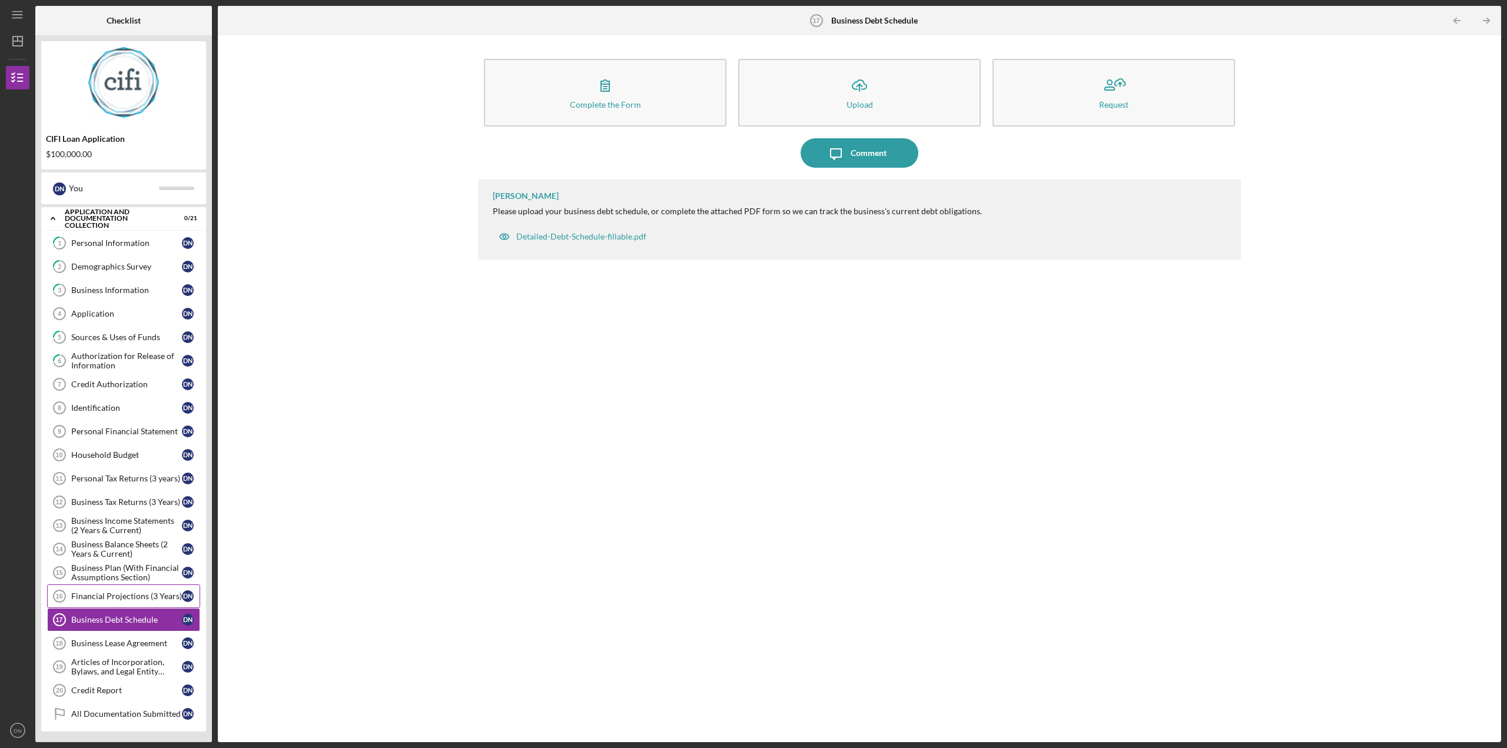
click at [103, 587] on link "Financial Projections (3 Years) 16 Financial Projections (3 Years) D N" at bounding box center [123, 597] width 153 height 24
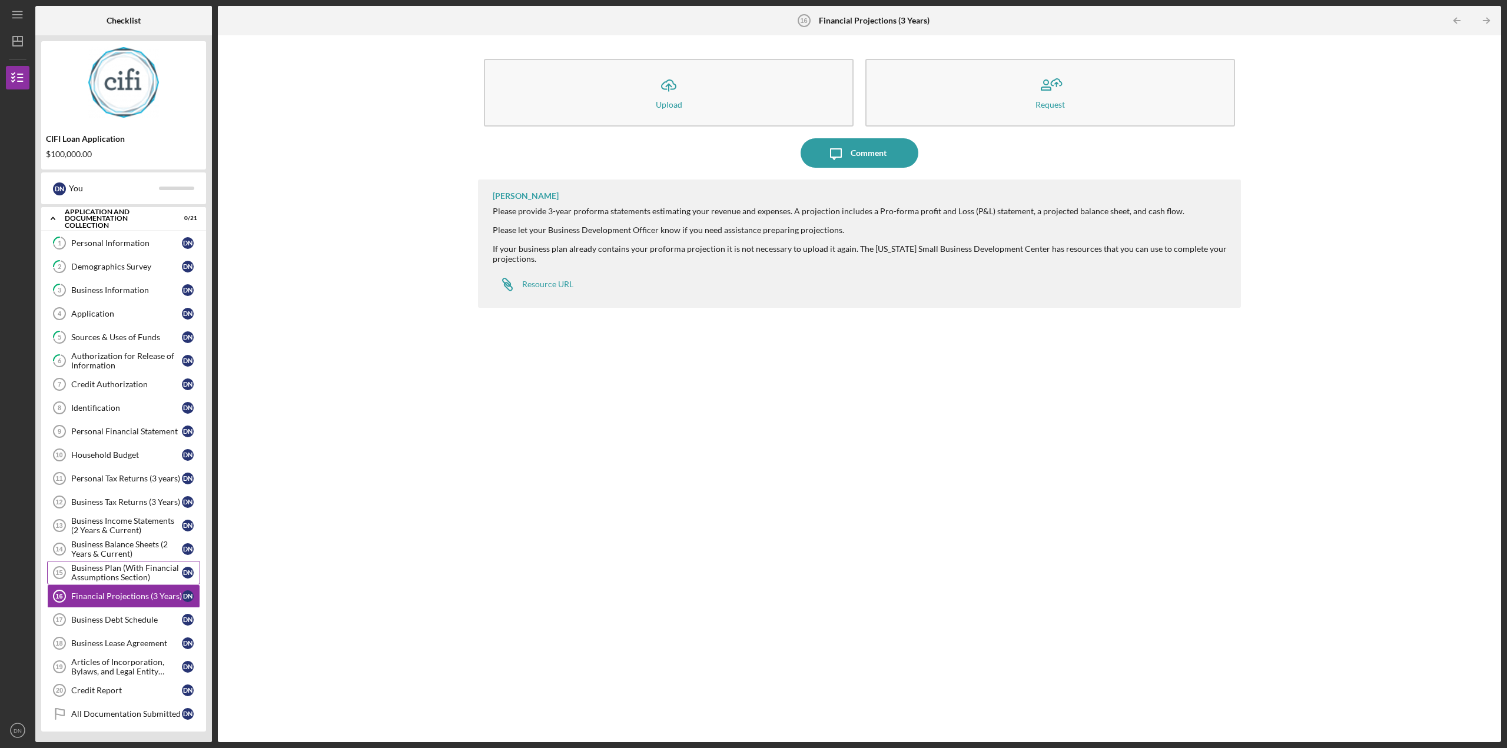
click at [100, 573] on div "Business Plan (With Financial Assumptions Section)" at bounding box center [126, 572] width 111 height 19
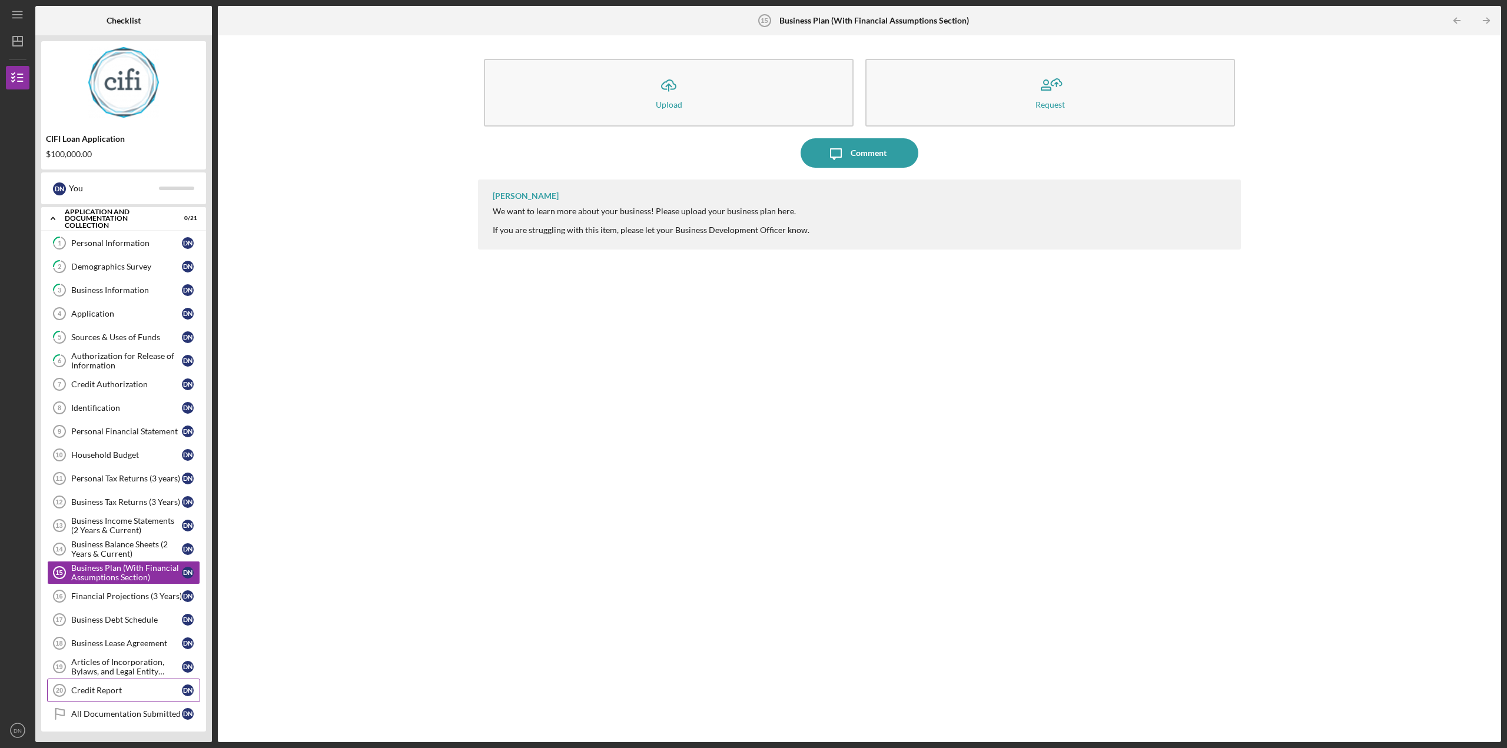
click at [109, 681] on link "Credit Report 20 Credit Report D N" at bounding box center [123, 691] width 153 height 24
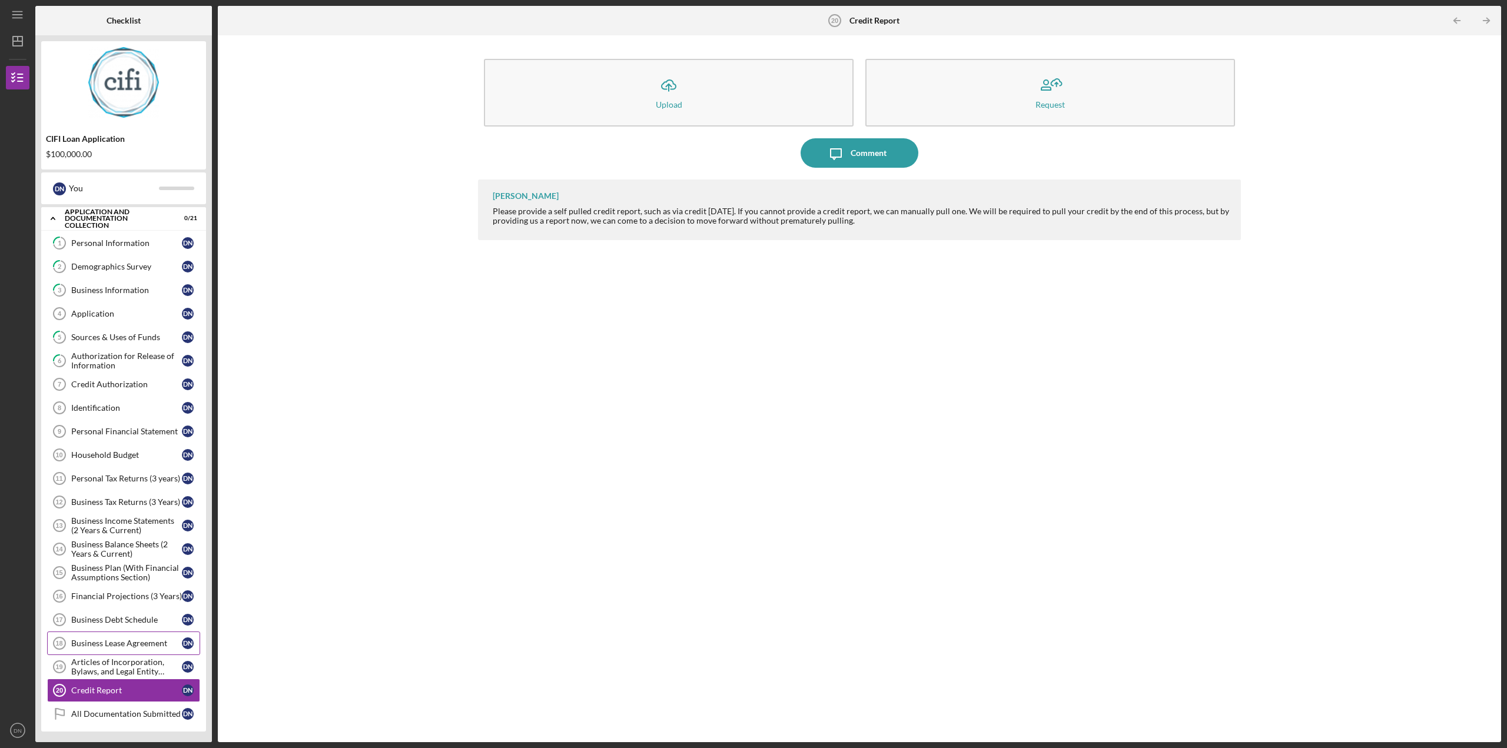
click at [105, 636] on link "Business Lease Agreement 18 Business Lease Agreement D N" at bounding box center [123, 644] width 153 height 24
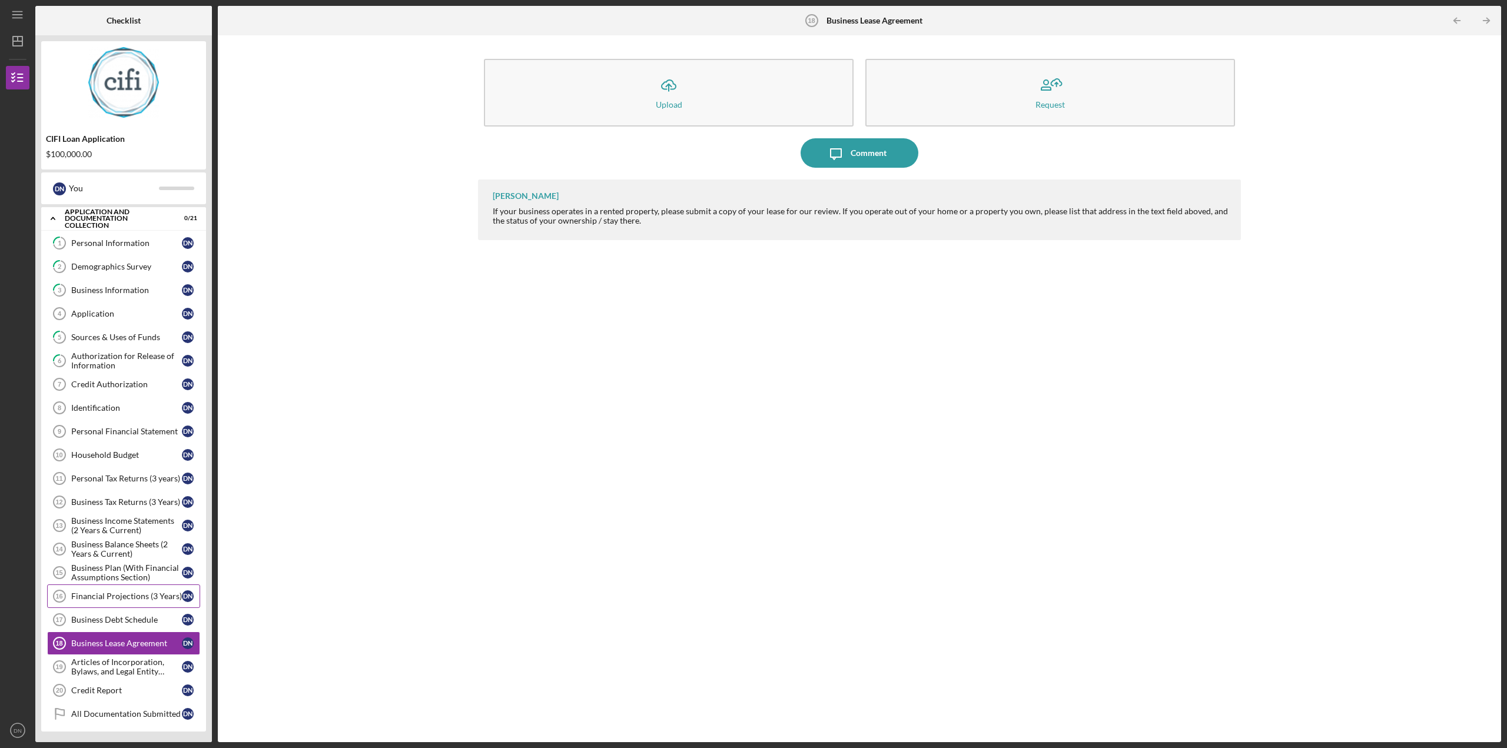
click at [114, 601] on div "Financial Projections (3 Years)" at bounding box center [126, 596] width 111 height 9
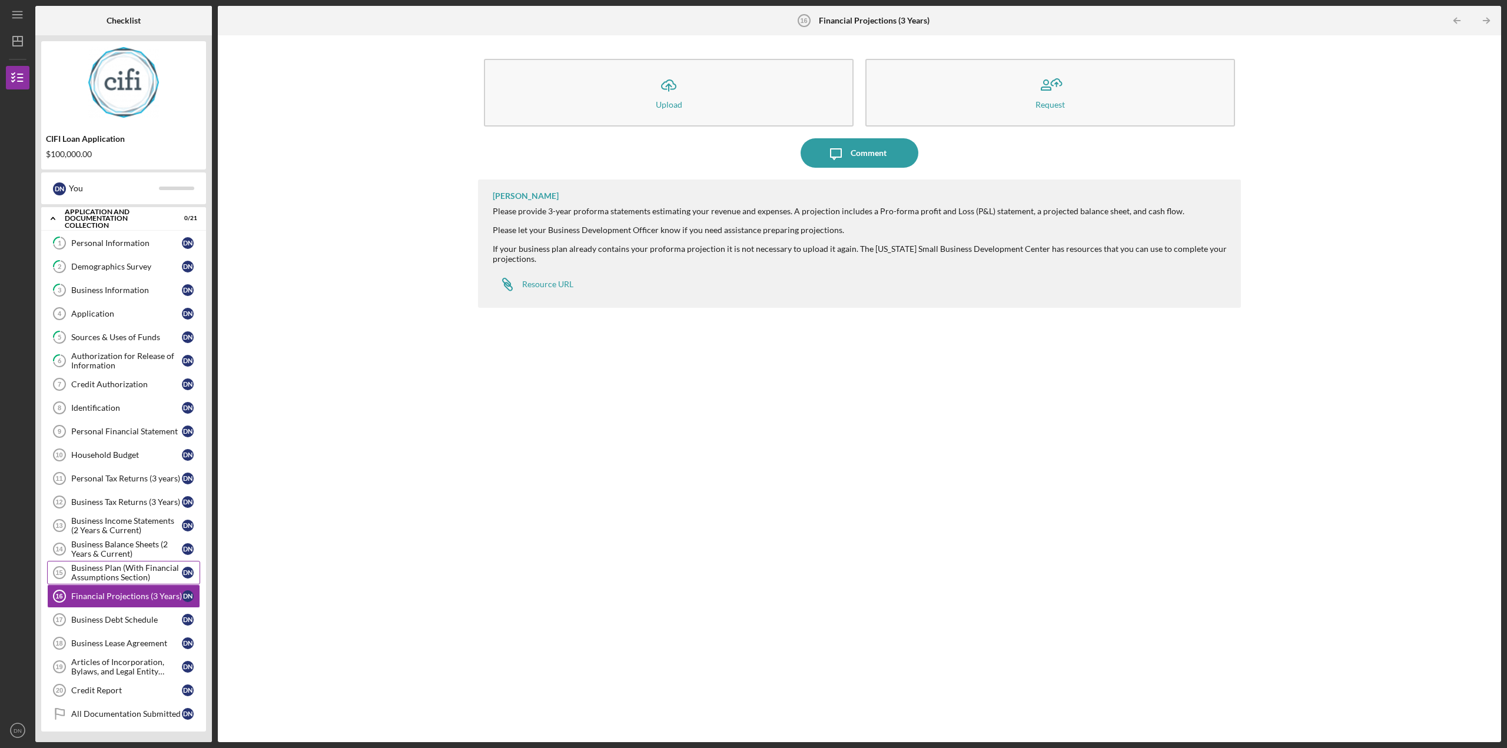
click at [113, 578] on div "Business Plan (With Financial Assumptions Section)" at bounding box center [126, 572] width 111 height 19
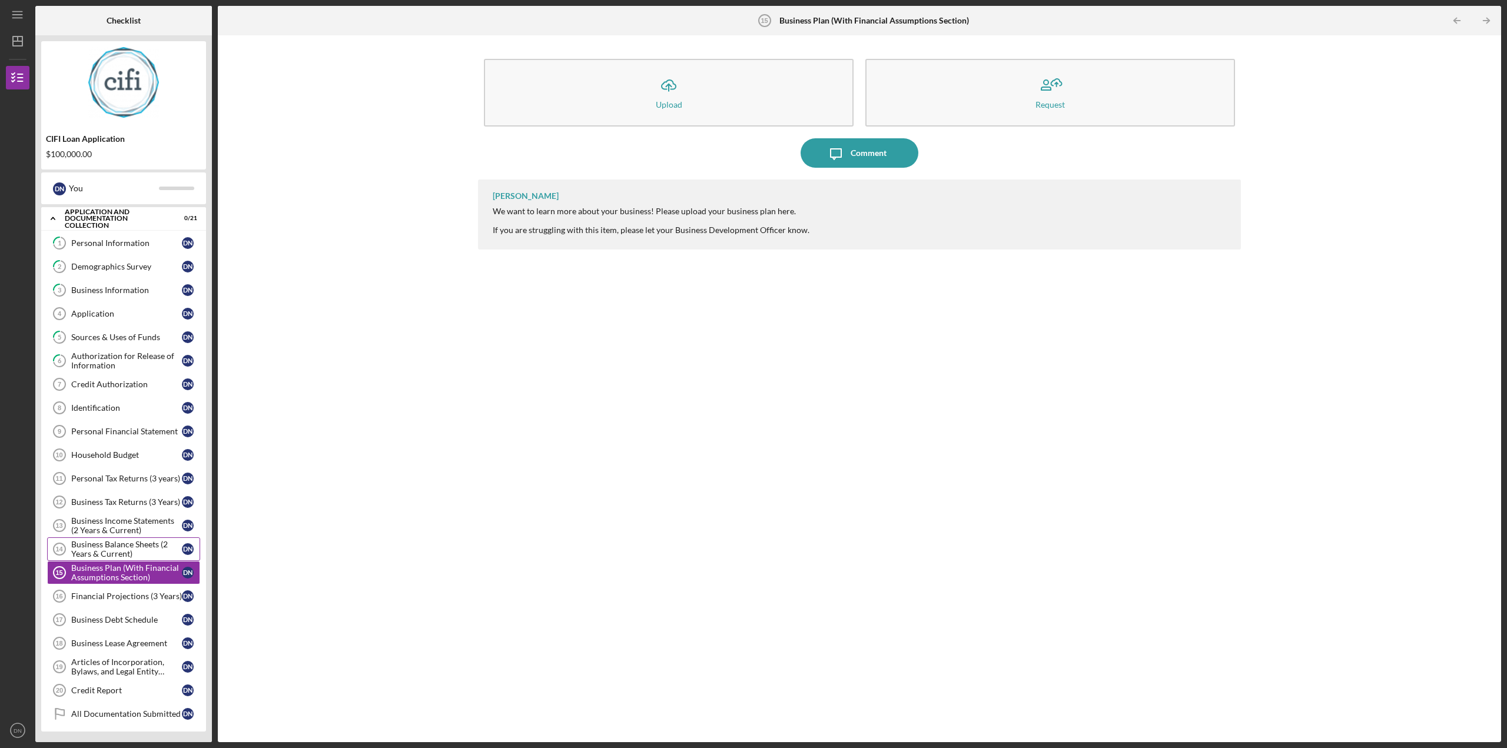
click at [101, 556] on div "Business Balance Sheets (2 Years & Current)" at bounding box center [126, 549] width 111 height 19
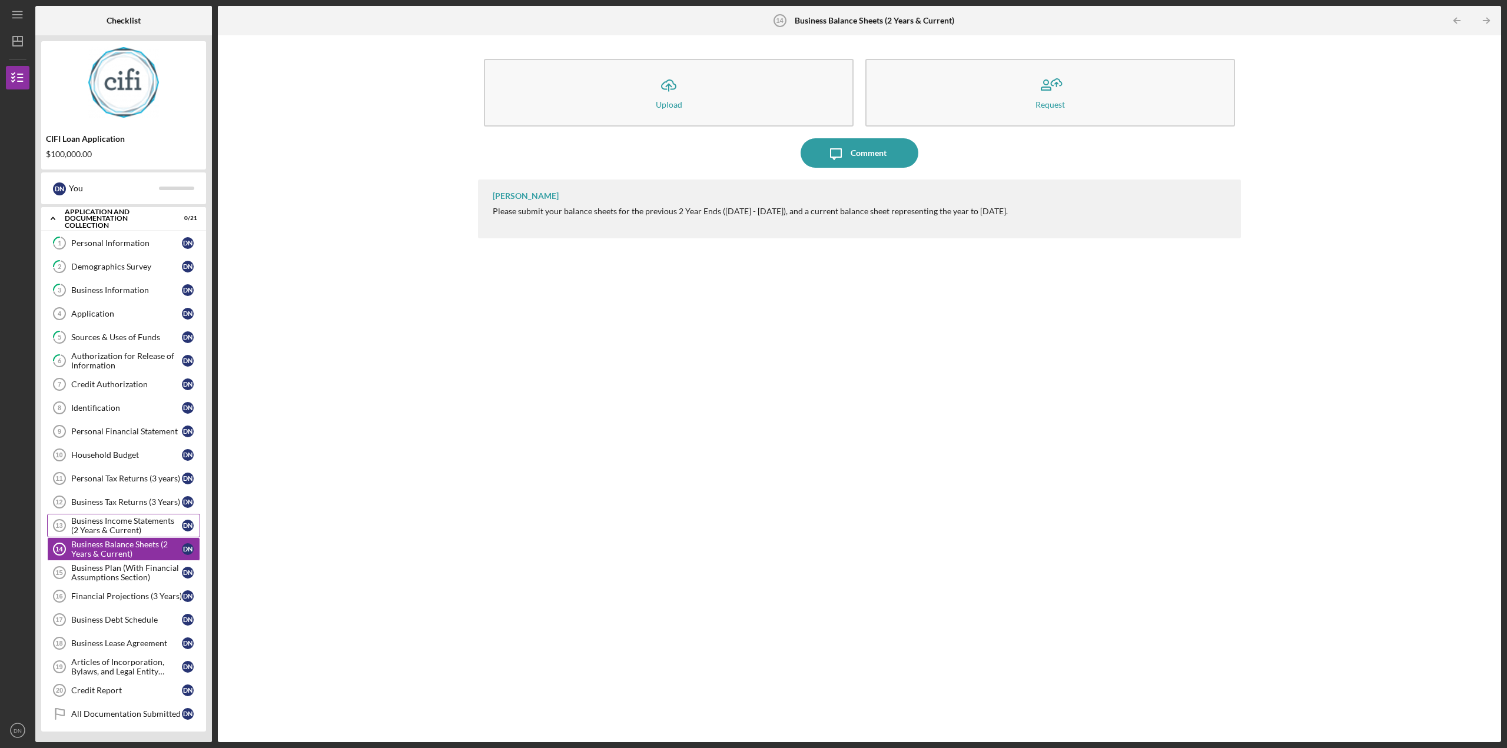
click at [105, 530] on div "Business Income Statements (2 Years & Current)" at bounding box center [126, 525] width 111 height 19
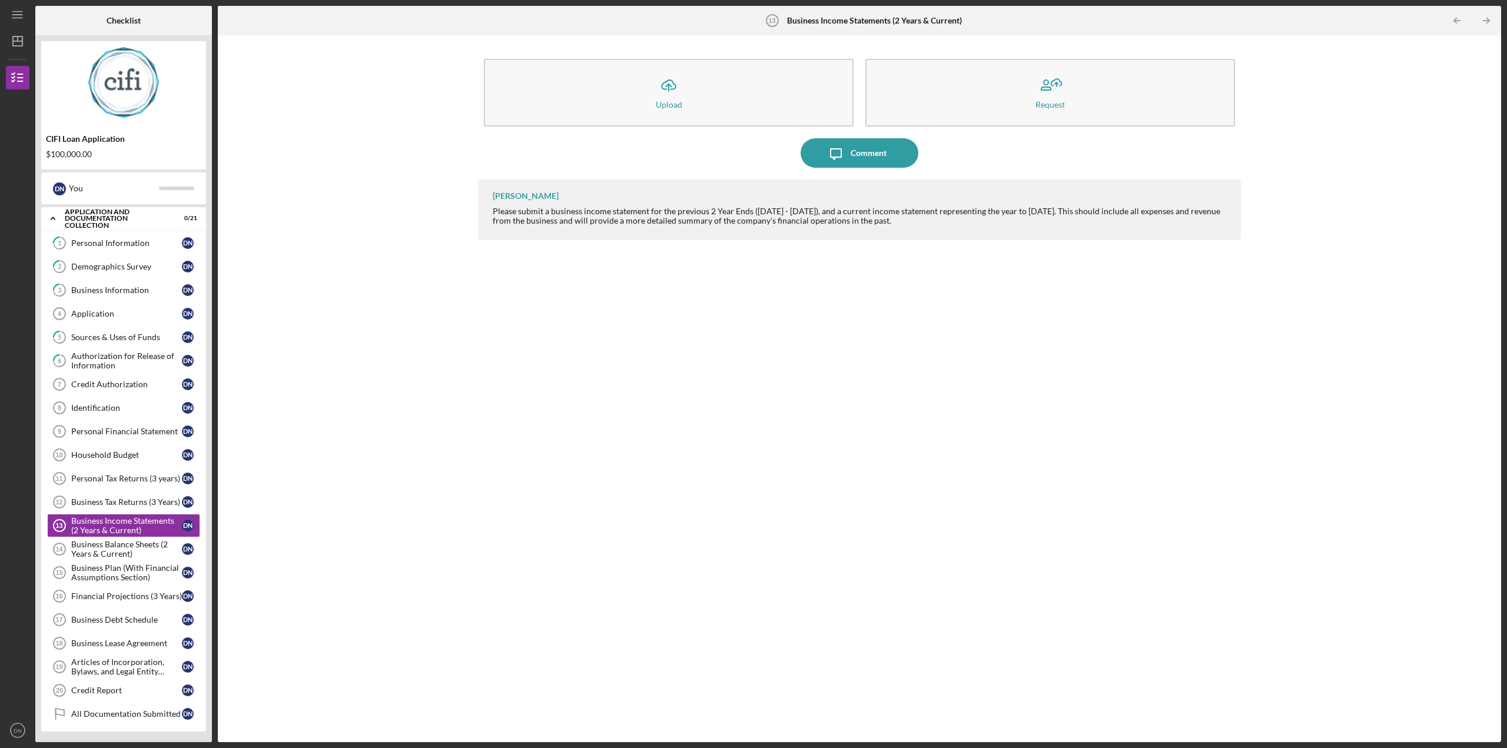
click at [838, 284] on div "[PERSON_NAME] Please submit a business income statement for the previous 2 Year…" at bounding box center [859, 452] width 763 height 545
